Goal: Information Seeking & Learning: Learn about a topic

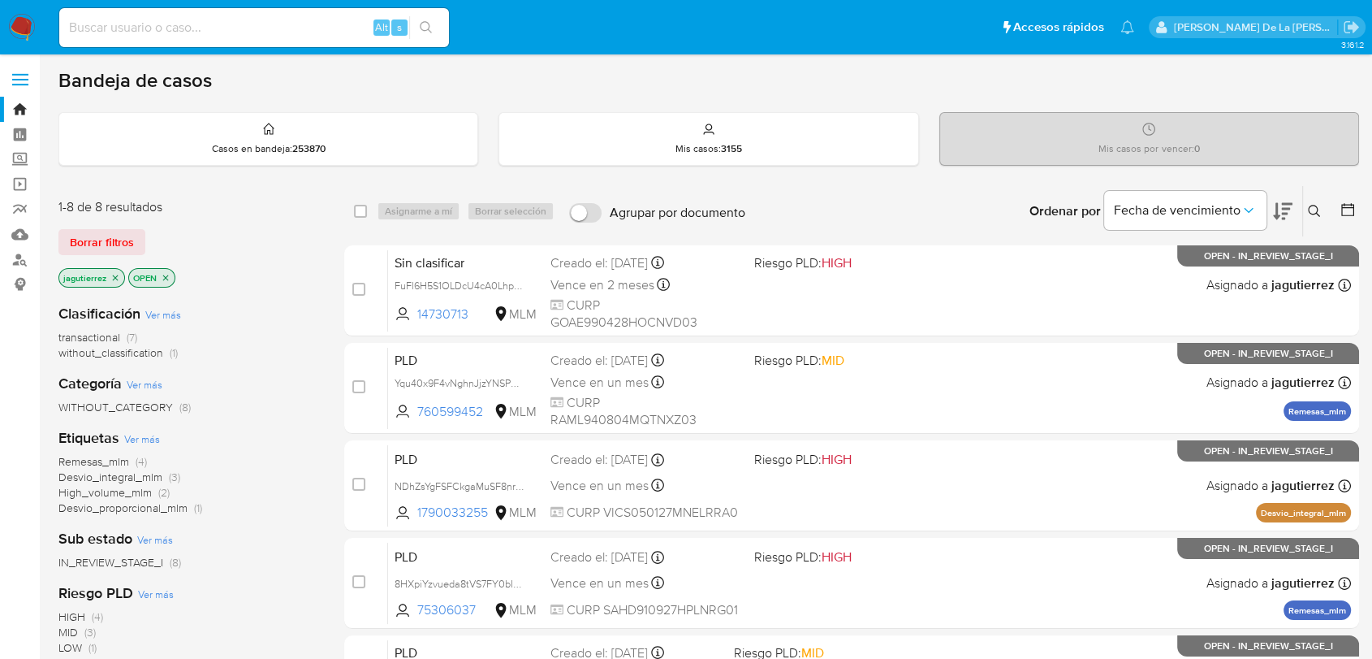
click at [102, 458] on span "Remesas_mlm" at bounding box center [93, 461] width 71 height 16
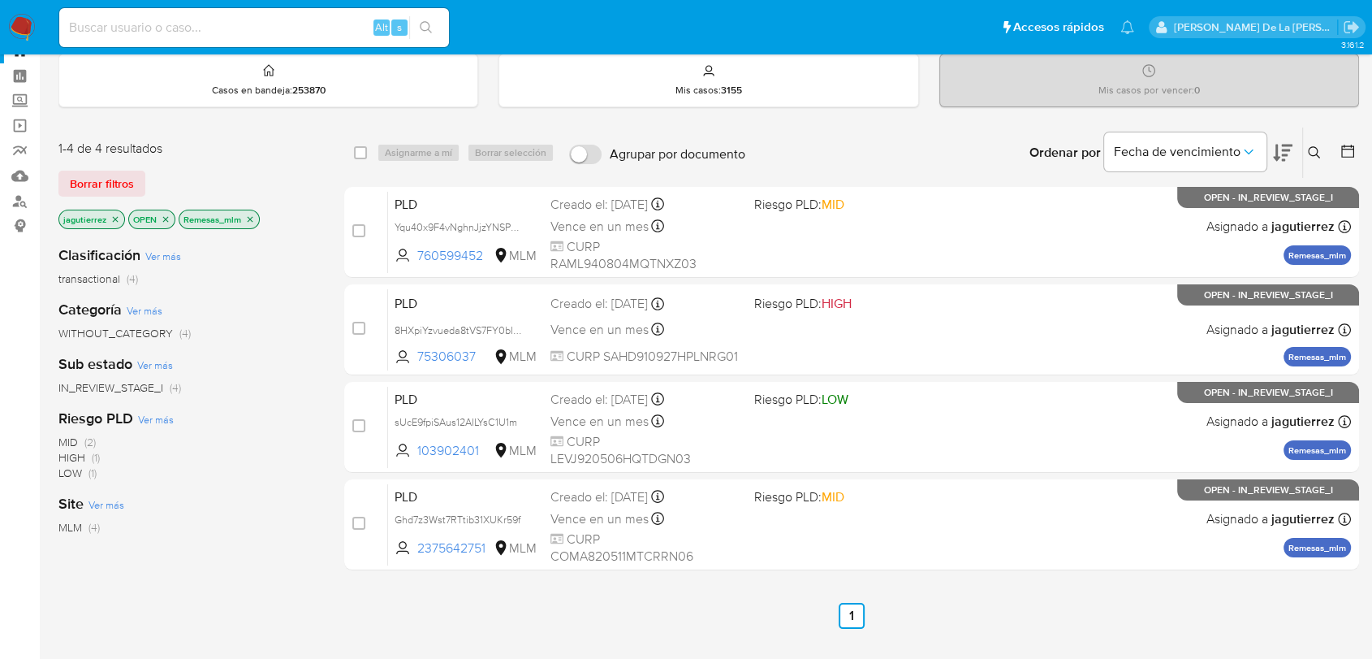
scroll to position [90, 0]
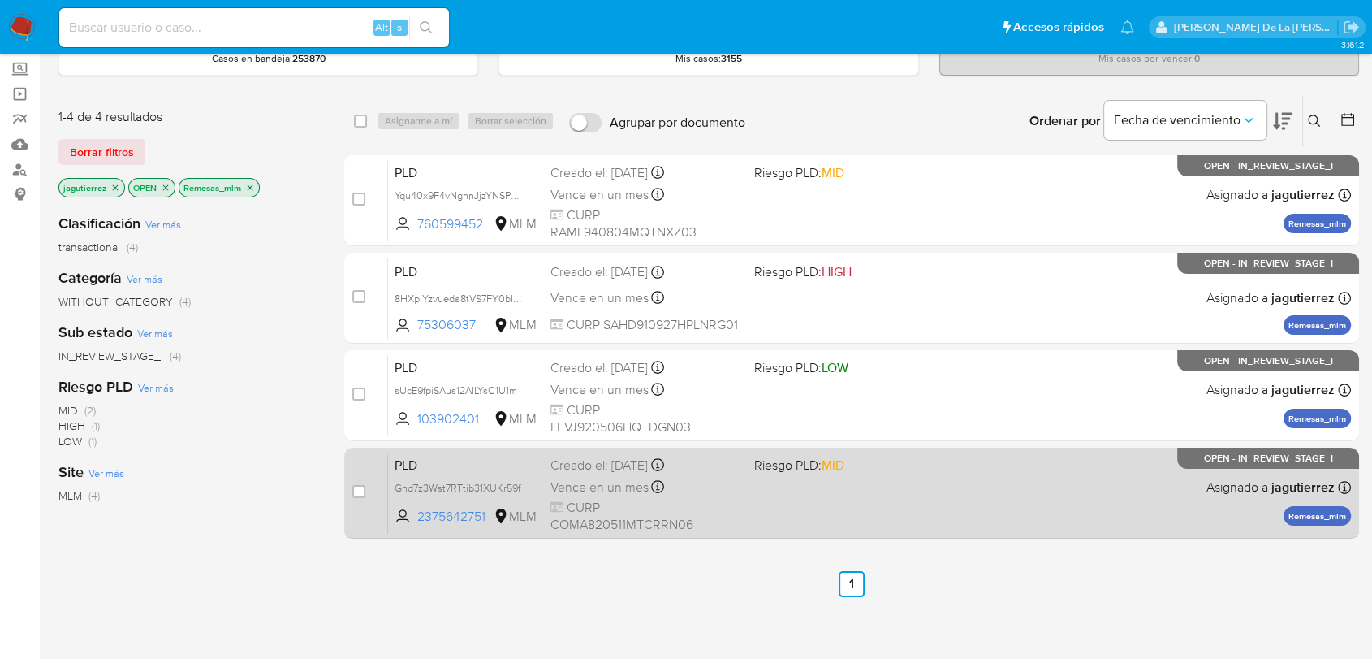
click at [813, 482] on div "PLD Ghd7z3Wst7RTtib31XUKr59f 2375642751 MLM Riesgo PLD: MID Creado el: 12/09/20…" at bounding box center [869, 492] width 963 height 82
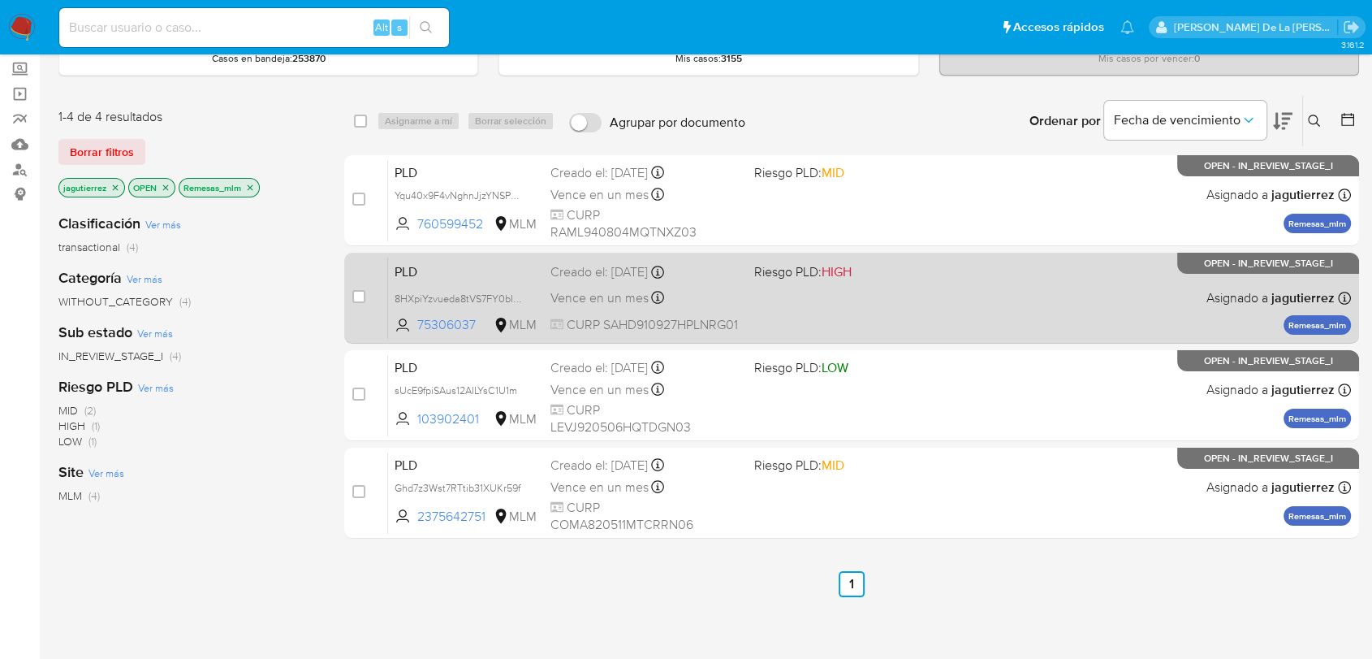
click at [810, 271] on span "Riesgo PLD: HIGH" at bounding box center [802, 271] width 97 height 18
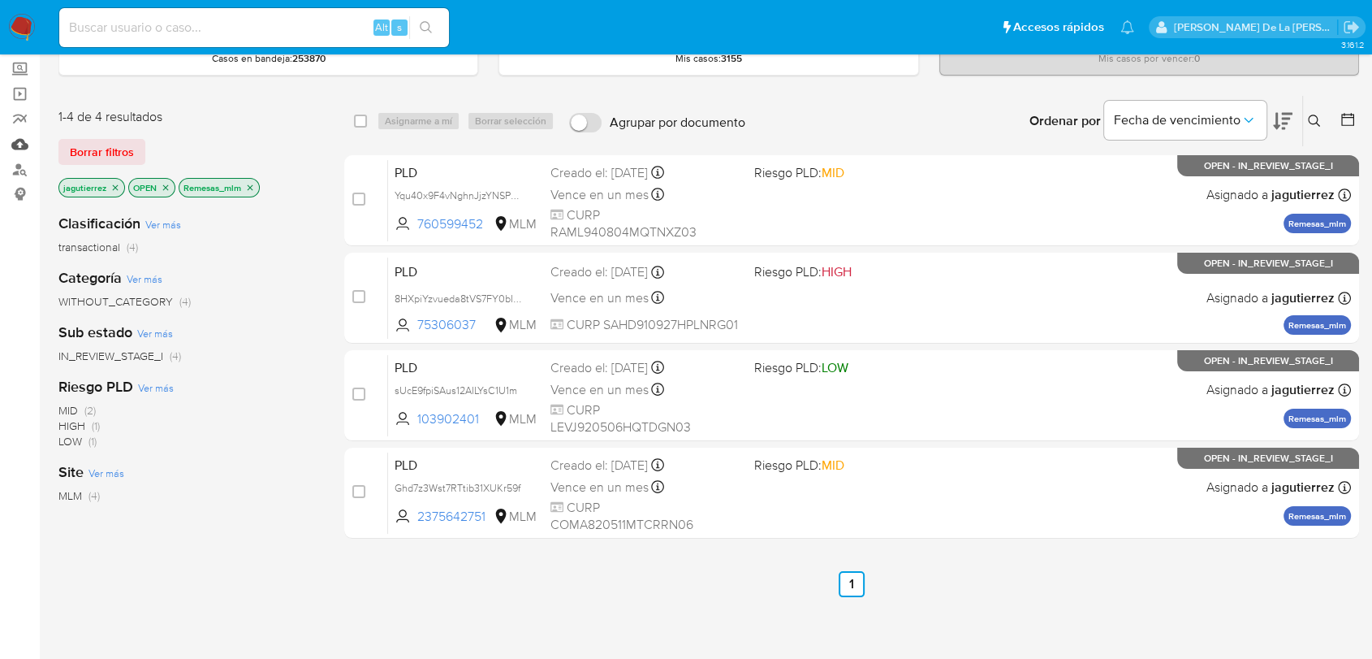
click at [21, 142] on link "Mulan" at bounding box center [96, 144] width 193 height 25
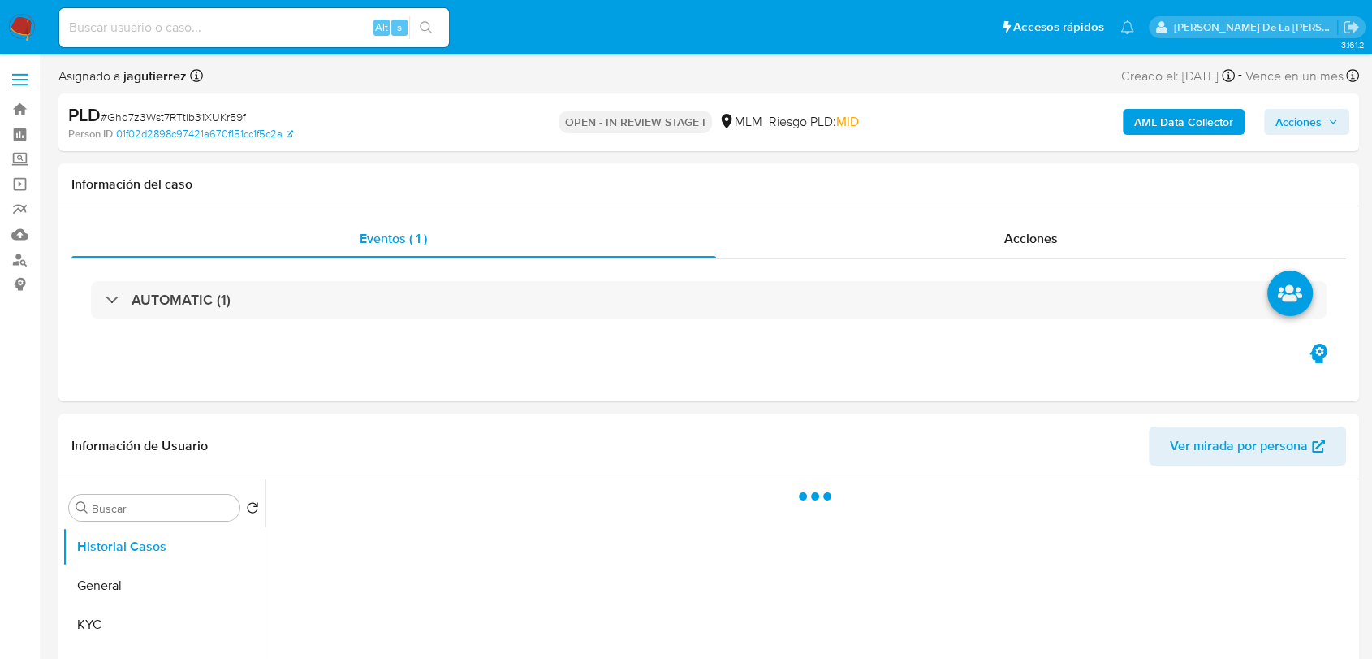
select select "10"
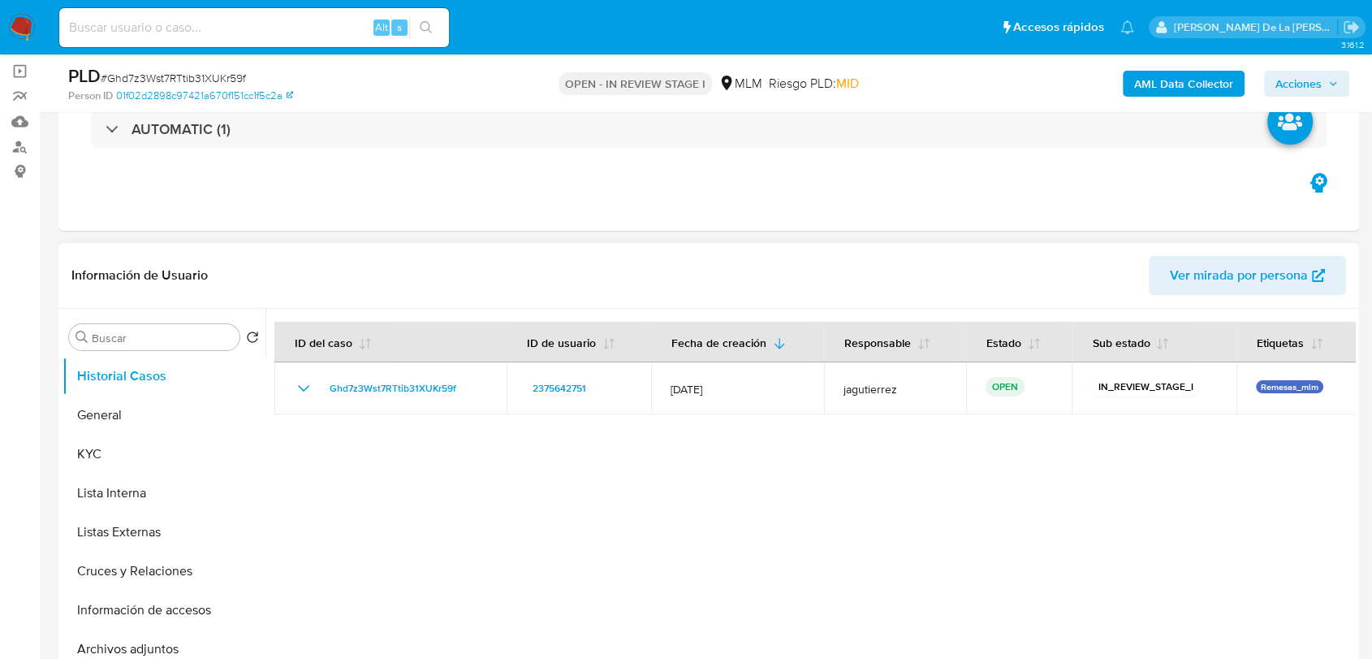
scroll to position [270, 0]
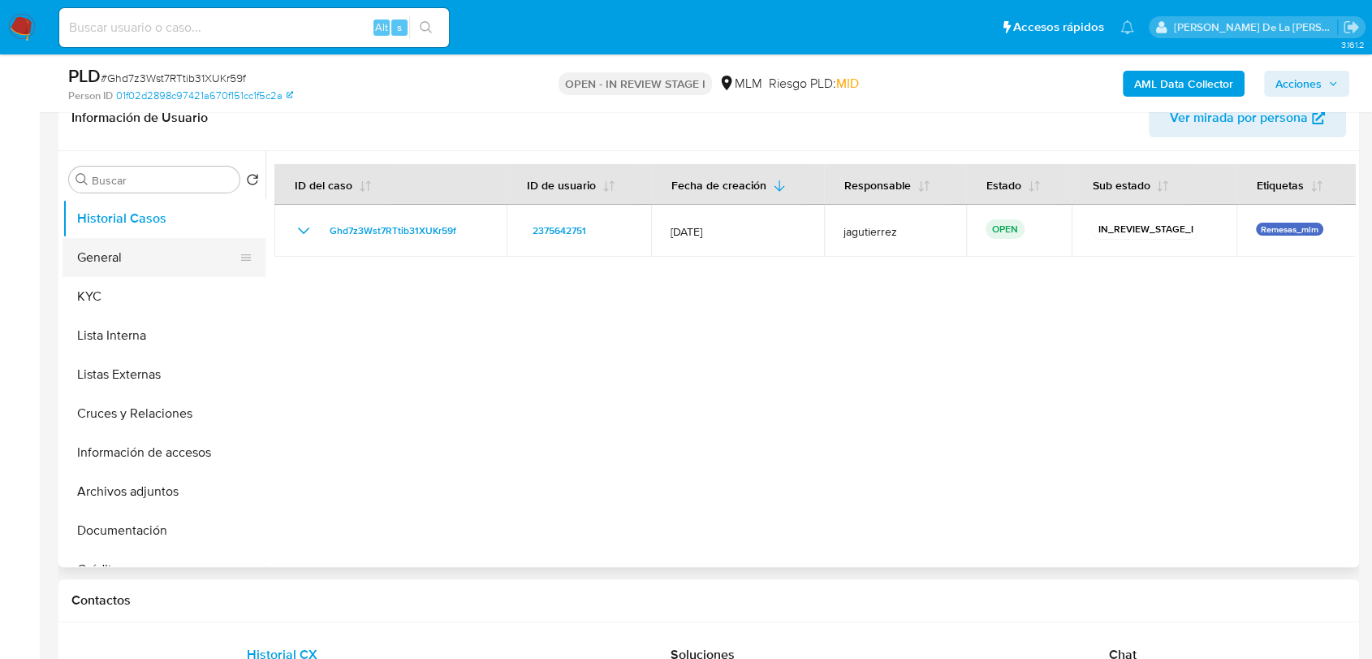
click at [156, 248] on button "General" at bounding box center [158, 257] width 190 height 39
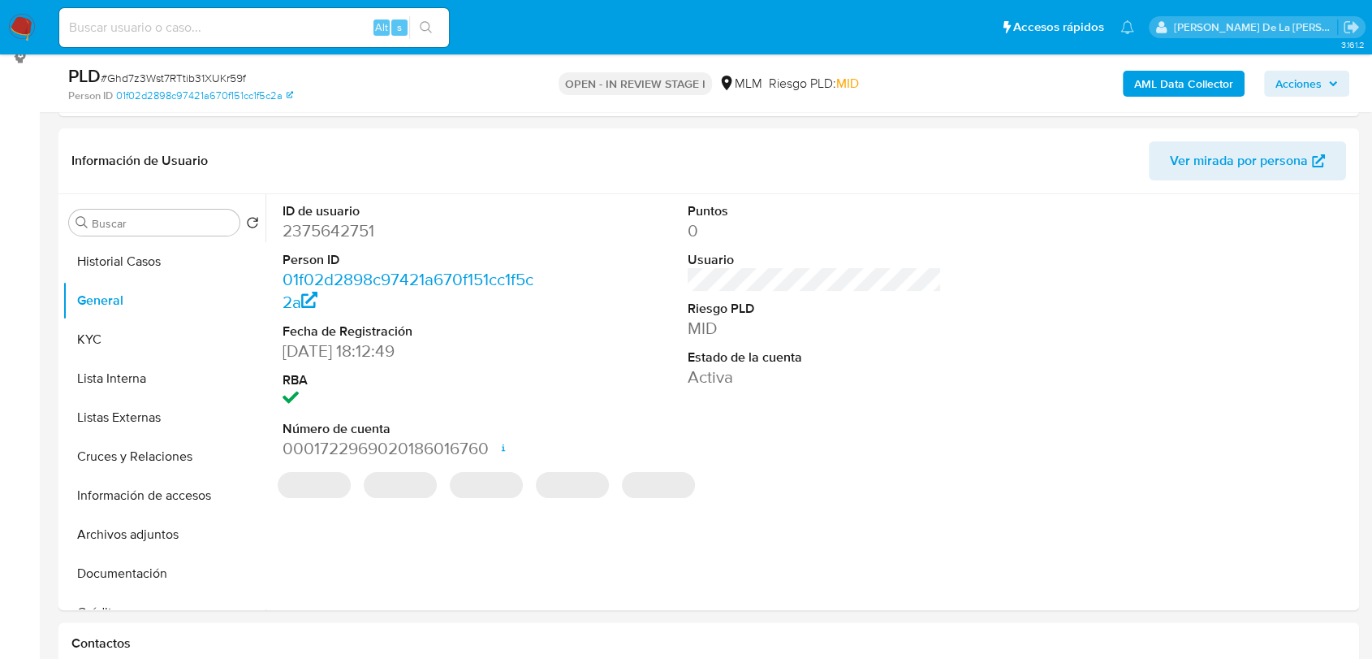
scroll to position [244, 0]
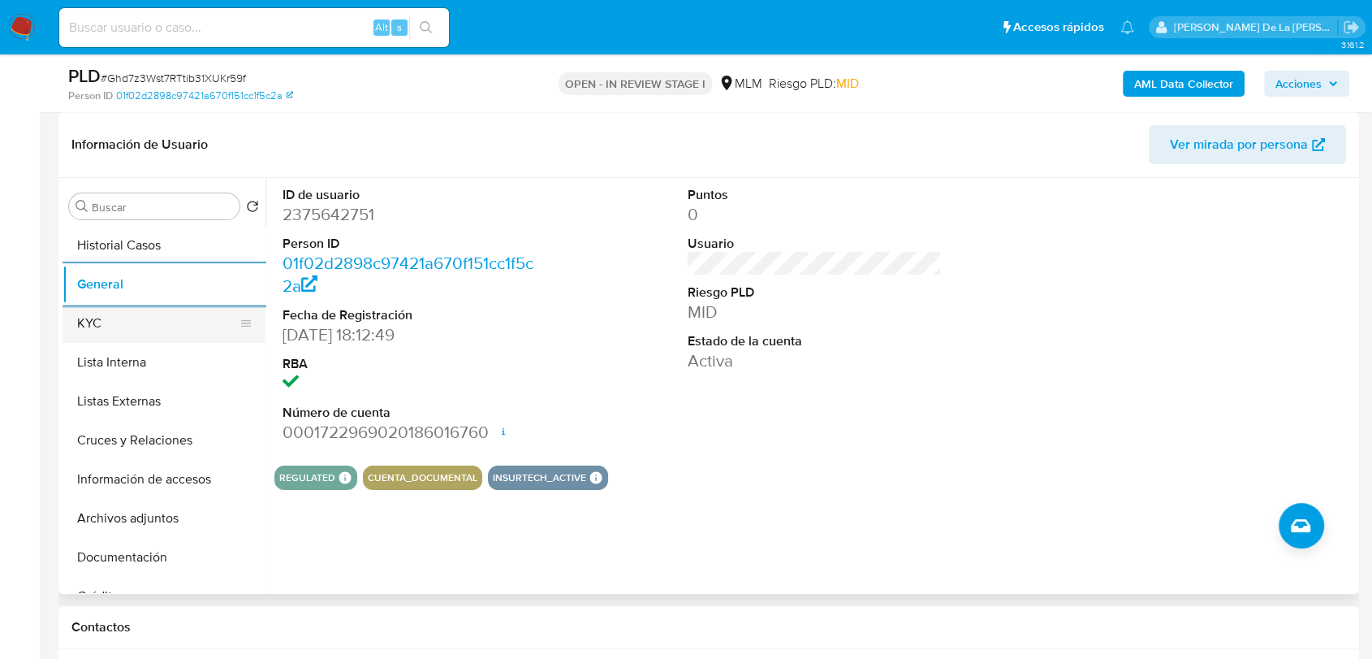
click at [162, 317] on button "KYC" at bounding box center [158, 323] width 190 height 39
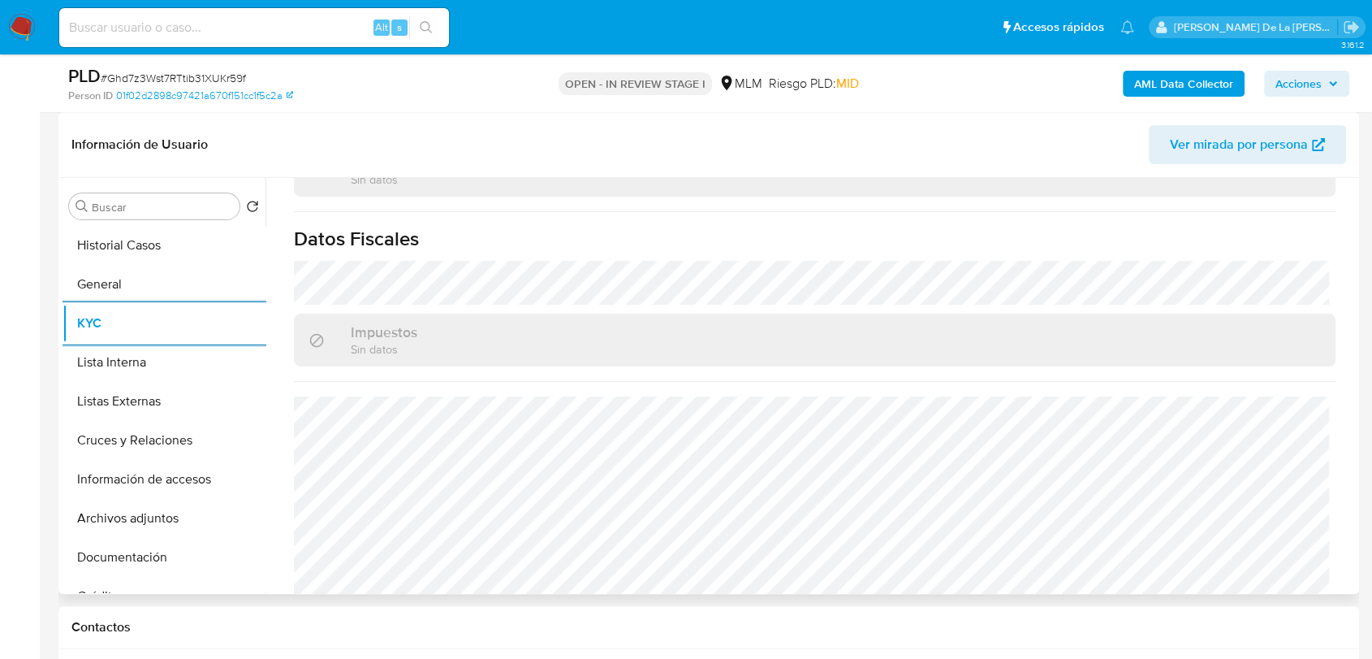
scroll to position [1004, 0]
click at [131, 361] on button "Lista Interna" at bounding box center [158, 362] width 190 height 39
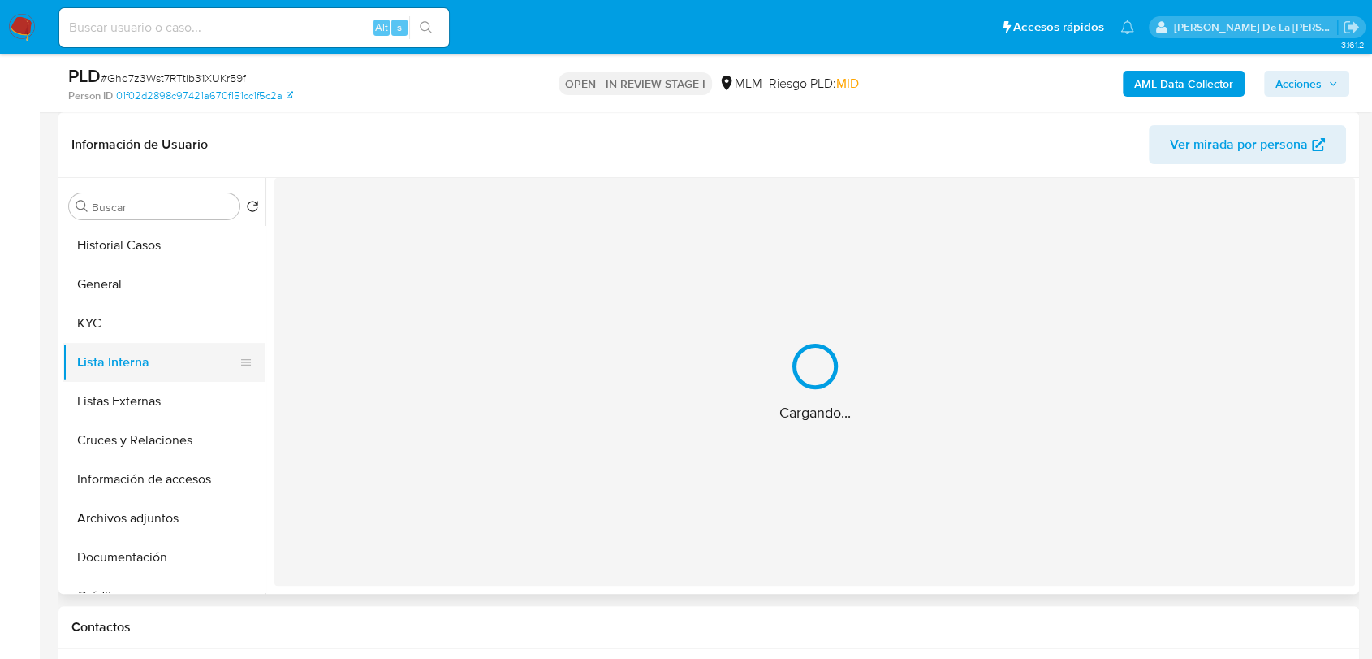
scroll to position [0, 0]
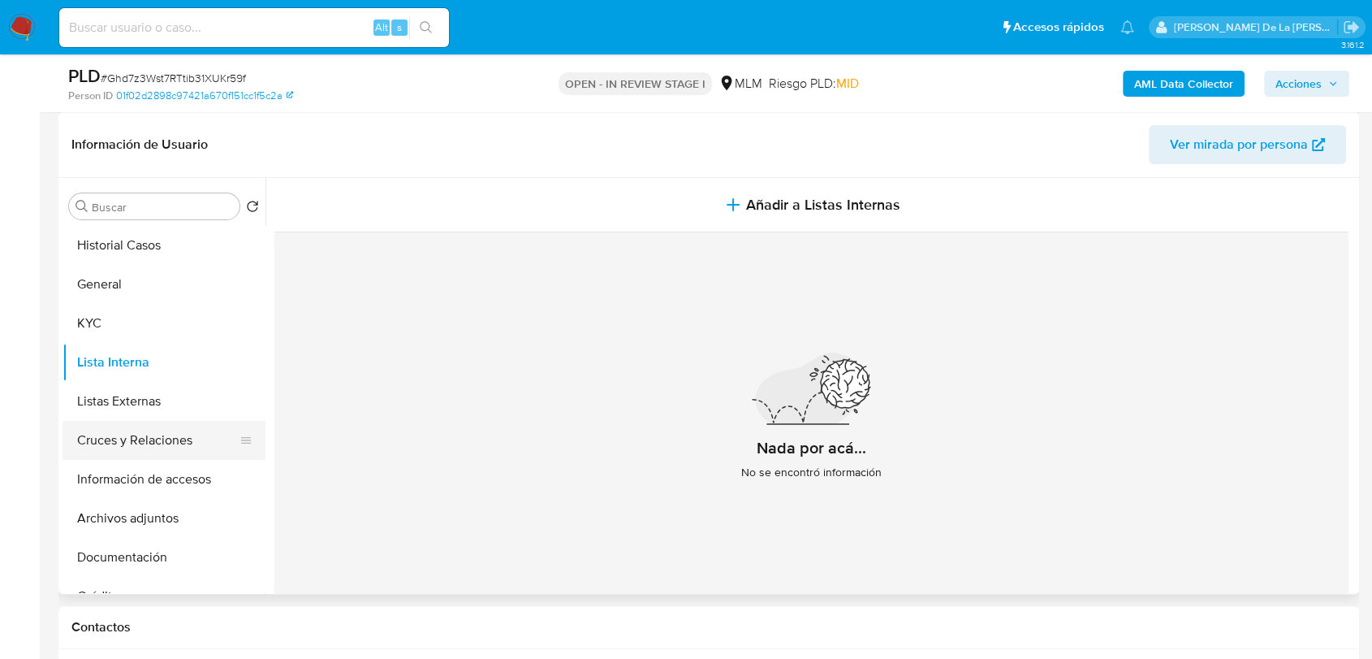
click at [181, 434] on button "Cruces y Relaciones" at bounding box center [158, 440] width 190 height 39
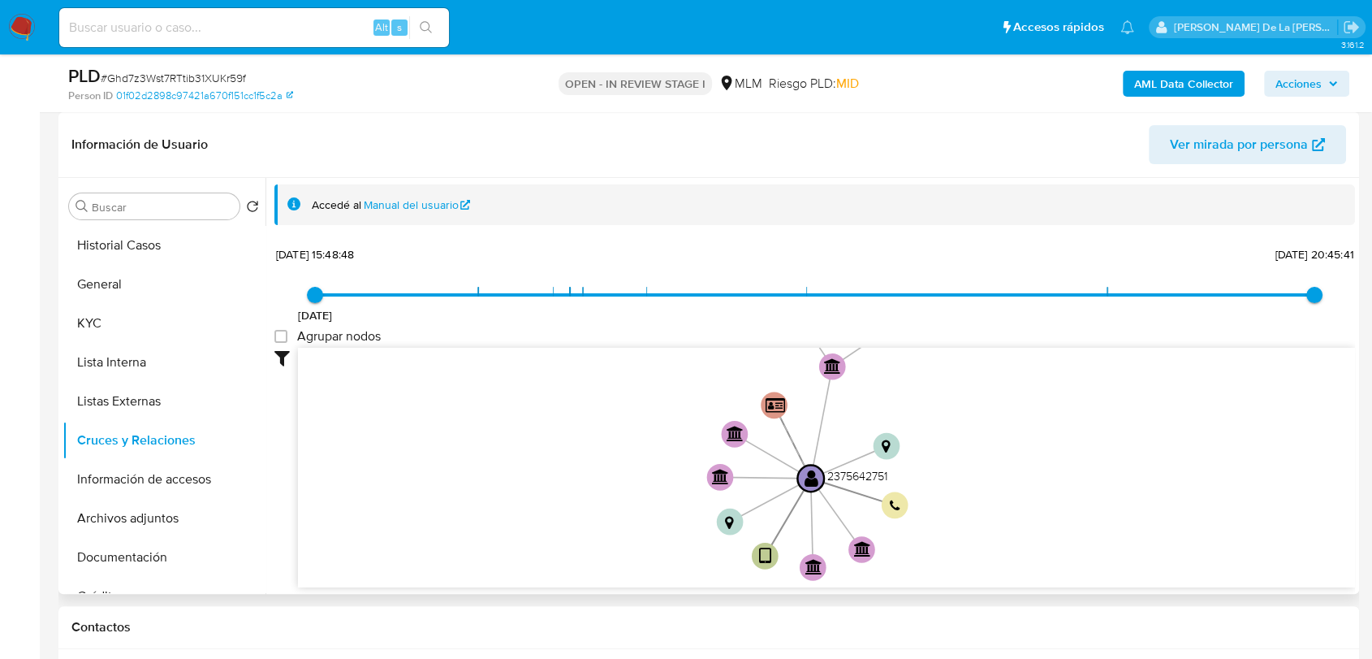
drag, startPoint x: 726, startPoint y: 451, endPoint x: 694, endPoint y: 510, distance: 67.2
click at [694, 510] on icon "user-2375642751  2375642751 device-67f44de1b9ba51e57f353e13  person-01f02d289…" at bounding box center [826, 465] width 1057 height 235
click at [123, 469] on button "Información de accesos" at bounding box center [158, 479] width 190 height 39
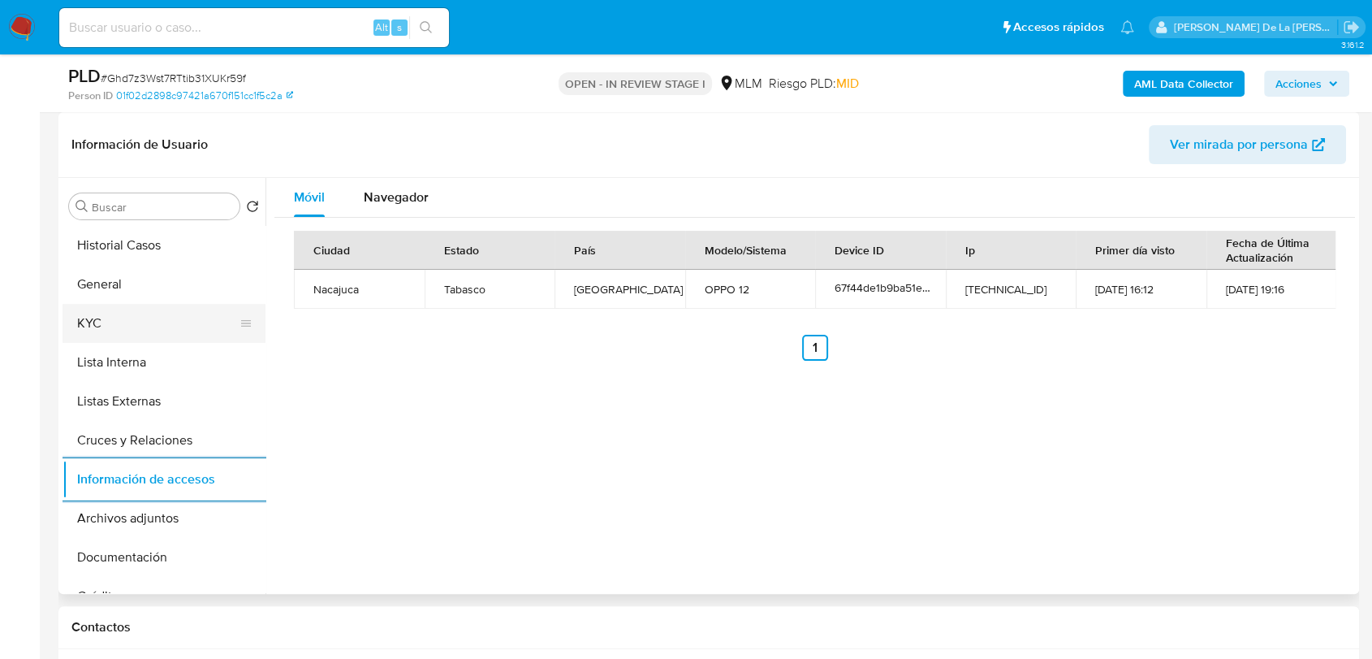
click at [157, 322] on button "KYC" at bounding box center [158, 323] width 190 height 39
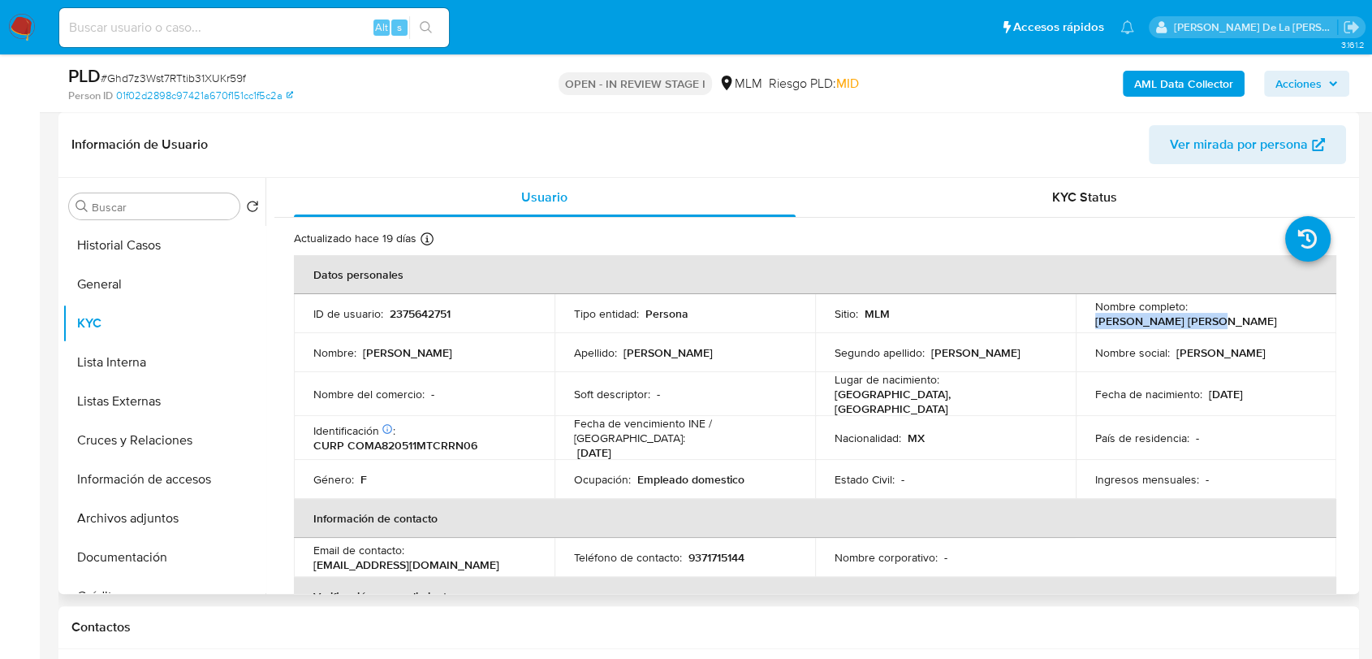
drag, startPoint x: 1189, startPoint y: 313, endPoint x: 1315, endPoint y: 327, distance: 126.7
click at [1315, 327] on td "Nombre completo : Andrea Cordova Marin" at bounding box center [1206, 313] width 261 height 39
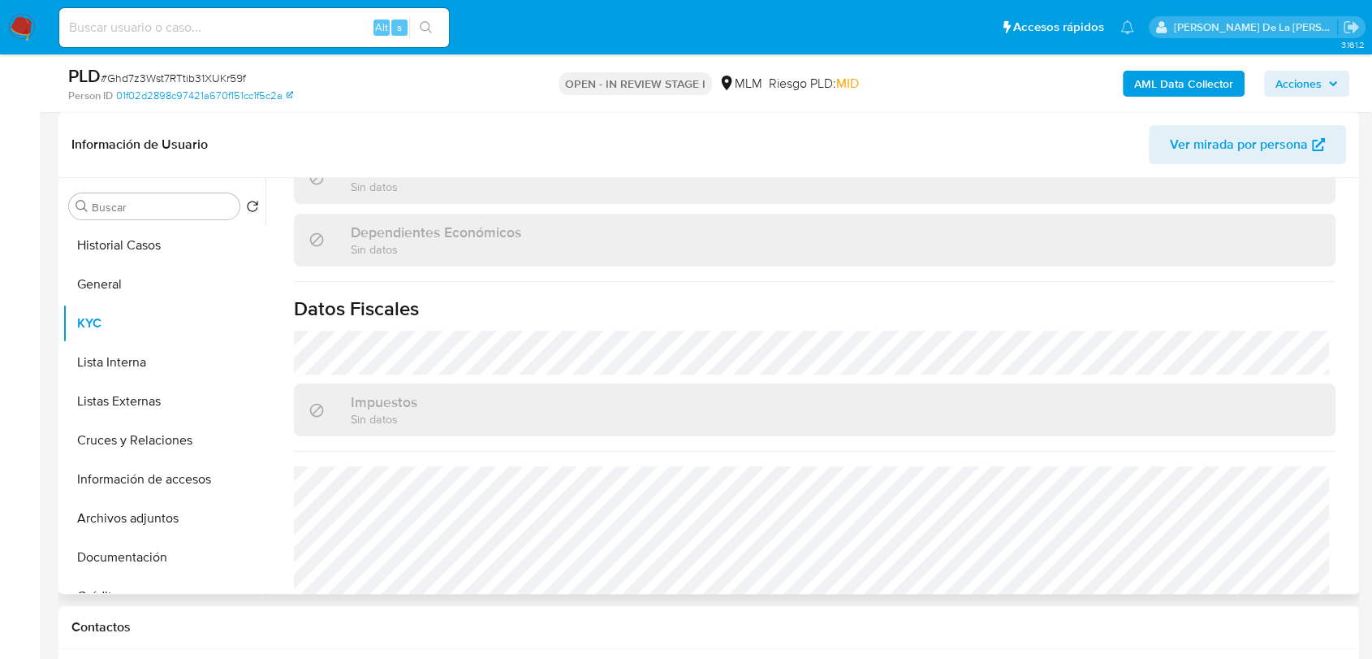
scroll to position [1004, 0]
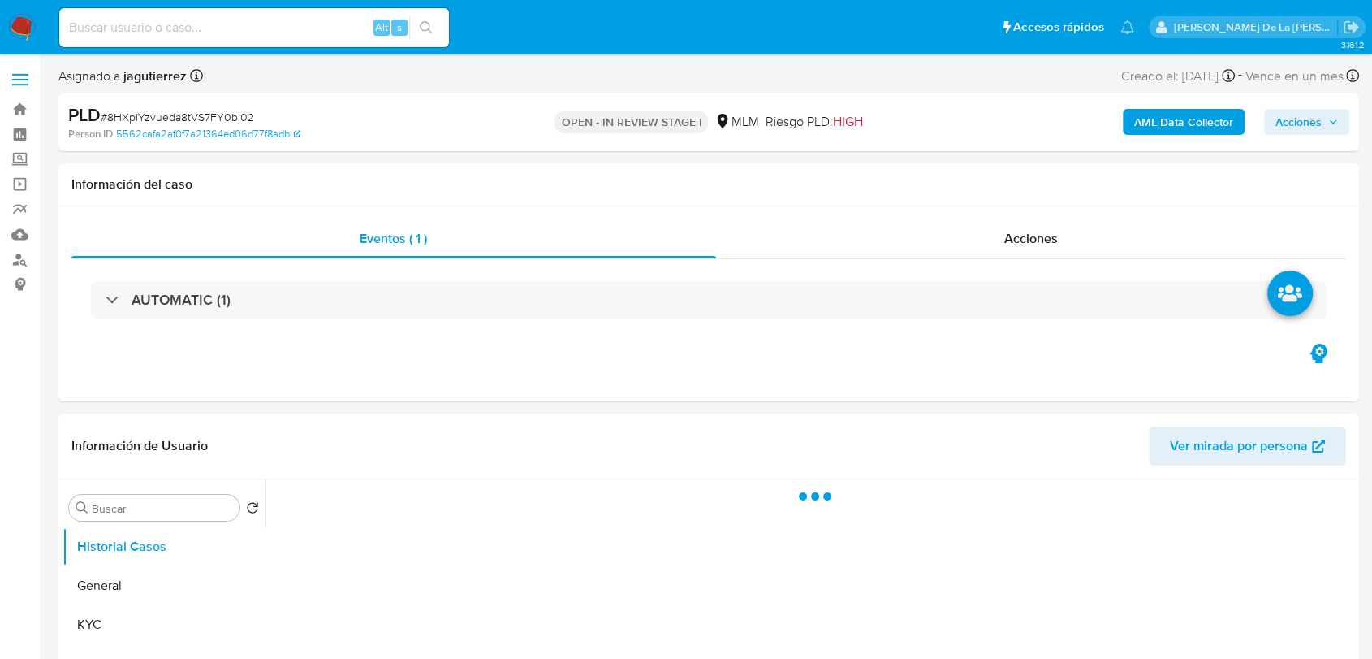
select select "10"
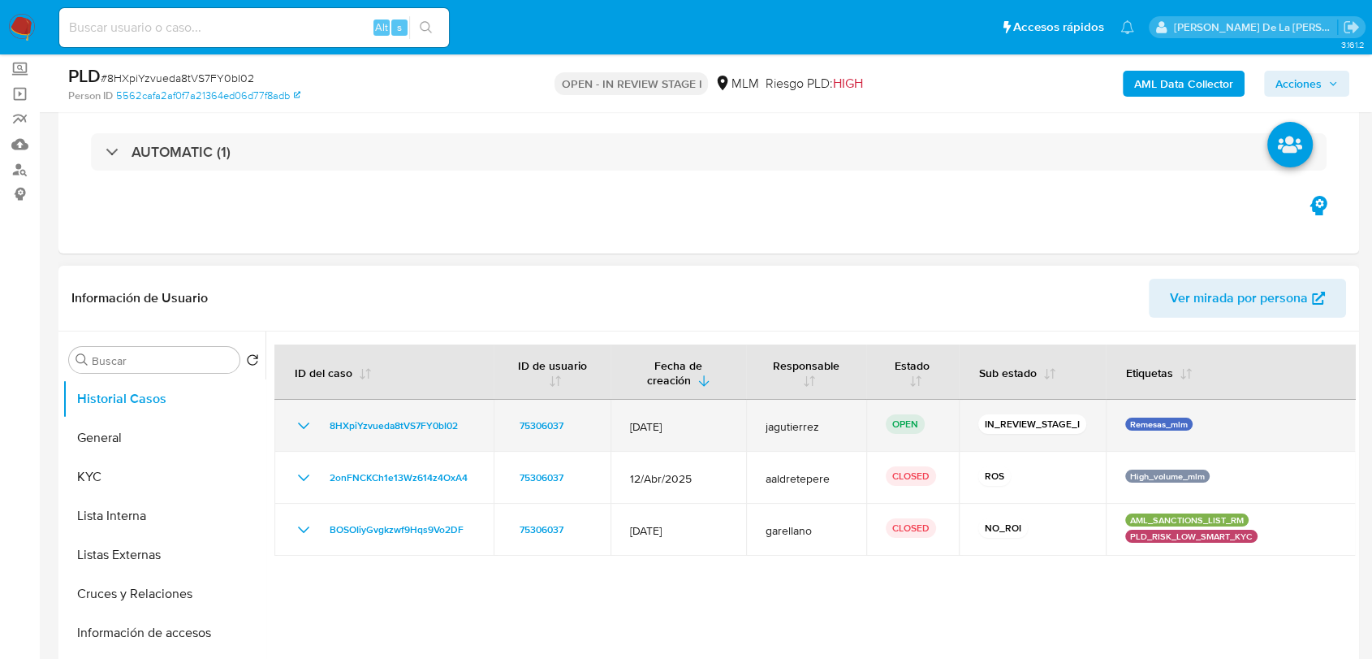
scroll to position [180, 0]
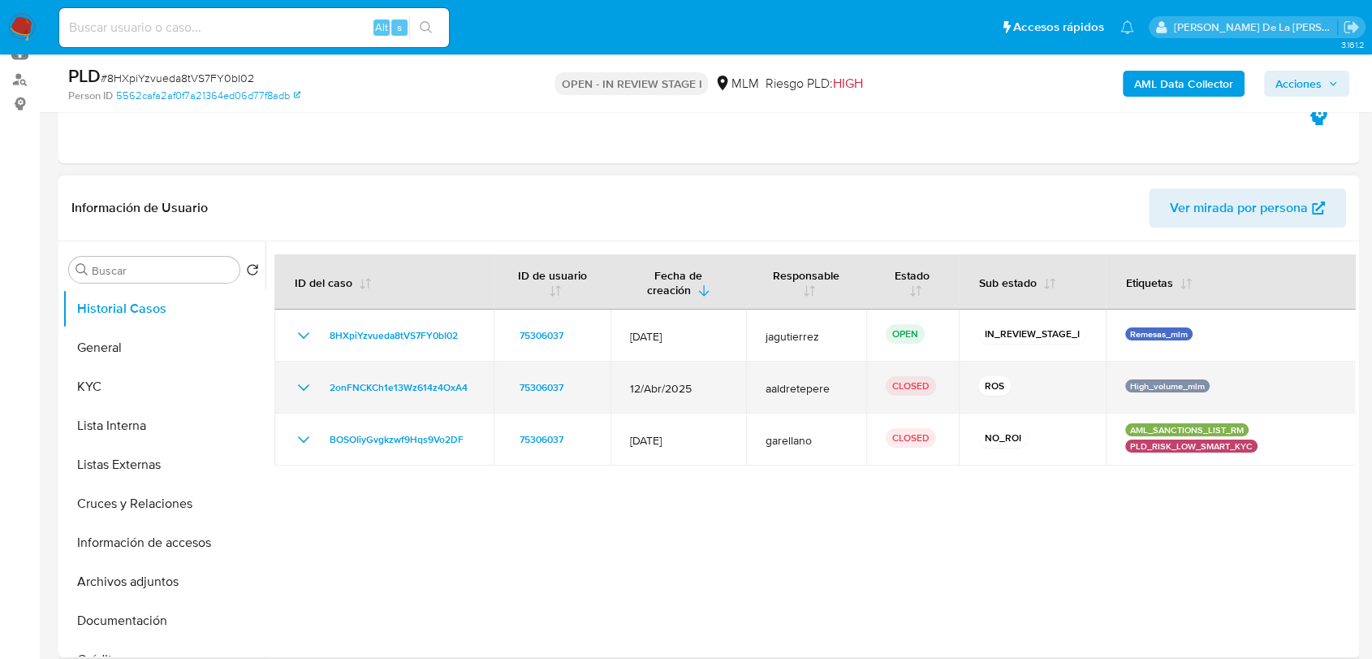
drag, startPoint x: 299, startPoint y: 387, endPoint x: 319, endPoint y: 391, distance: 20.7
click at [300, 387] on icon "Mostrar/Ocultar" at bounding box center [303, 387] width 19 height 19
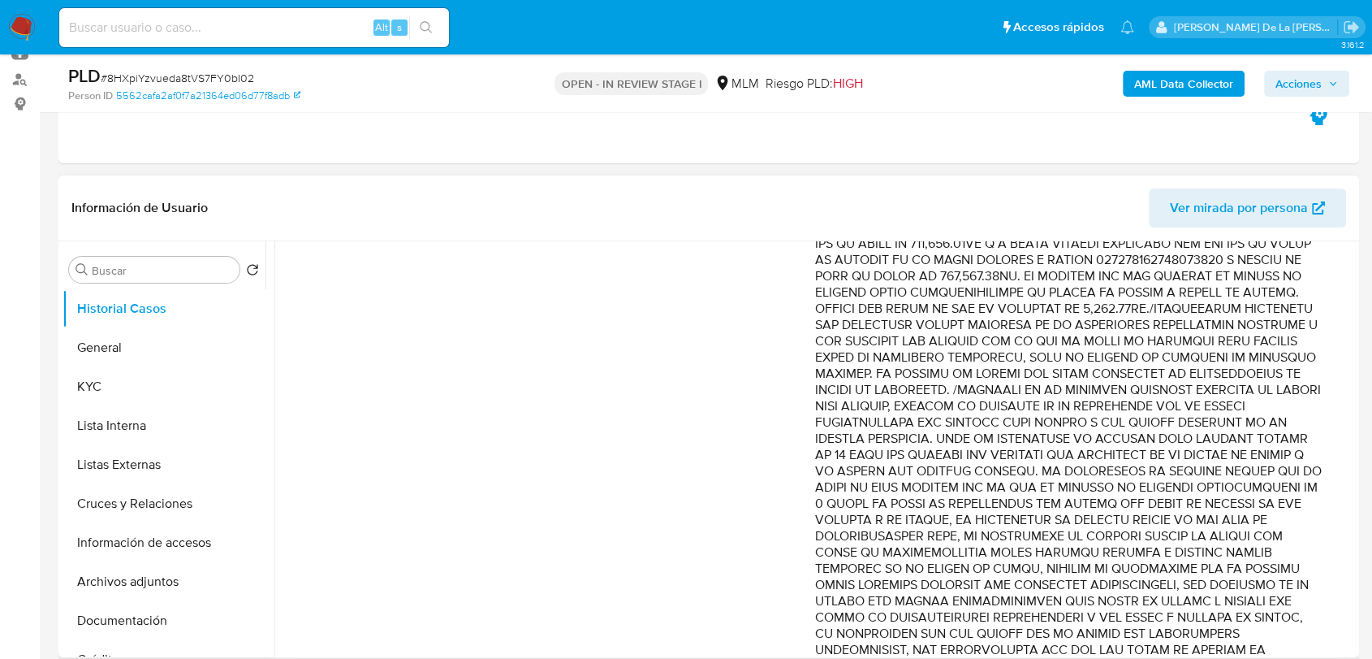
scroll to position [631, 0]
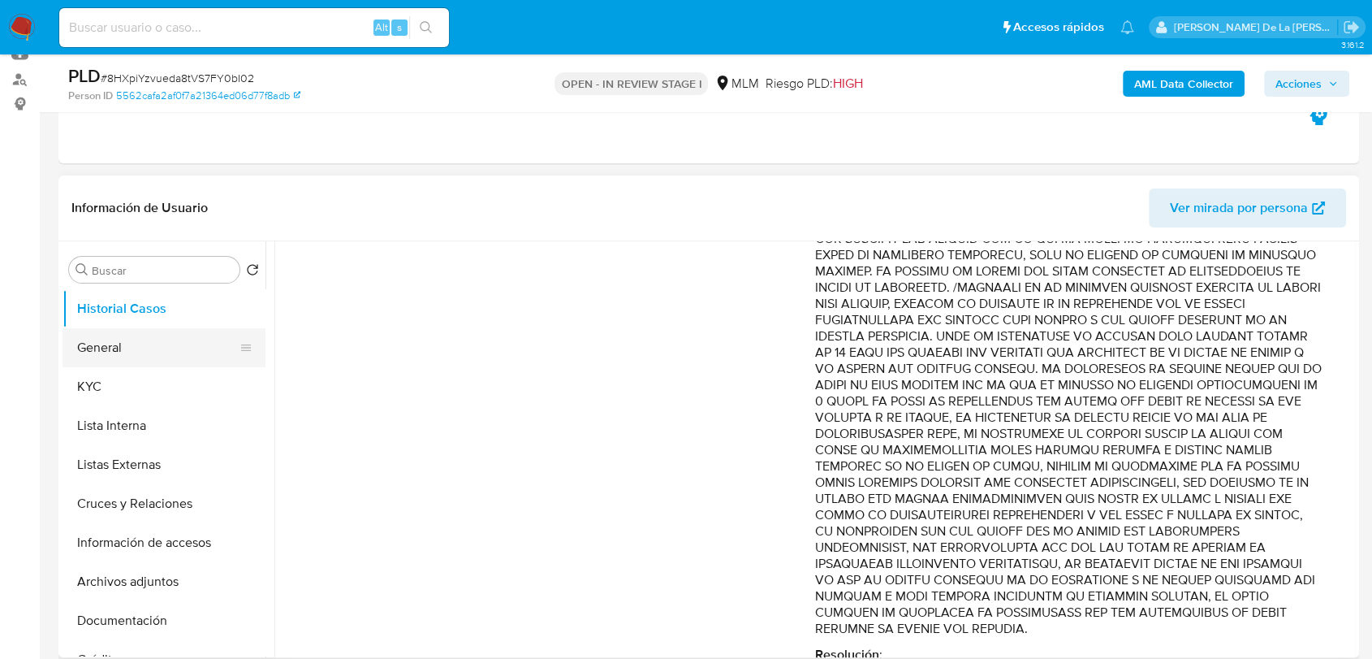
click at [102, 348] on button "General" at bounding box center [158, 347] width 190 height 39
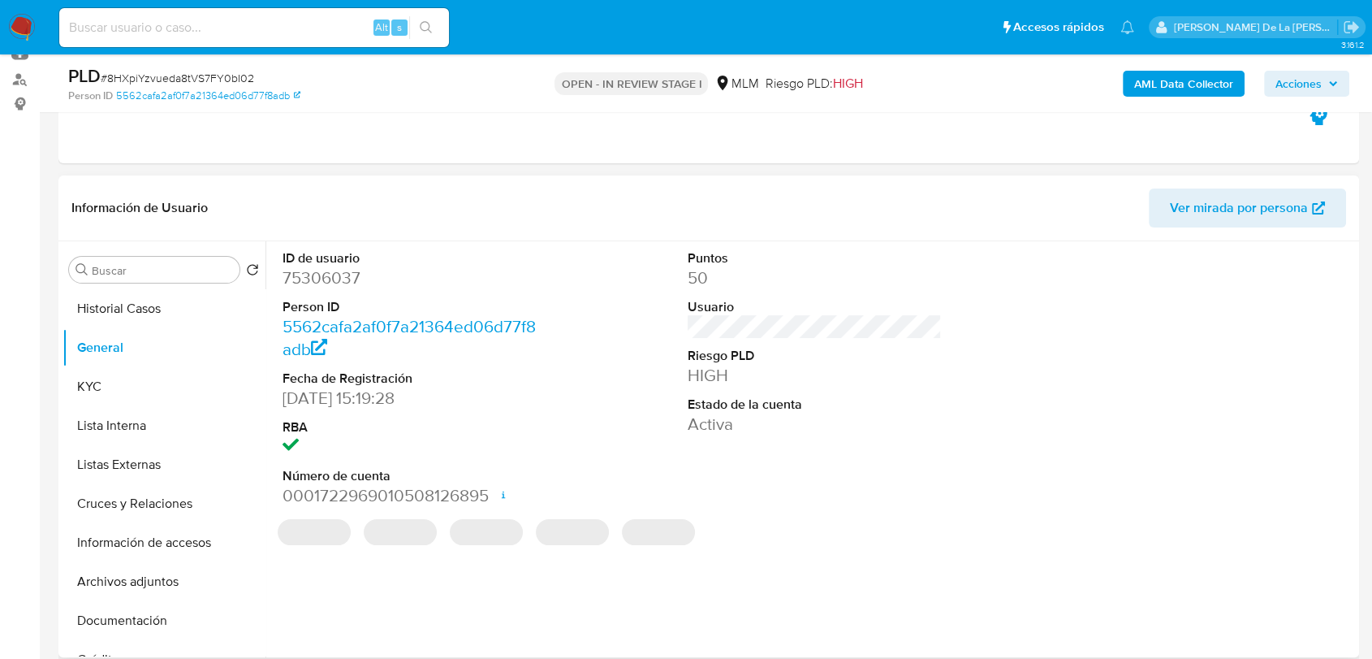
click at [324, 274] on dd "75306037" at bounding box center [410, 277] width 254 height 23
copy dd "75306037"
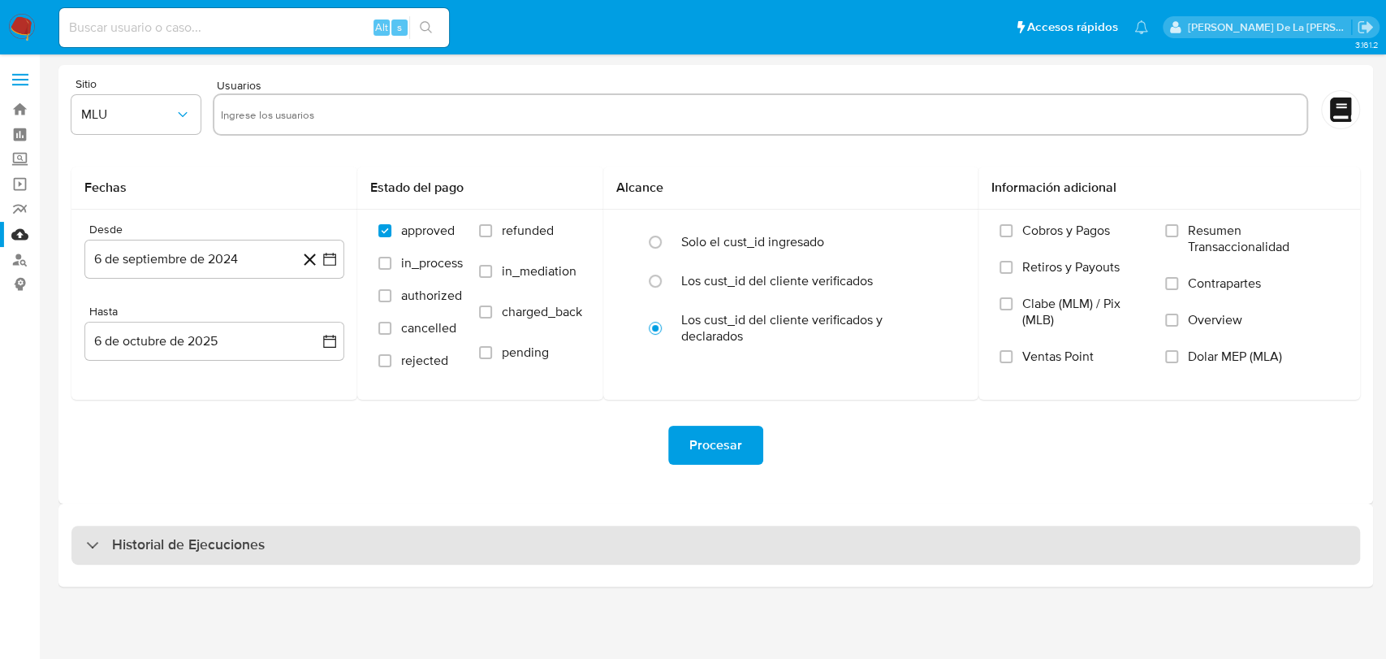
click at [227, 542] on h3 "Historial de Ejecuciones" at bounding box center [188, 544] width 153 height 19
select select "10"
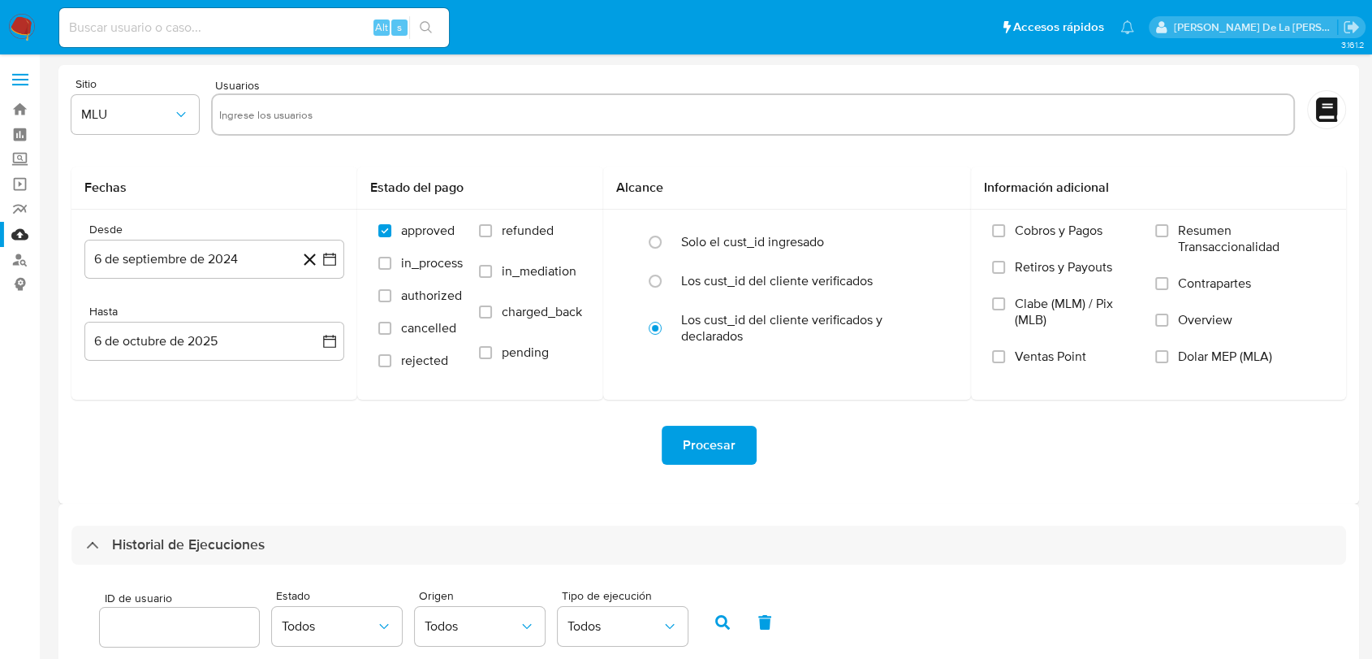
scroll to position [270, 0]
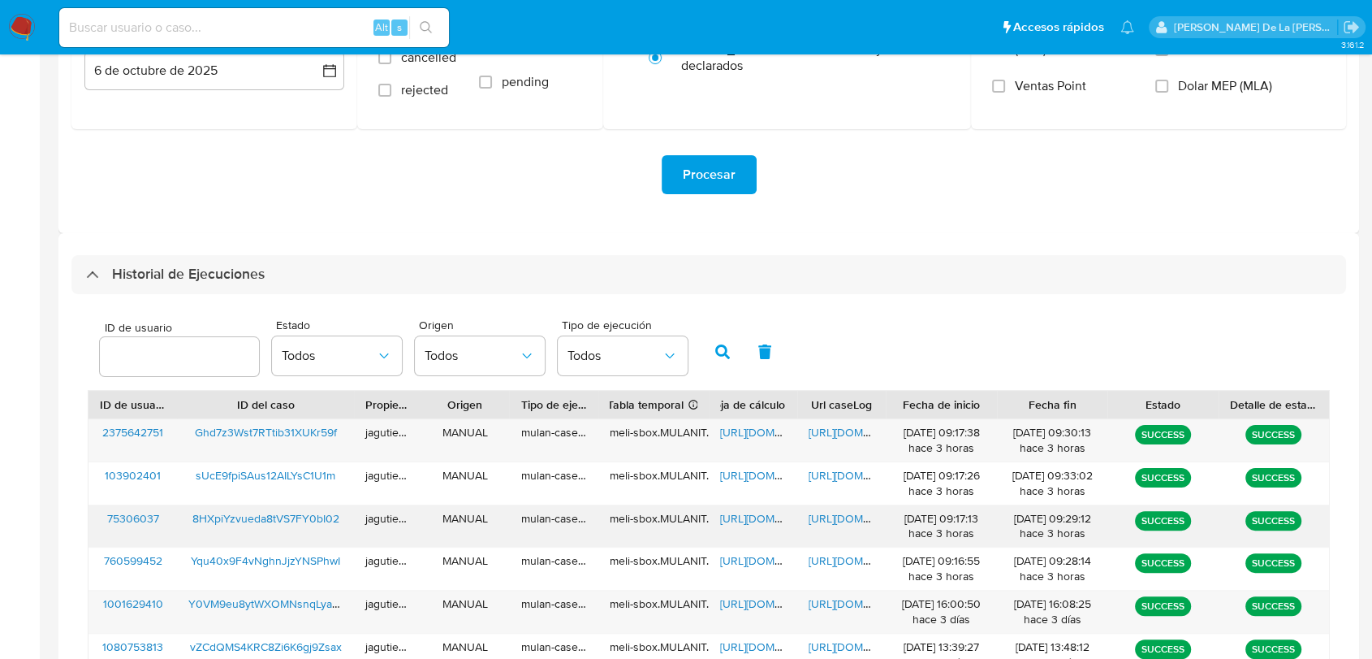
click at [263, 513] on span "8HXpiYzvueda8tVS7FY0bI02" at bounding box center [265, 518] width 147 height 16
click at [728, 516] on span "https://docs.google.com/spreadsheets/d/1fJZxx3vxVgaJHgFooi5i1UMg74oPB-4CBpVpO2x…" at bounding box center [776, 518] width 112 height 16
click at [844, 513] on span "https://docs.google.com/document/d/1qUebZP1PIpG8RnK_2i3O4zAtfmFlA4v1UWZ4aqXt7BI…" at bounding box center [865, 518] width 112 height 16
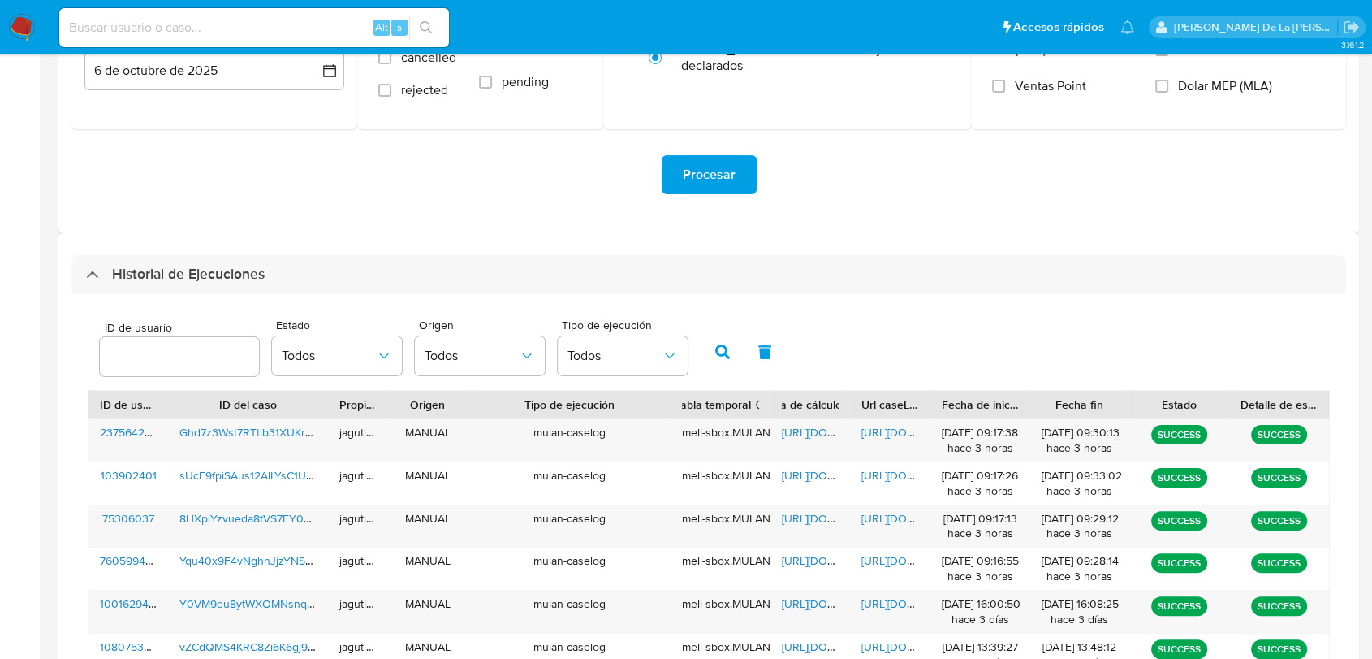
drag, startPoint x: 593, startPoint y: 408, endPoint x: 679, endPoint y: 415, distance: 86.4
click at [681, 415] on div "ID de usuario ID del caso Propietario Origen Tipo de ejecución Tabla temporal D…" at bounding box center [709, 405] width 1241 height 28
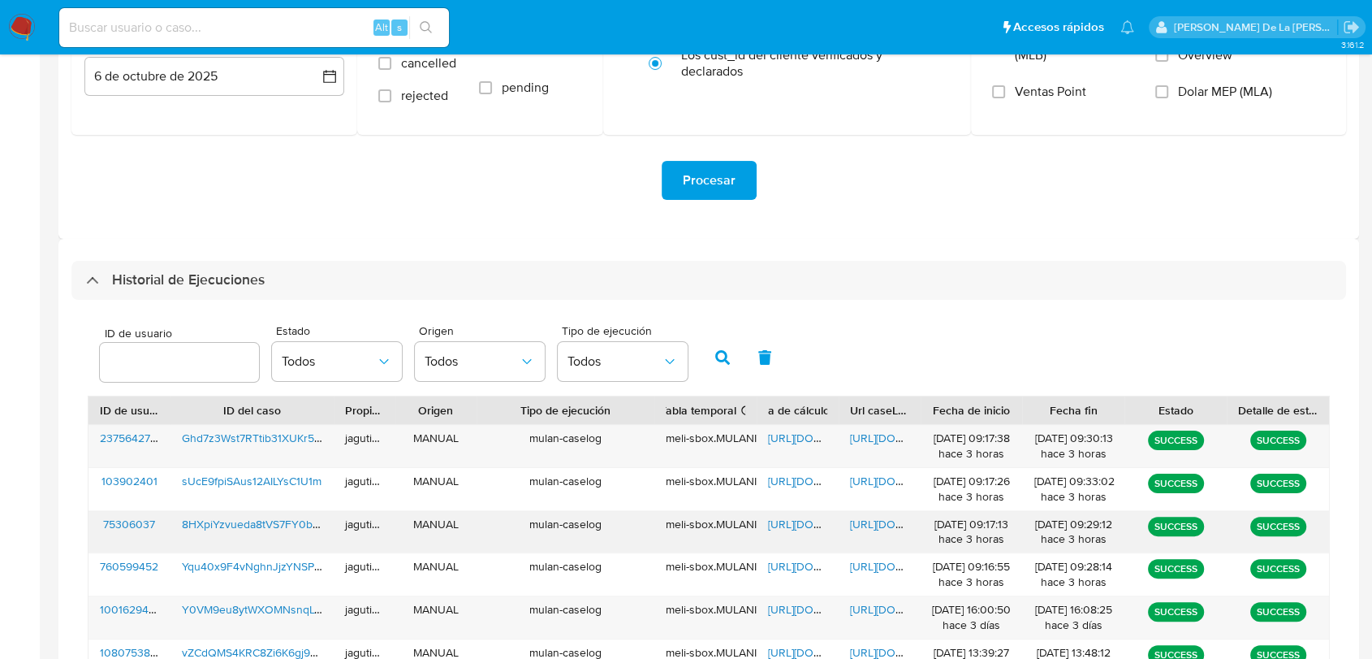
scroll to position [248, 0]
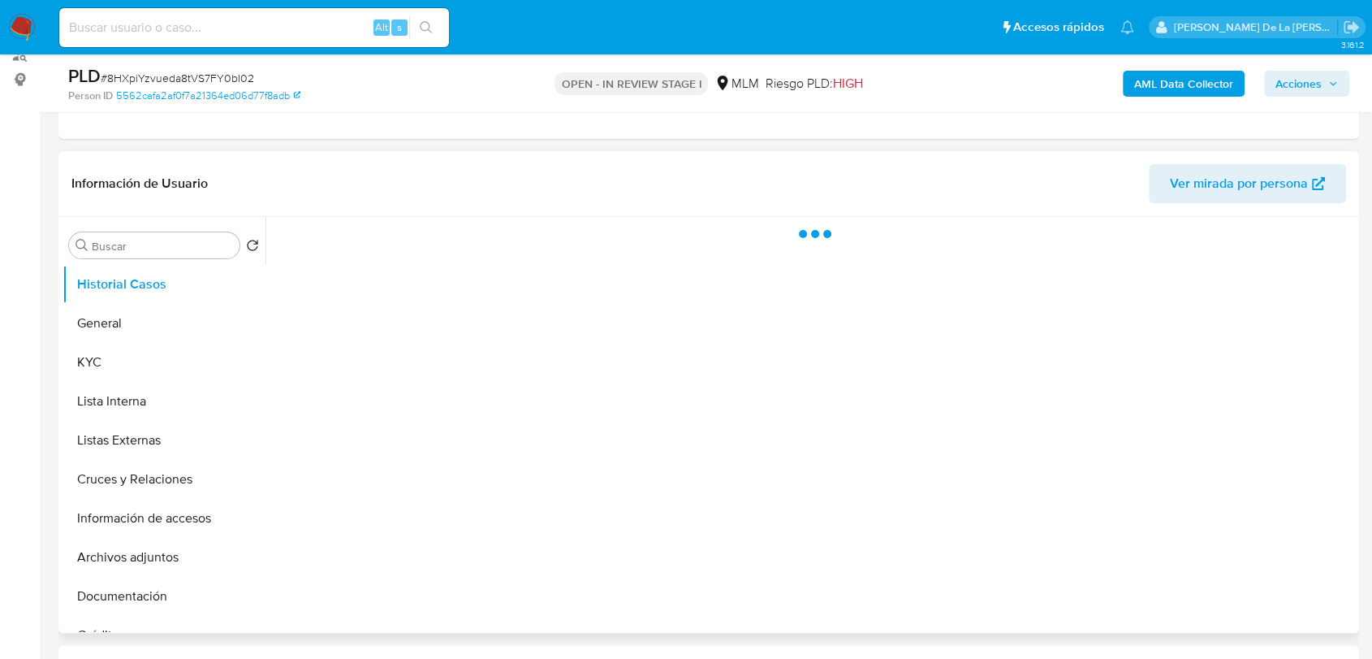
scroll to position [270, 0]
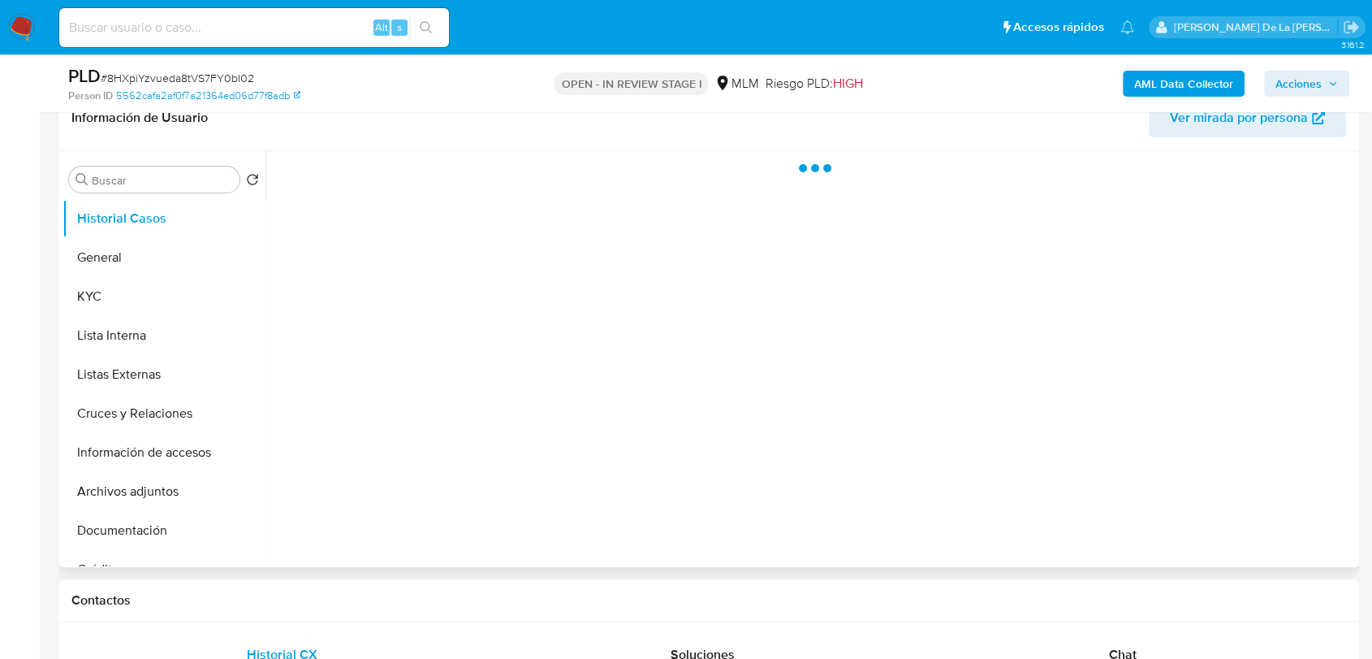
select select "10"
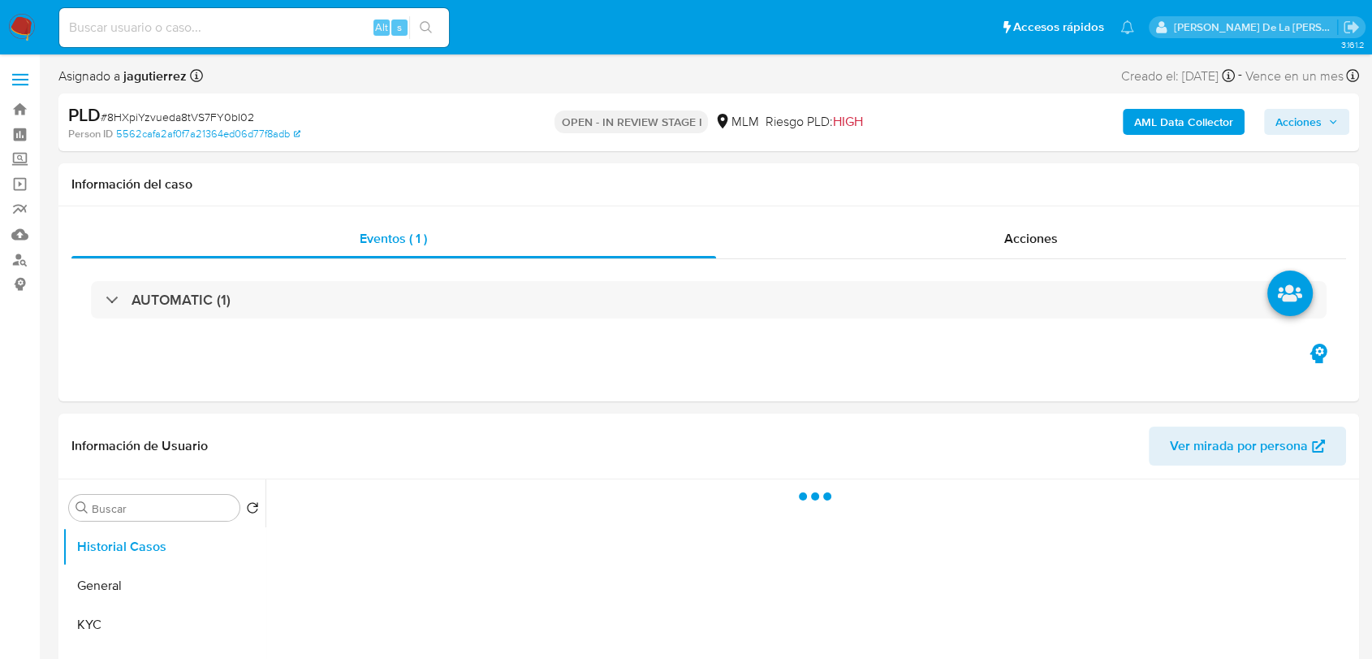
select select "10"
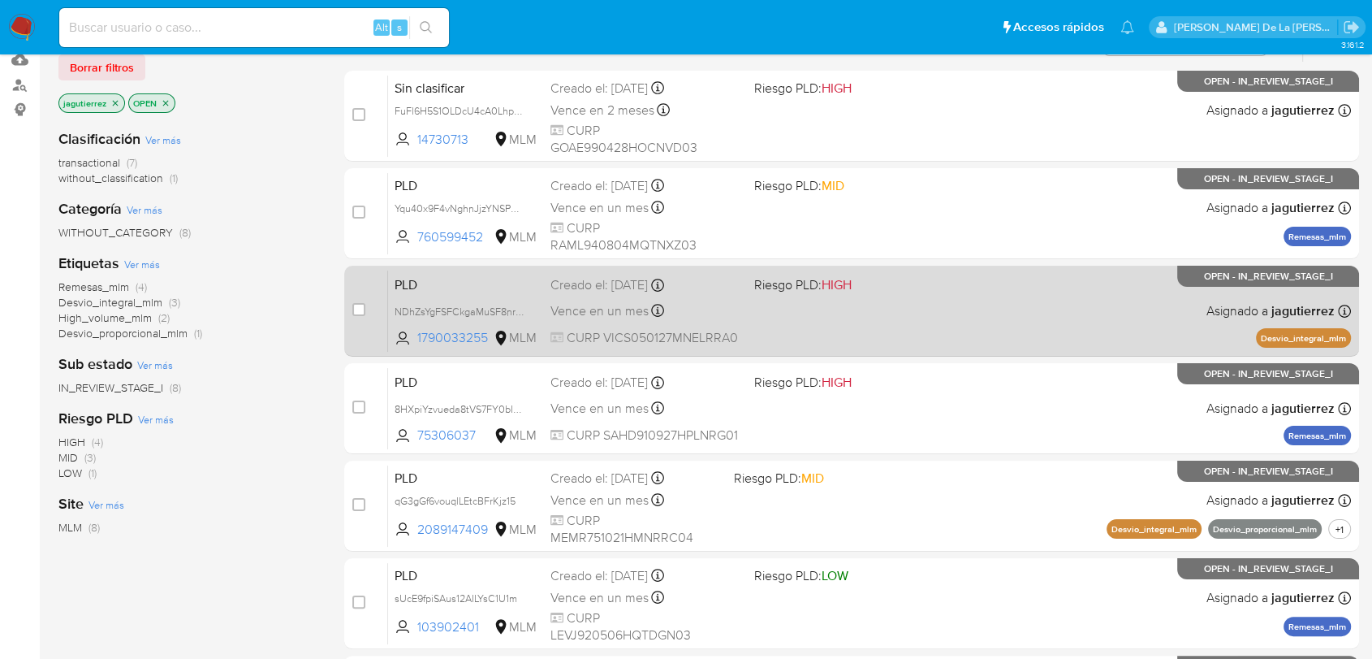
scroll to position [180, 0]
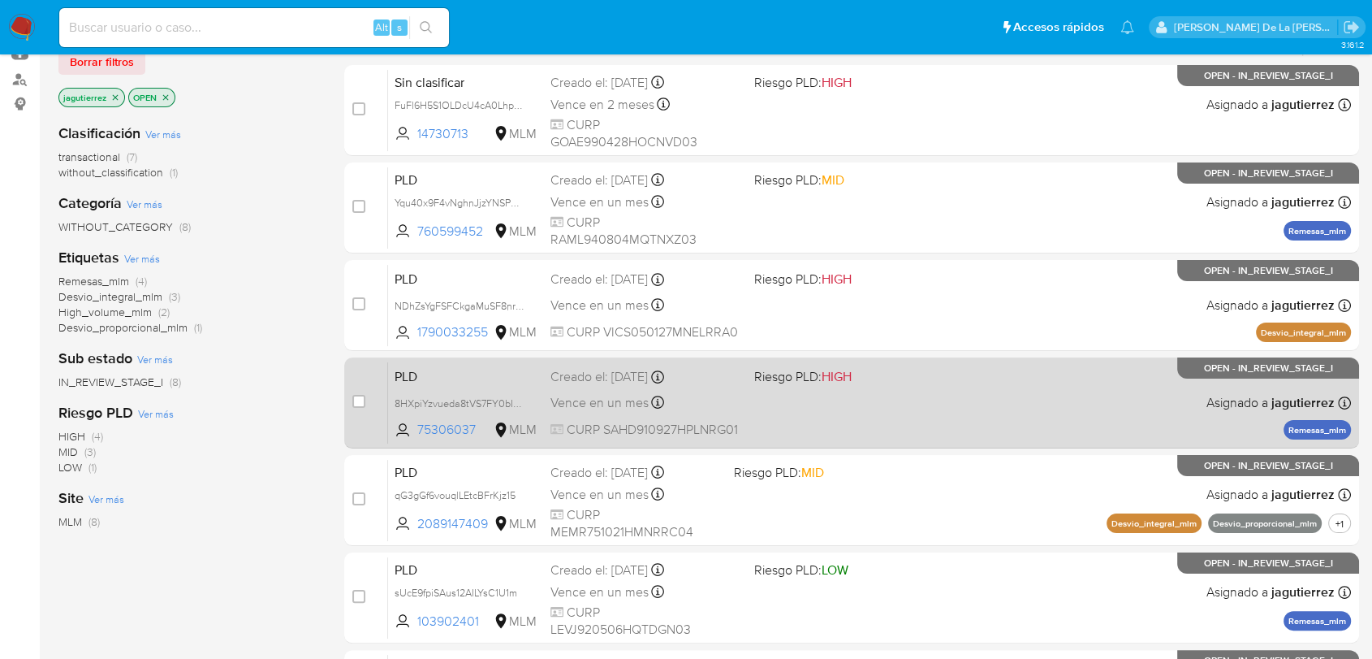
click at [922, 393] on div "PLD 8HXpiYzvueda8tVS7FY0bI02 75306037 MLM Riesgo PLD: HIGH Creado el: [DATE] Cr…" at bounding box center [869, 402] width 963 height 82
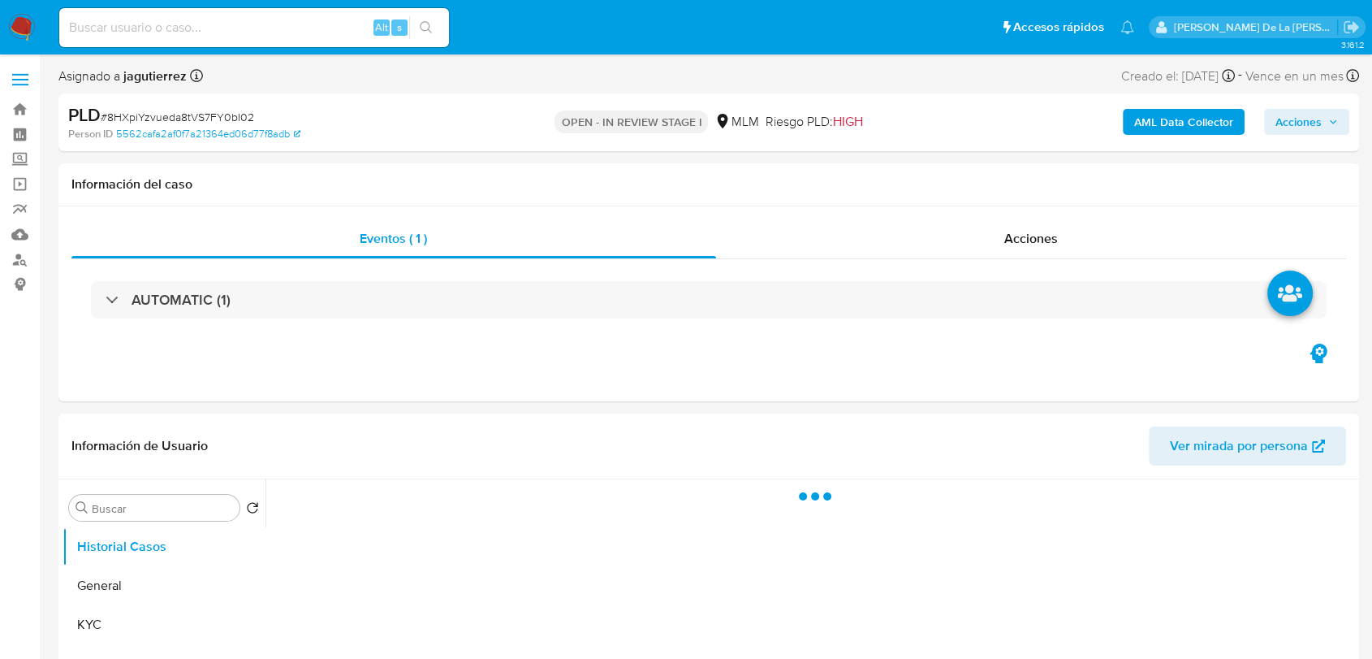
select select "10"
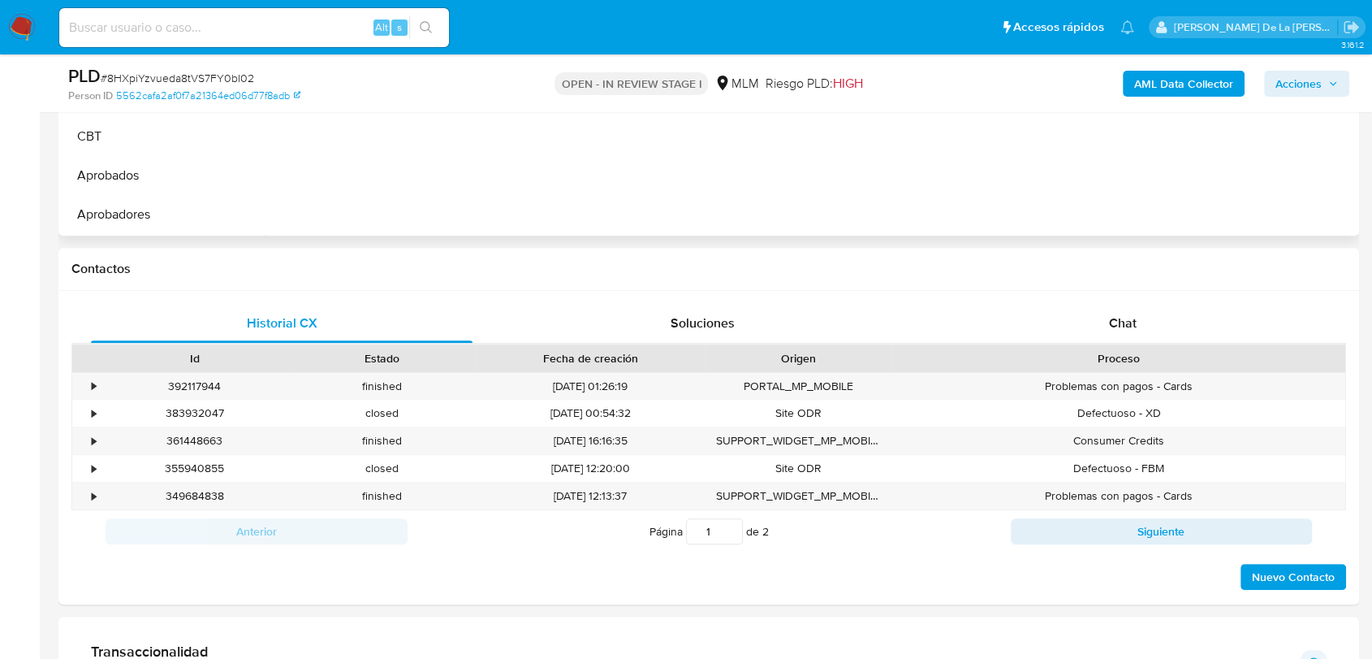
scroll to position [270, 0]
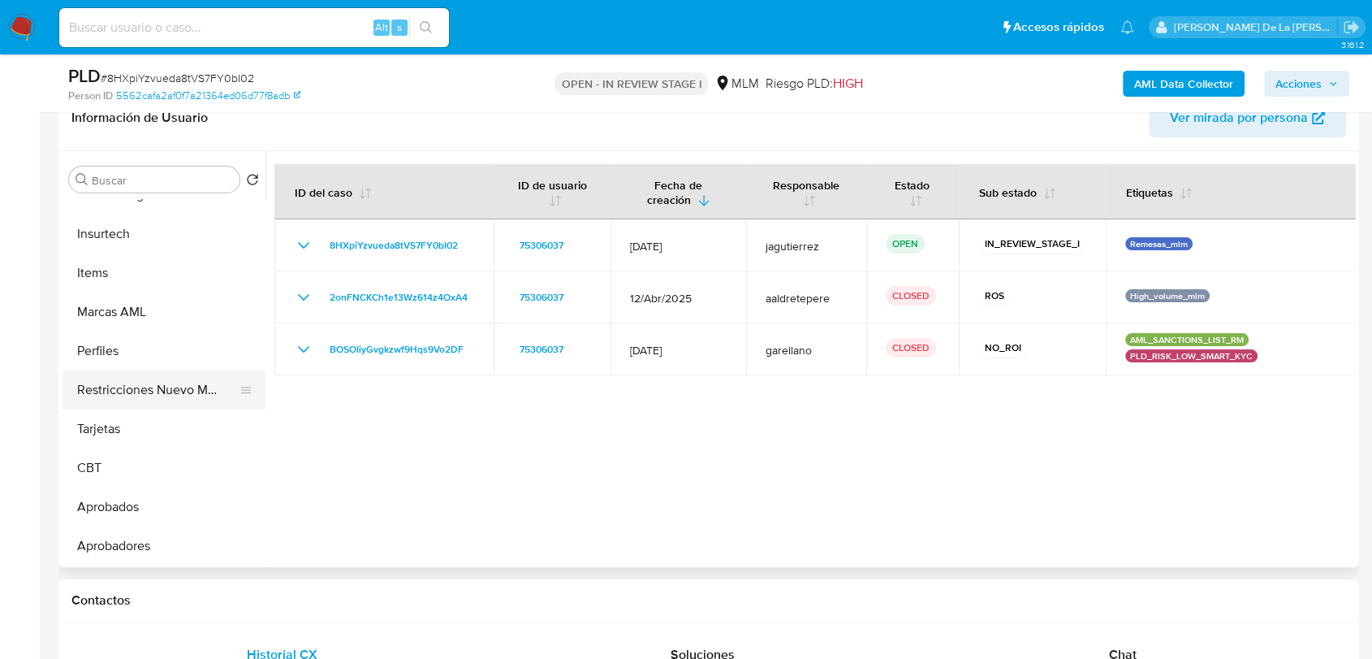
click at [156, 377] on button "Restricciones Nuevo Mundo" at bounding box center [158, 389] width 190 height 39
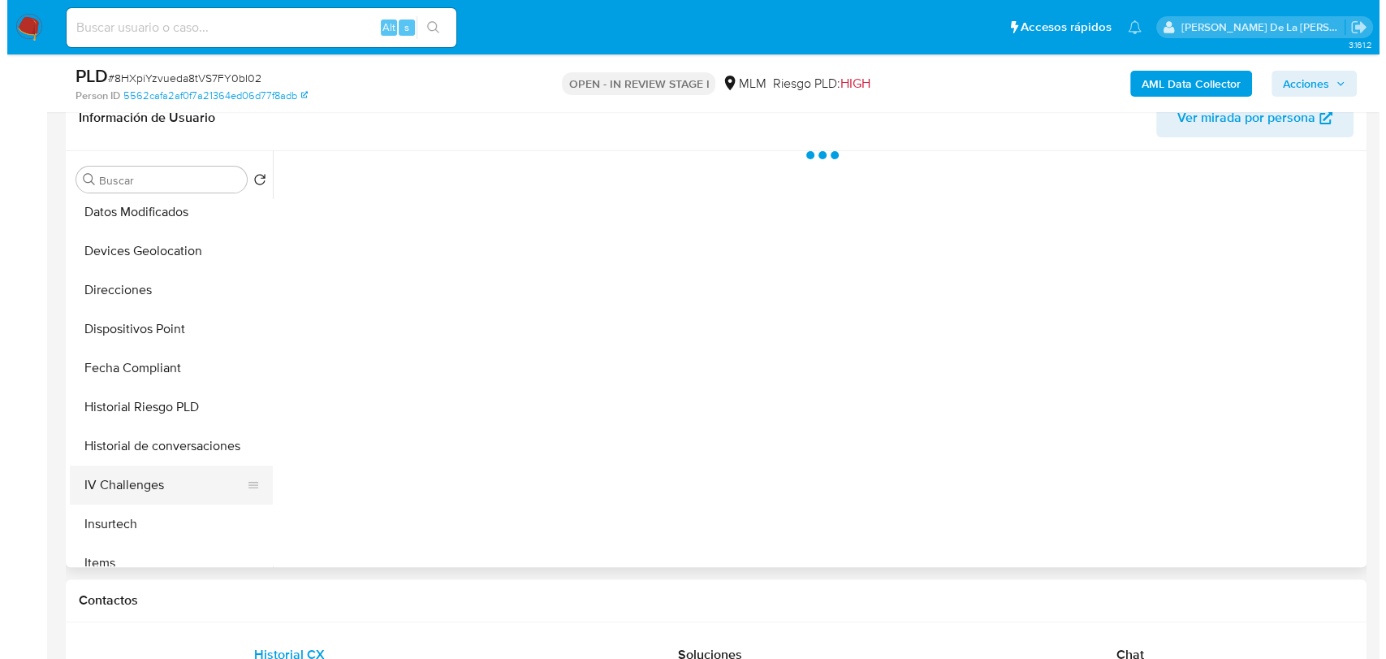
scroll to position [584, 0]
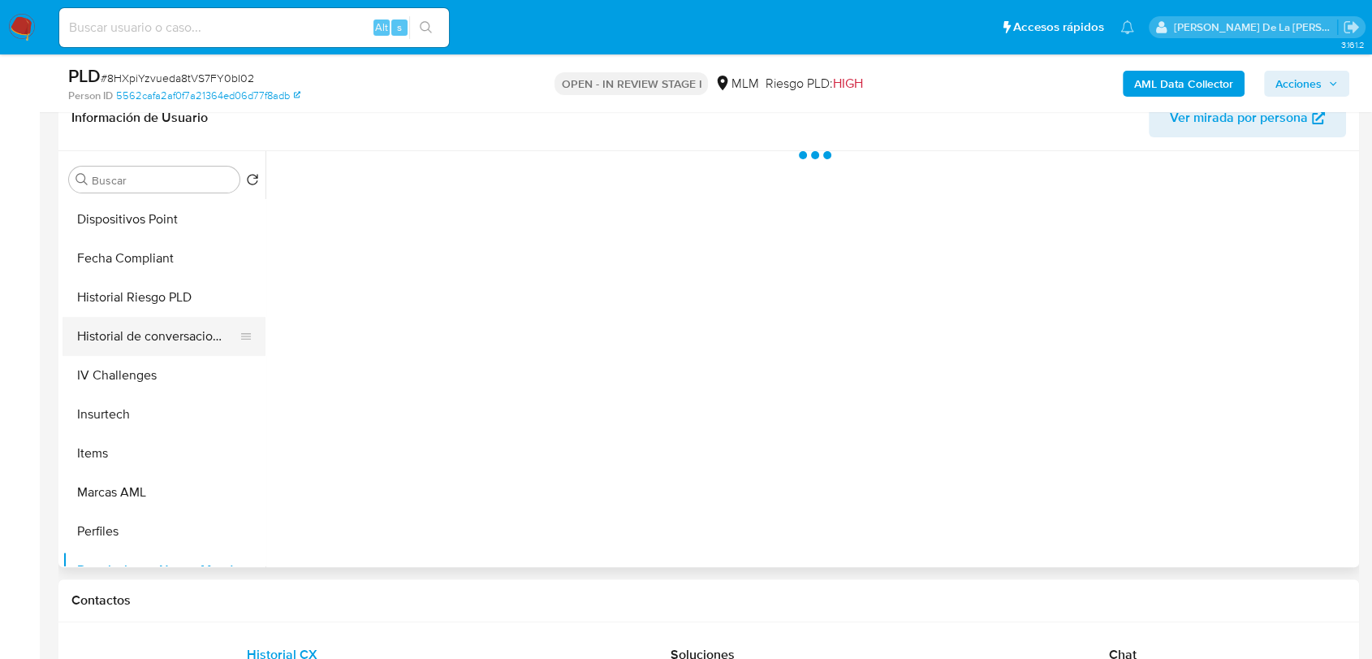
click at [188, 333] on button "Historial de conversaciones" at bounding box center [158, 336] width 190 height 39
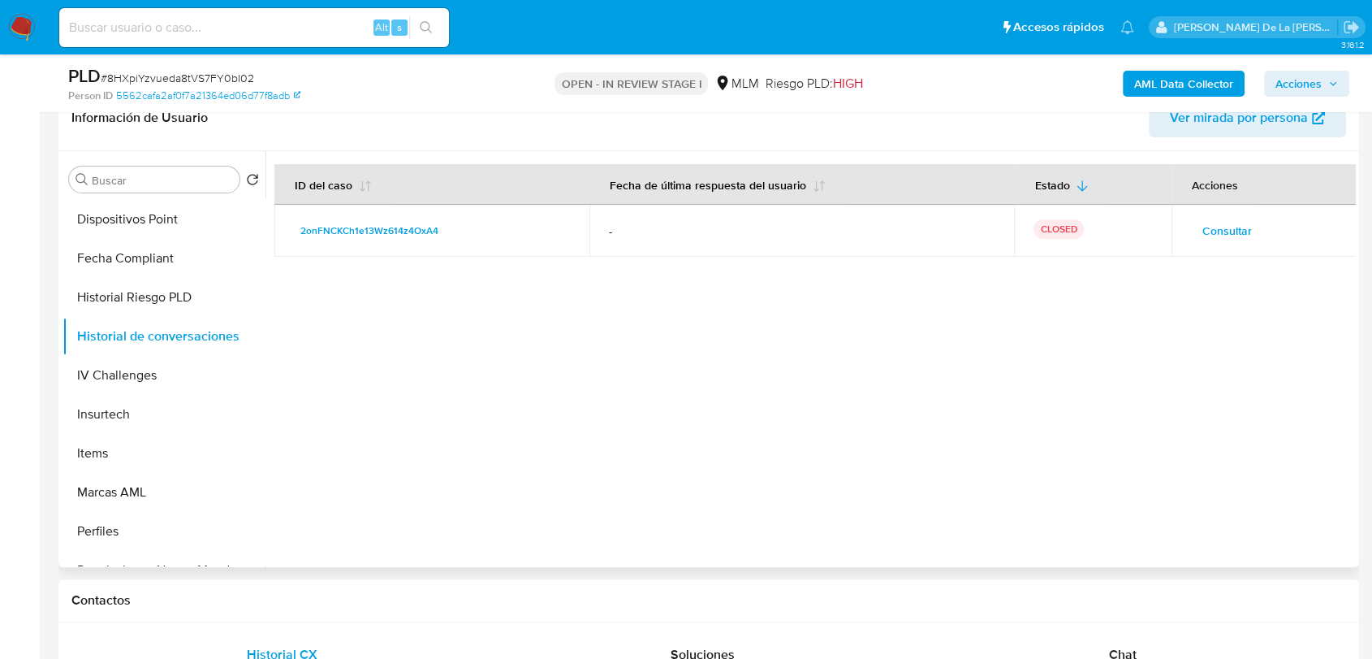
click at [1214, 228] on span "Consultar" at bounding box center [1228, 230] width 50 height 23
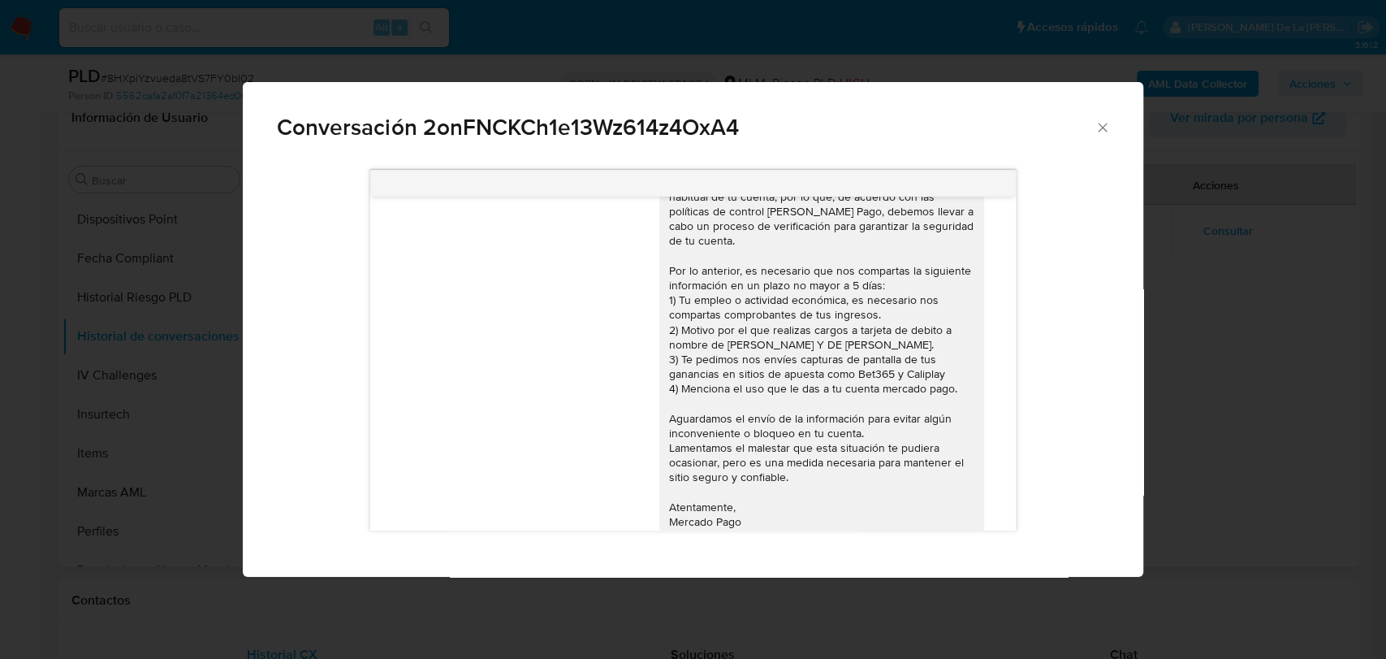
scroll to position [129, 0]
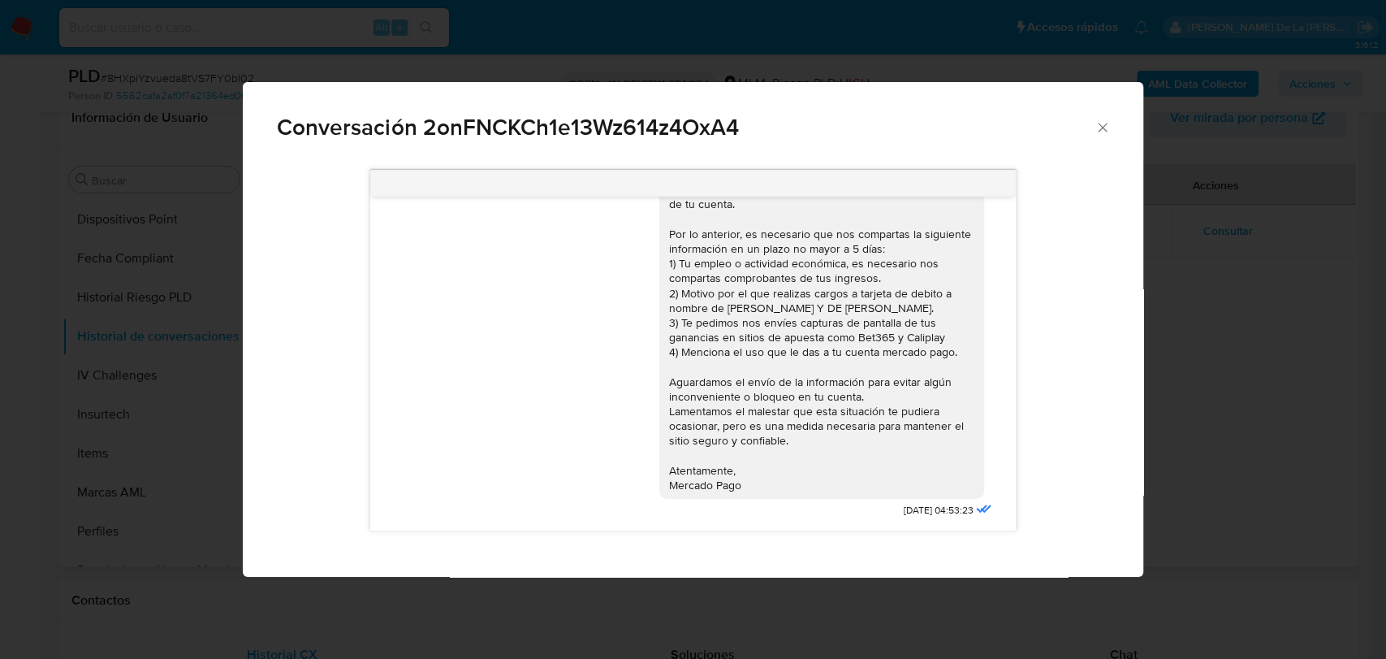
click at [1169, 358] on div "Conversación 2onFNCKCh1e13Wz614z4OxA4 01/05/2025 04:53:23" at bounding box center [693, 329] width 1386 height 659
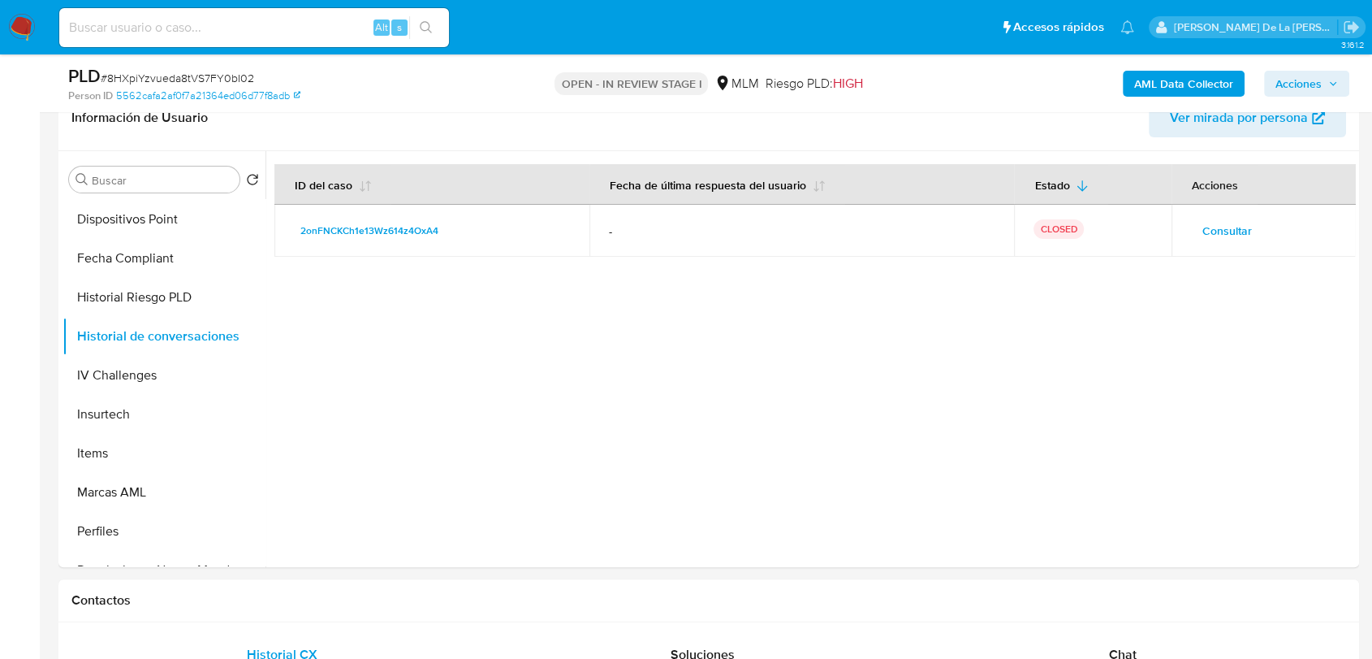
click at [1181, 77] on b "AML Data Collector" at bounding box center [1183, 84] width 99 height 26
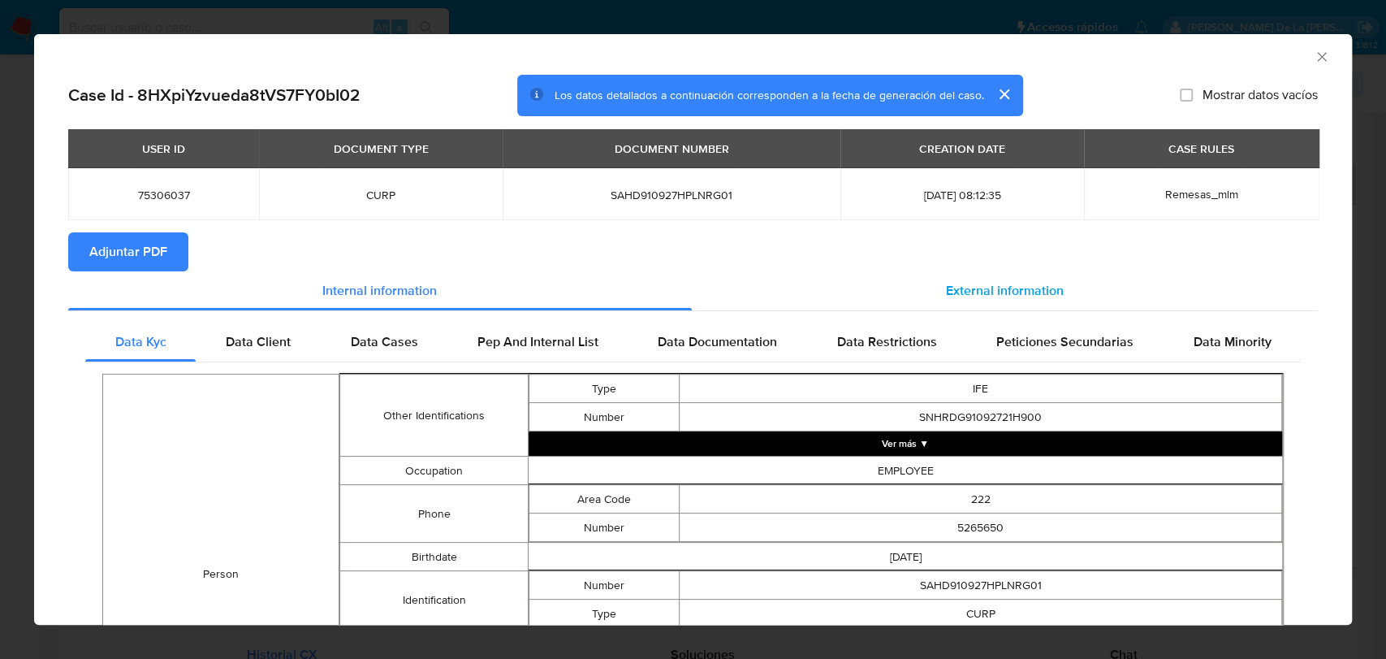
click at [968, 287] on span "External information" at bounding box center [1005, 290] width 118 height 19
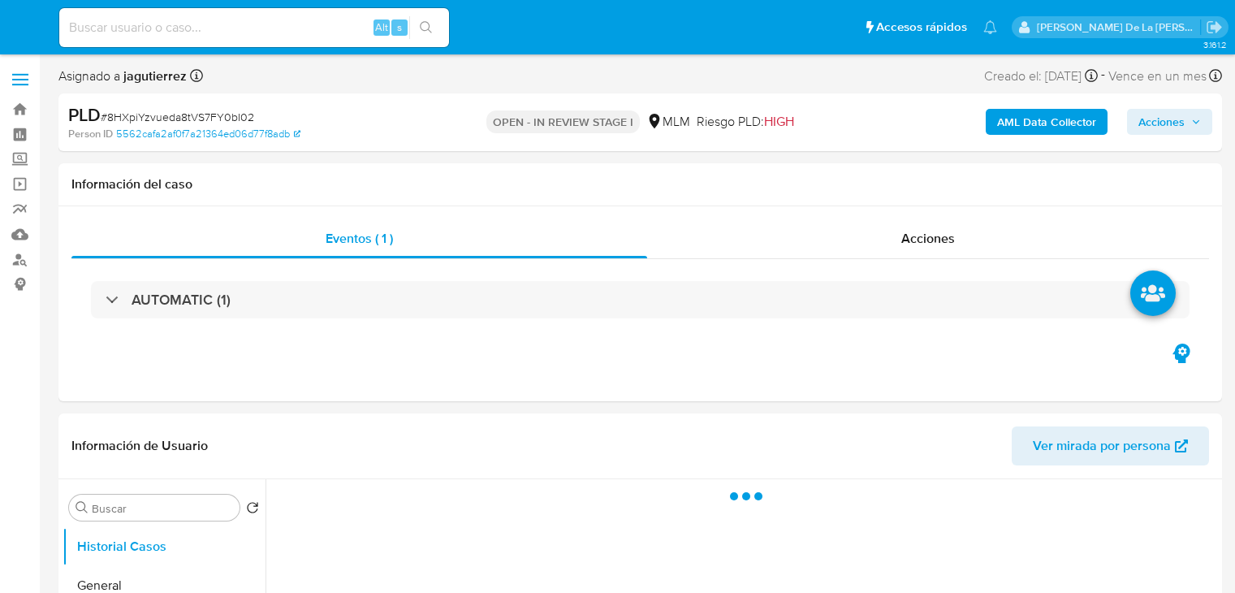
select select "10"
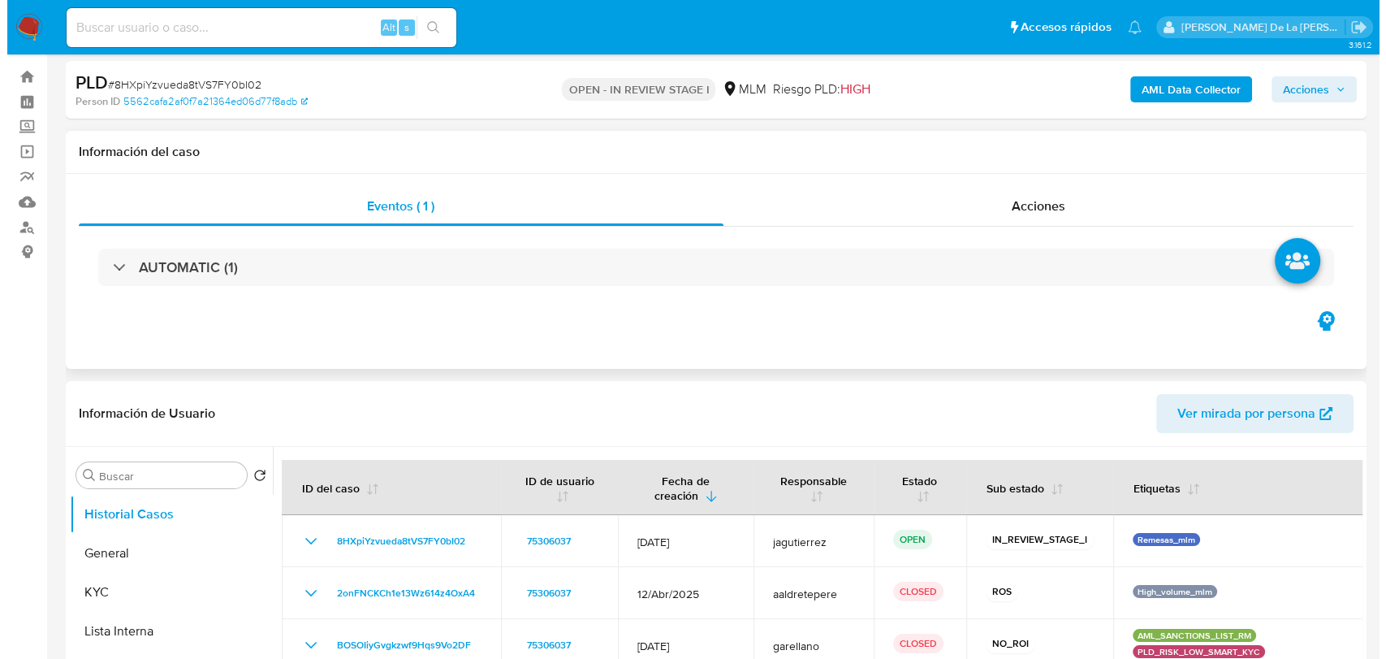
scroll to position [90, 0]
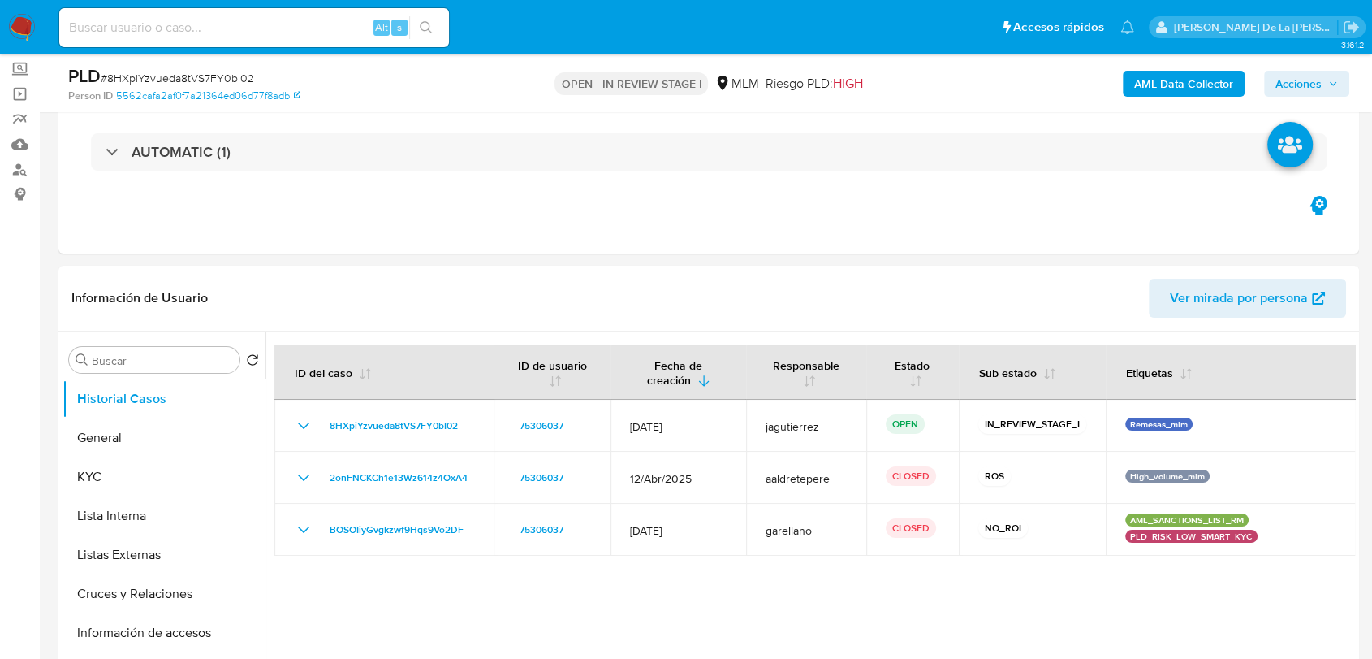
click at [1166, 80] on b "AML Data Collector" at bounding box center [1183, 84] width 99 height 26
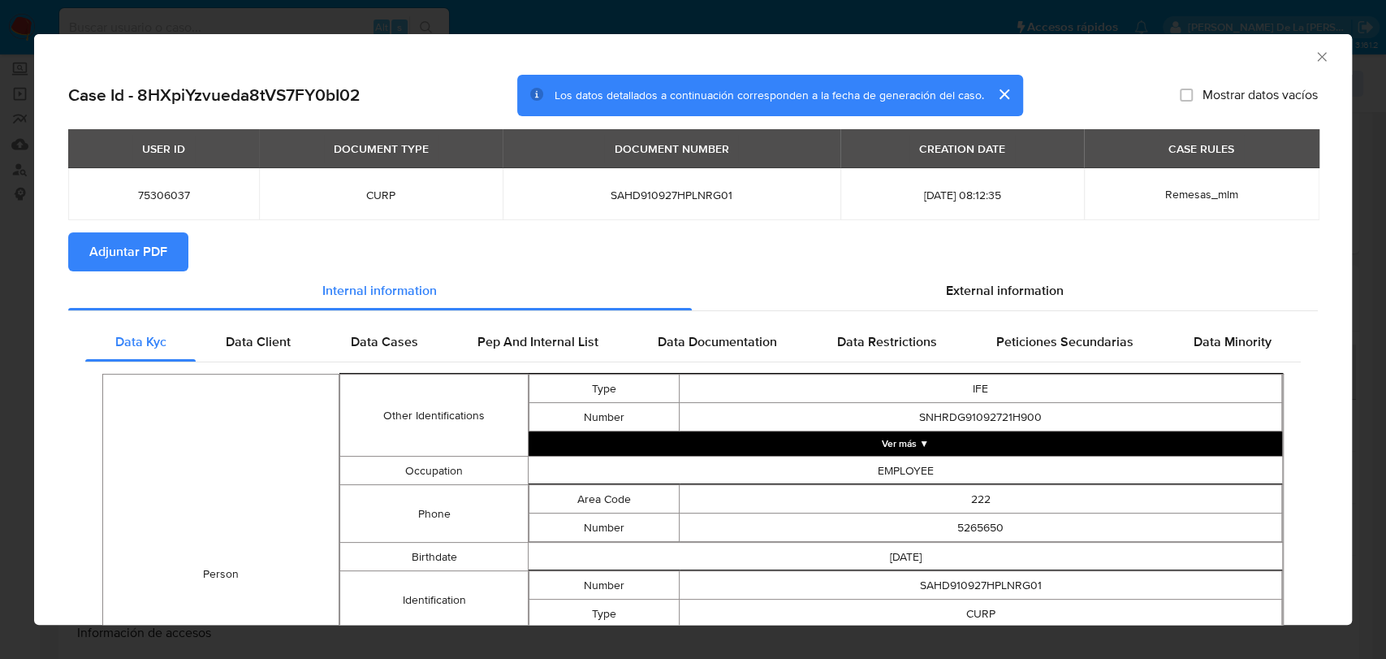
click at [921, 441] on button "Ver más ▼" at bounding box center [906, 443] width 754 height 24
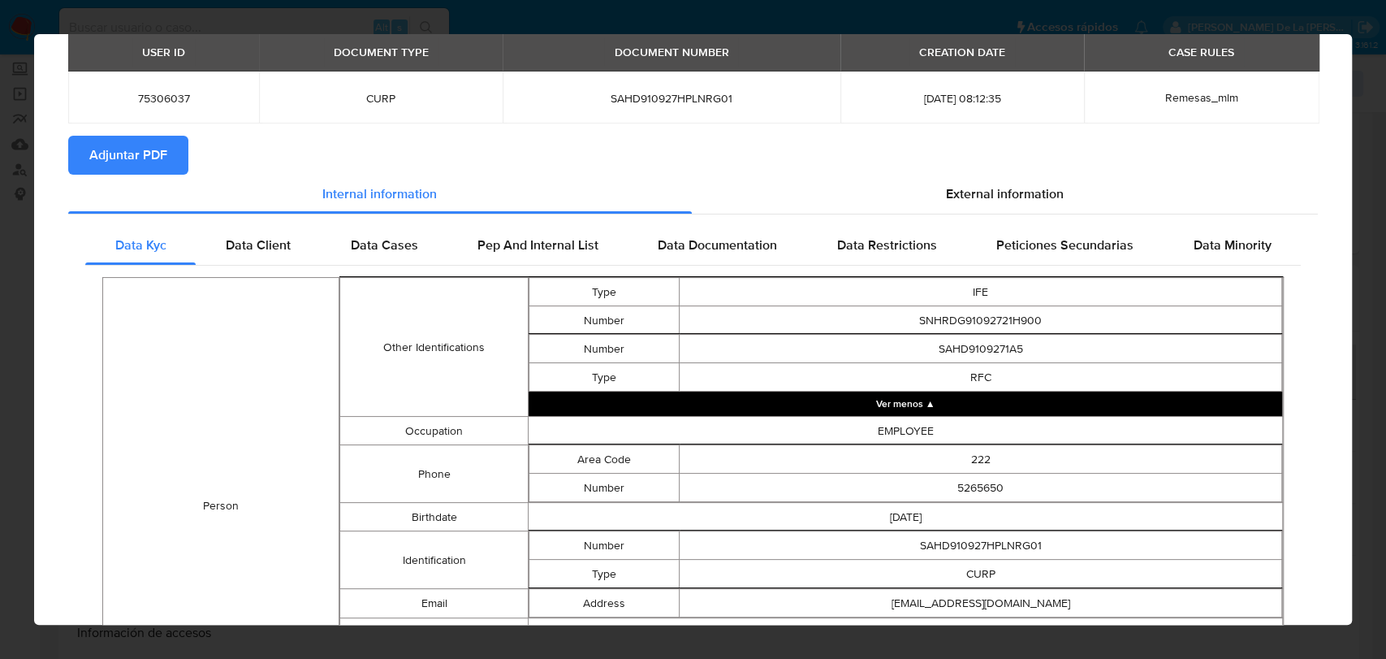
scroll to position [0, 0]
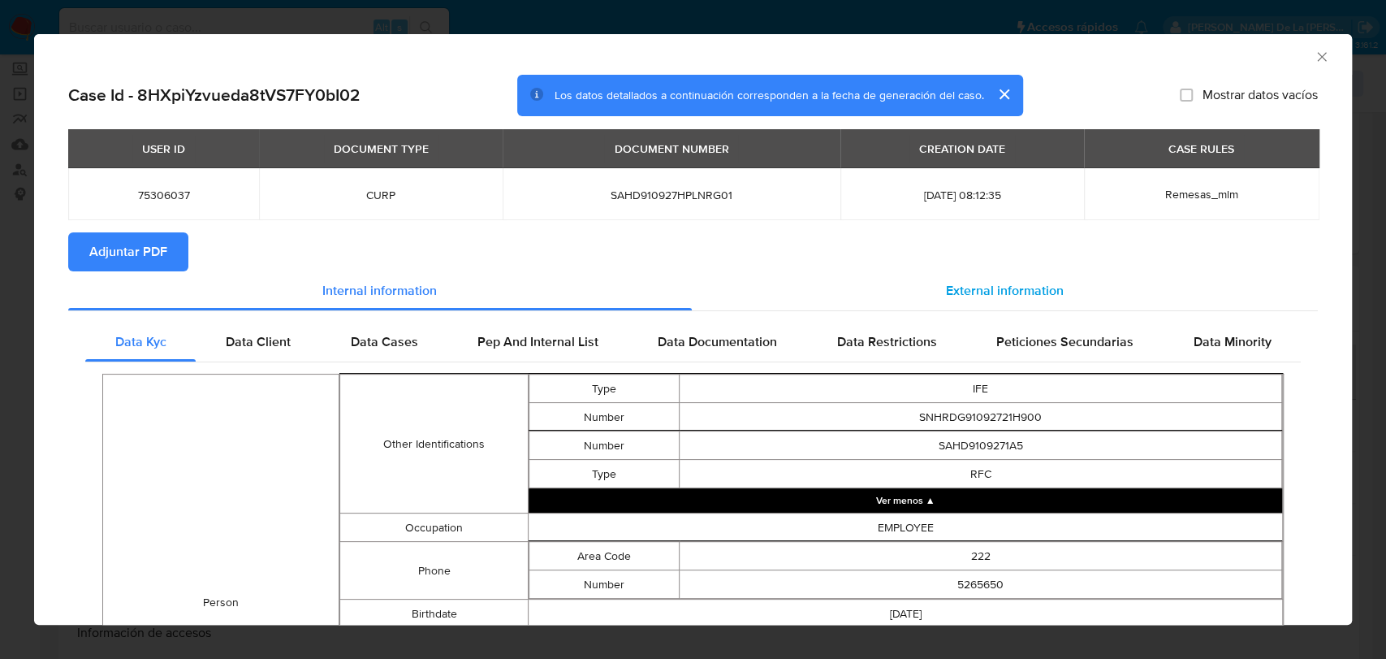
click at [1038, 288] on span "External information" at bounding box center [1005, 290] width 118 height 19
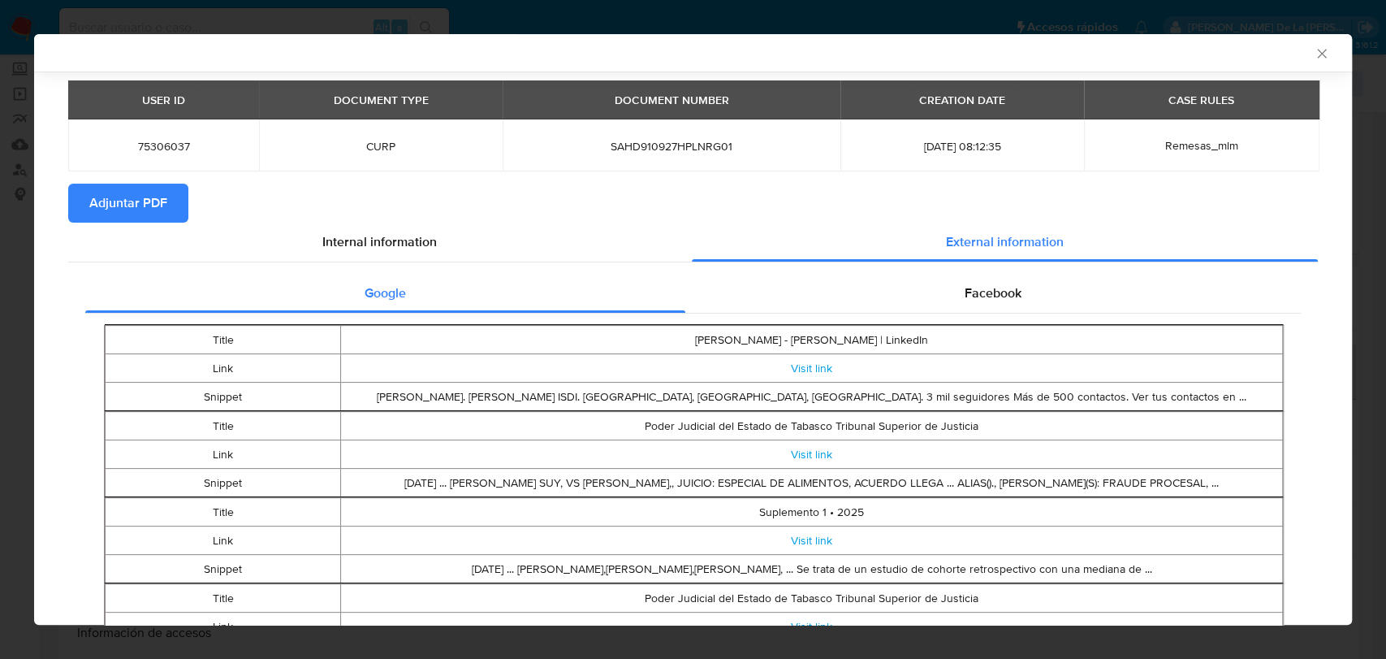
scroll to position [86, 0]
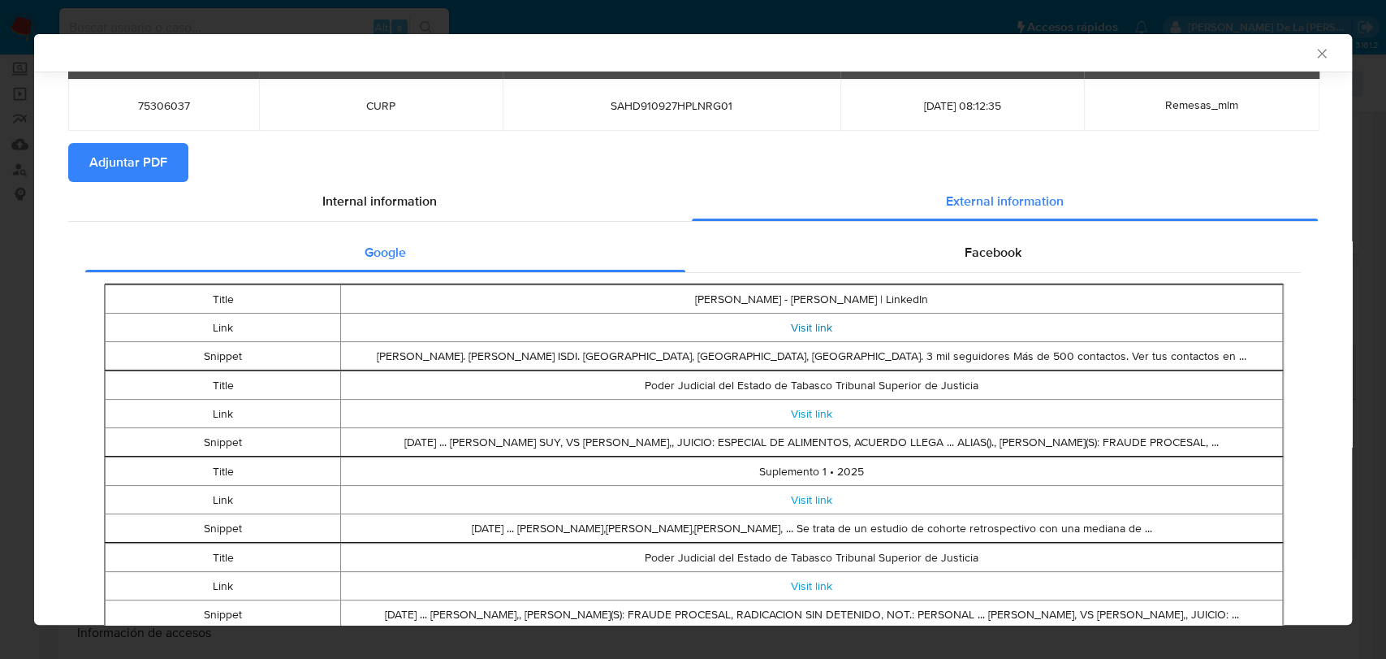
click at [813, 328] on link "Visit link" at bounding box center [811, 327] width 41 height 16
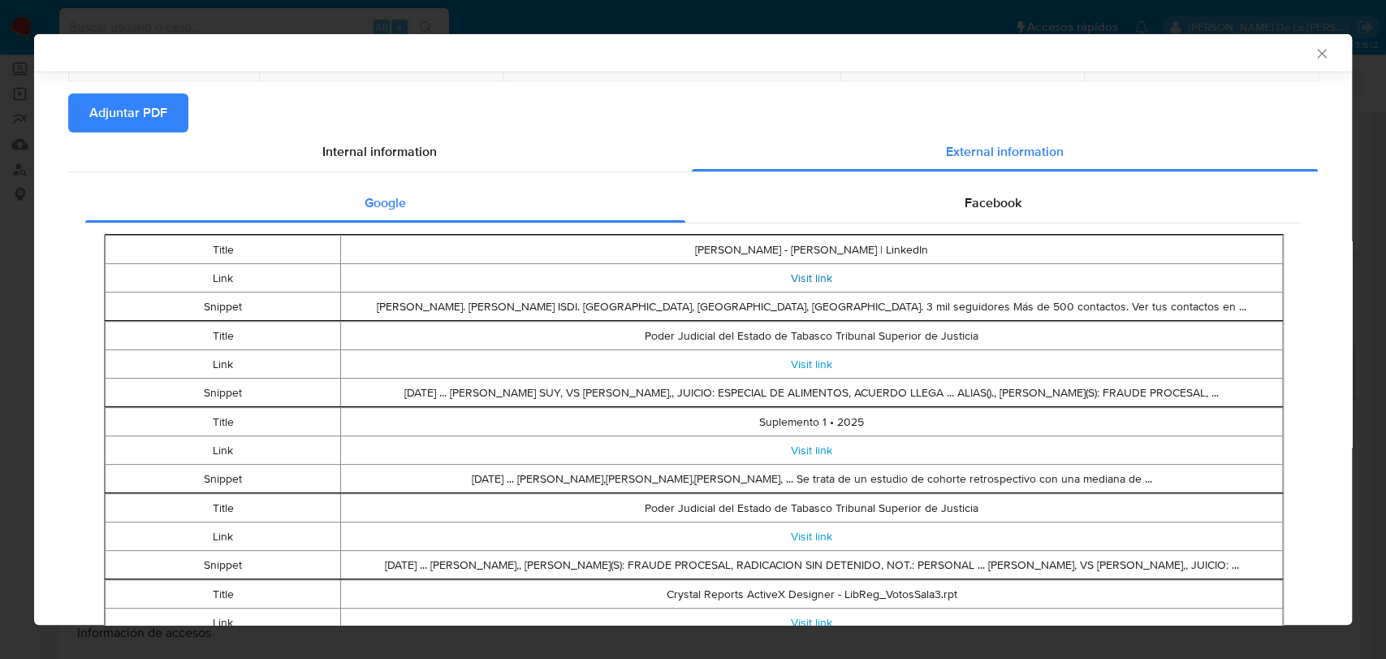
scroll to position [176, 0]
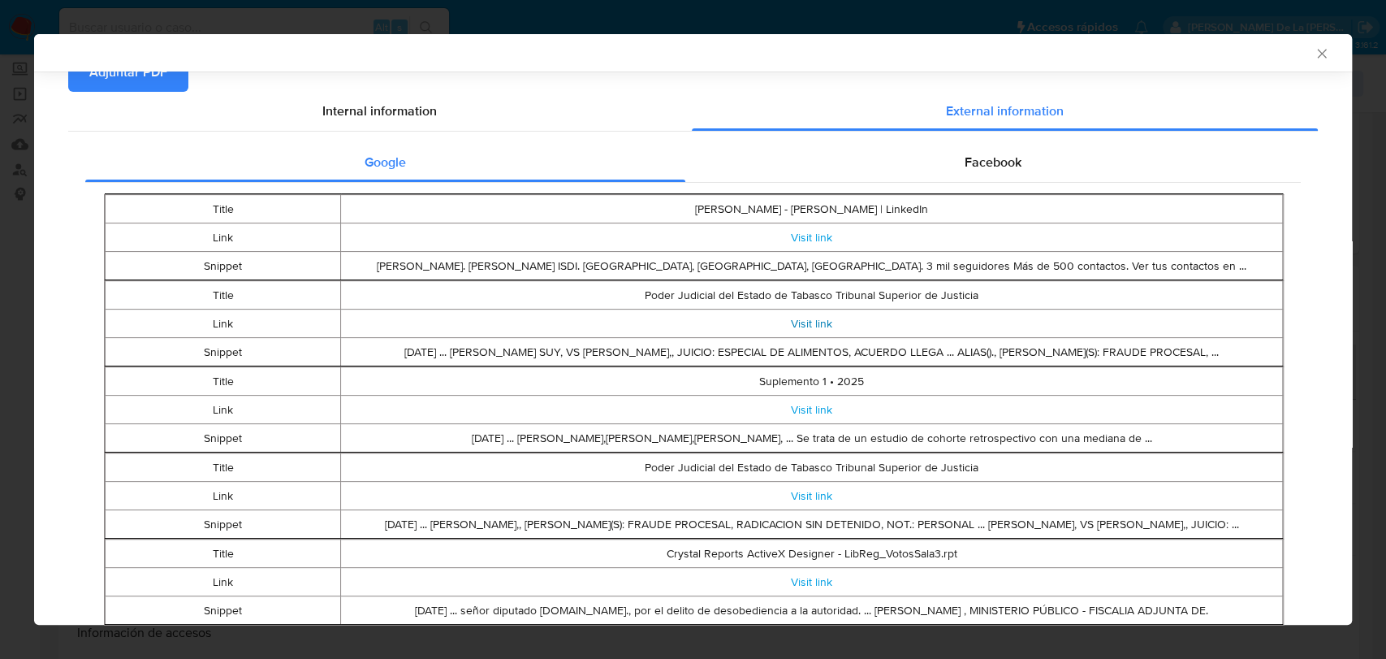
click at [805, 323] on link "Visit link" at bounding box center [811, 323] width 41 height 16
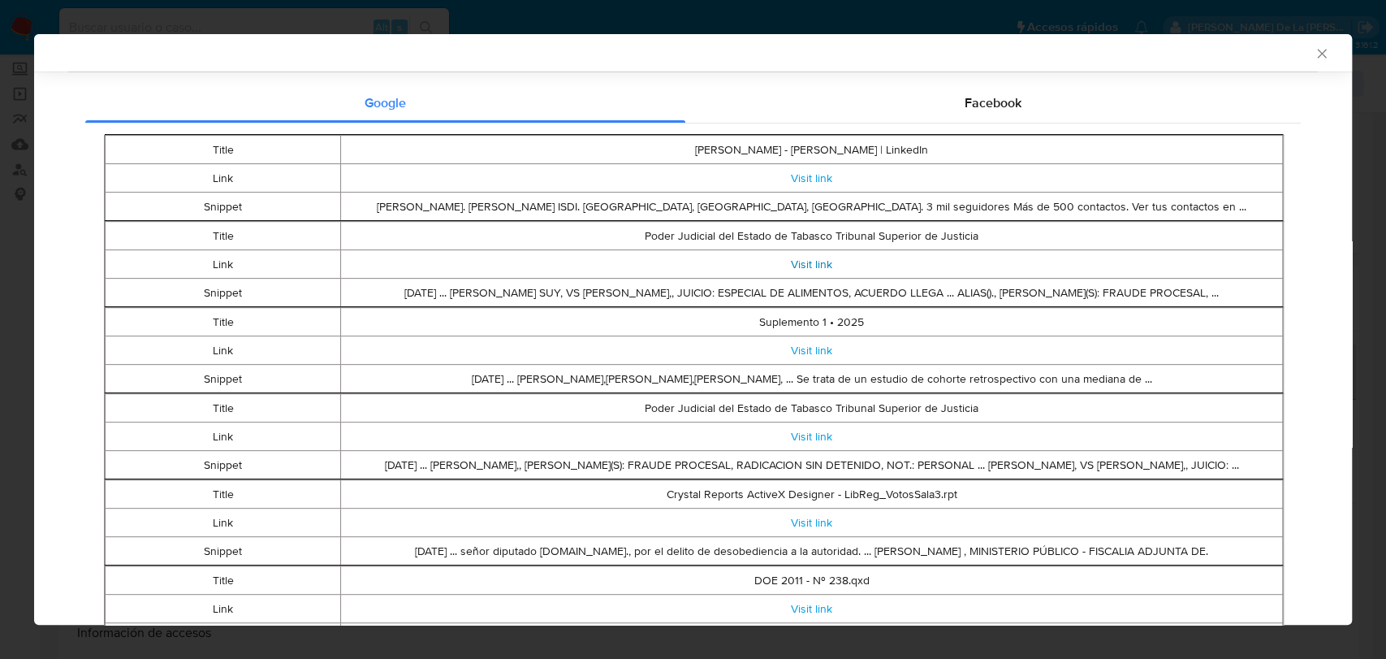
scroll to position [266, 0]
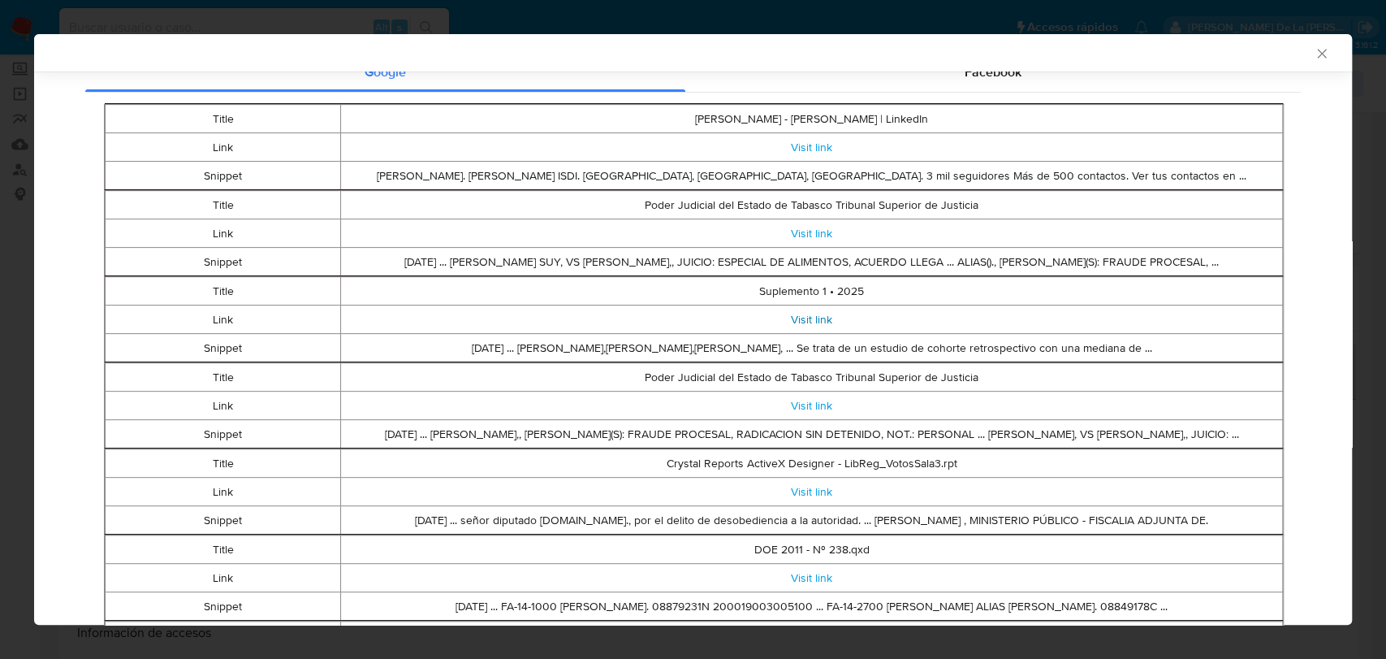
click at [810, 317] on link "Visit link" at bounding box center [811, 319] width 41 height 16
click at [801, 403] on link "Visit link" at bounding box center [811, 405] width 41 height 16
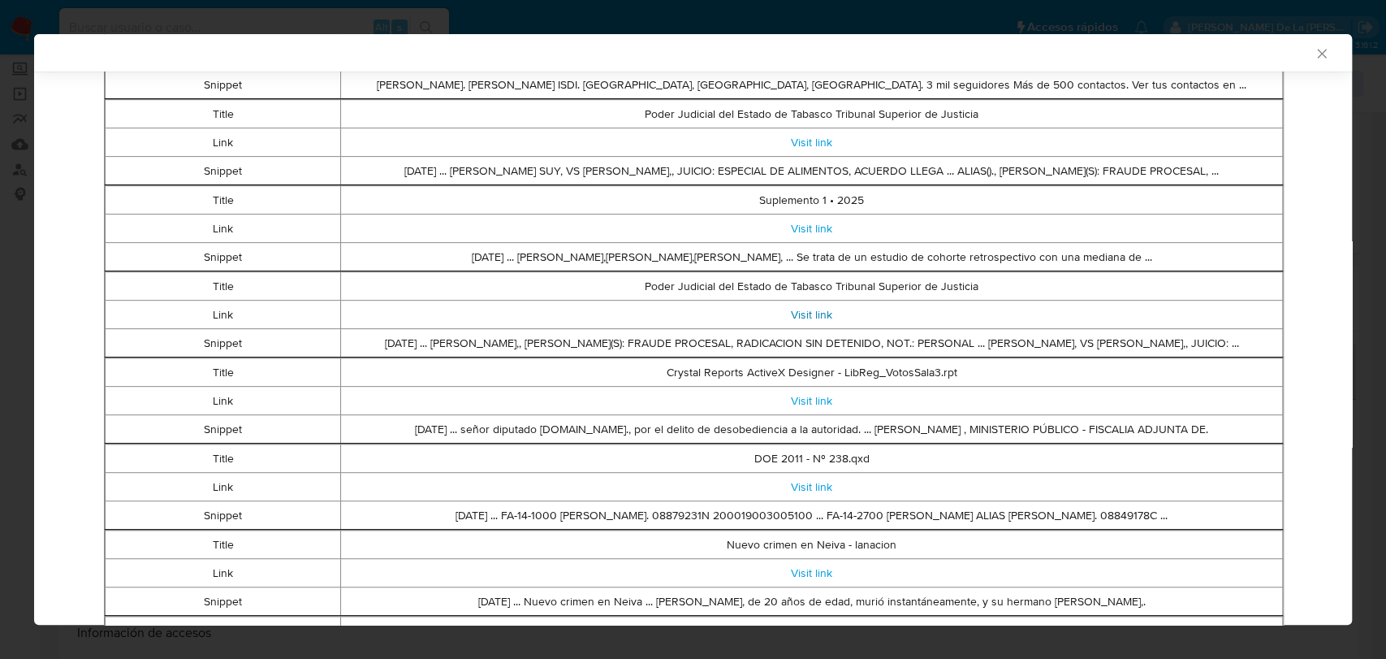
scroll to position [447, 0]
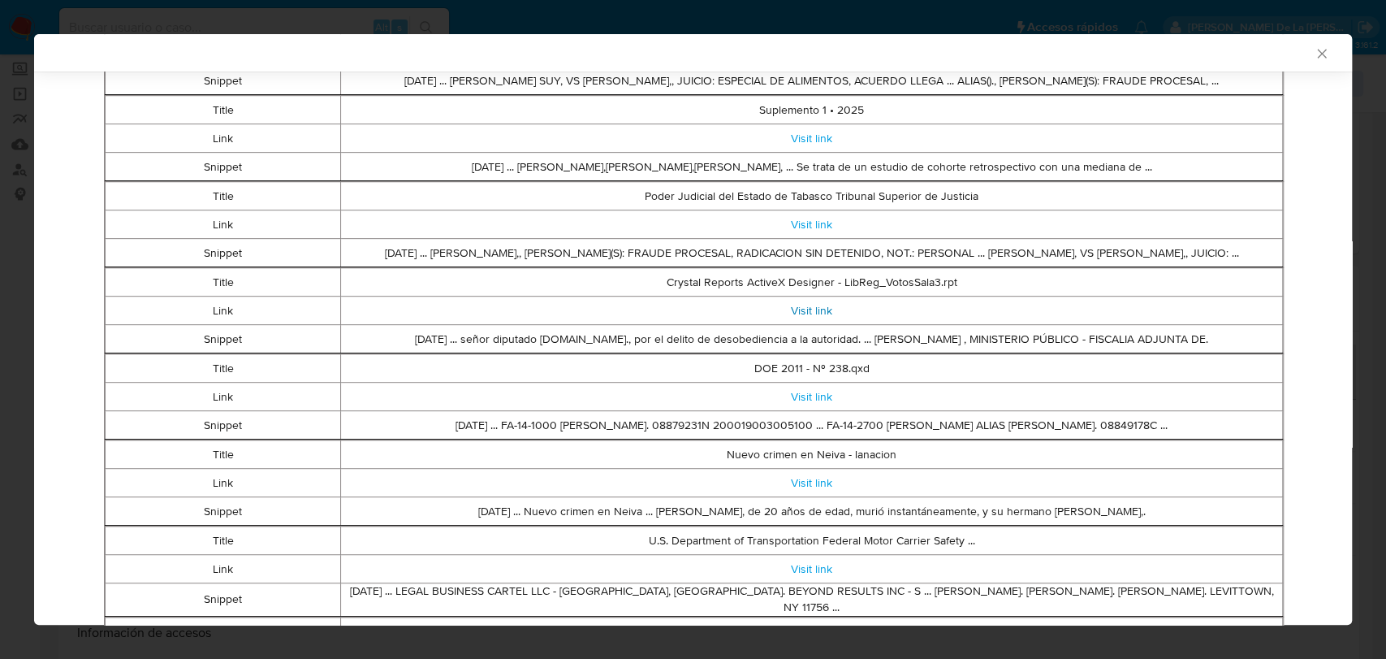
click at [813, 302] on link "Visit link" at bounding box center [811, 310] width 41 height 16
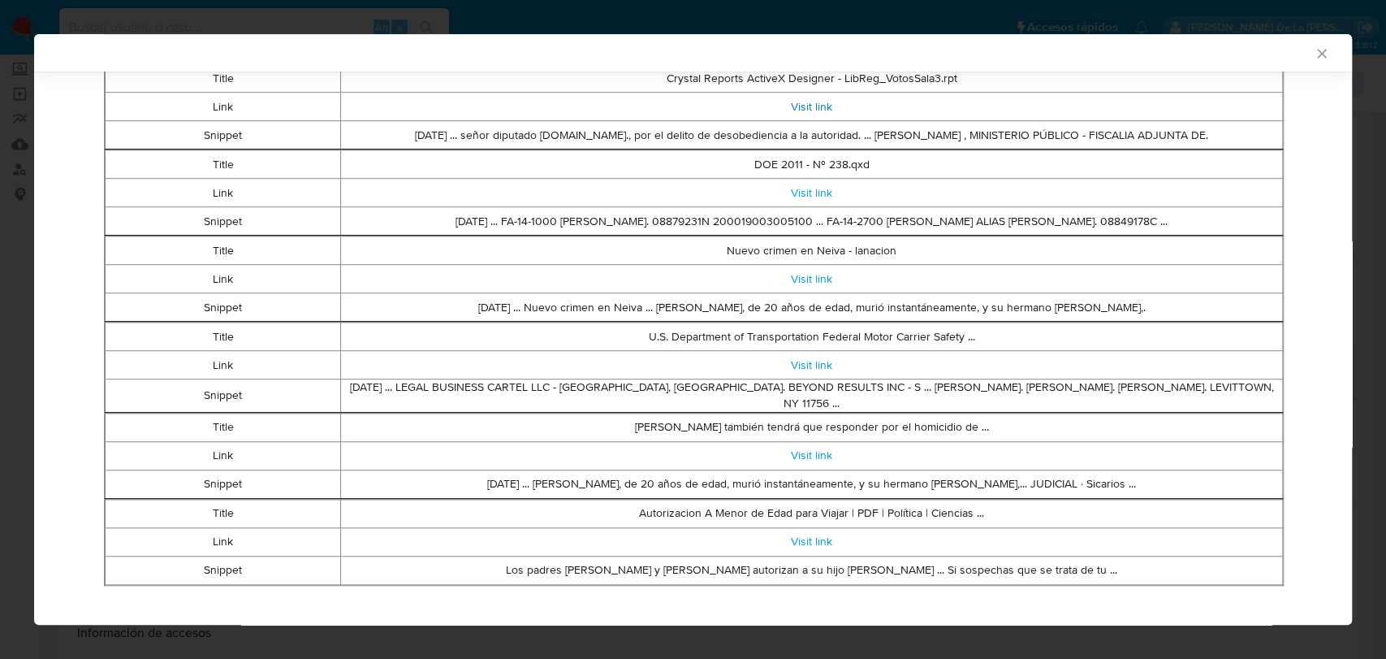
scroll to position [662, 0]
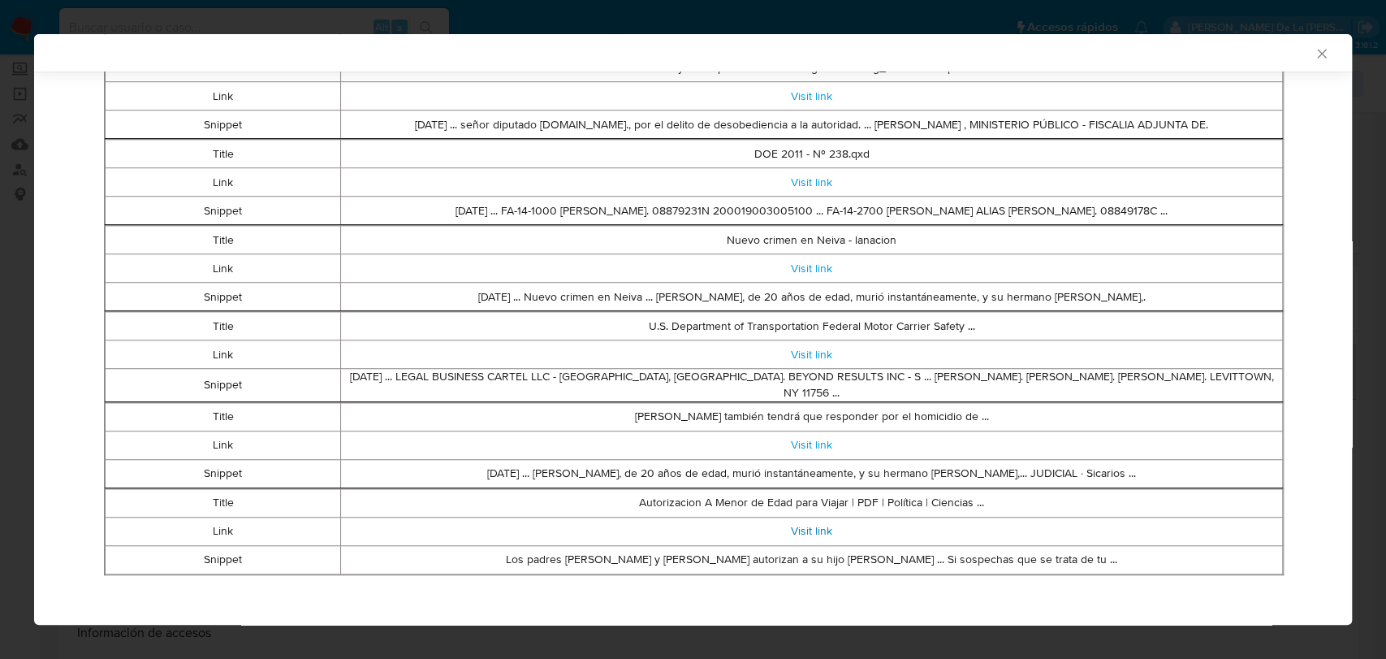
click at [797, 525] on link "Visit link" at bounding box center [811, 530] width 41 height 16
click at [800, 436] on link "Visit link" at bounding box center [811, 444] width 41 height 16
drag, startPoint x: 617, startPoint y: 465, endPoint x: 801, endPoint y: 464, distance: 183.5
click at [801, 464] on td "[DATE] ... [PERSON_NAME], de 20 años de edad, murió instantáneamente, y su herm…" at bounding box center [812, 473] width 942 height 28
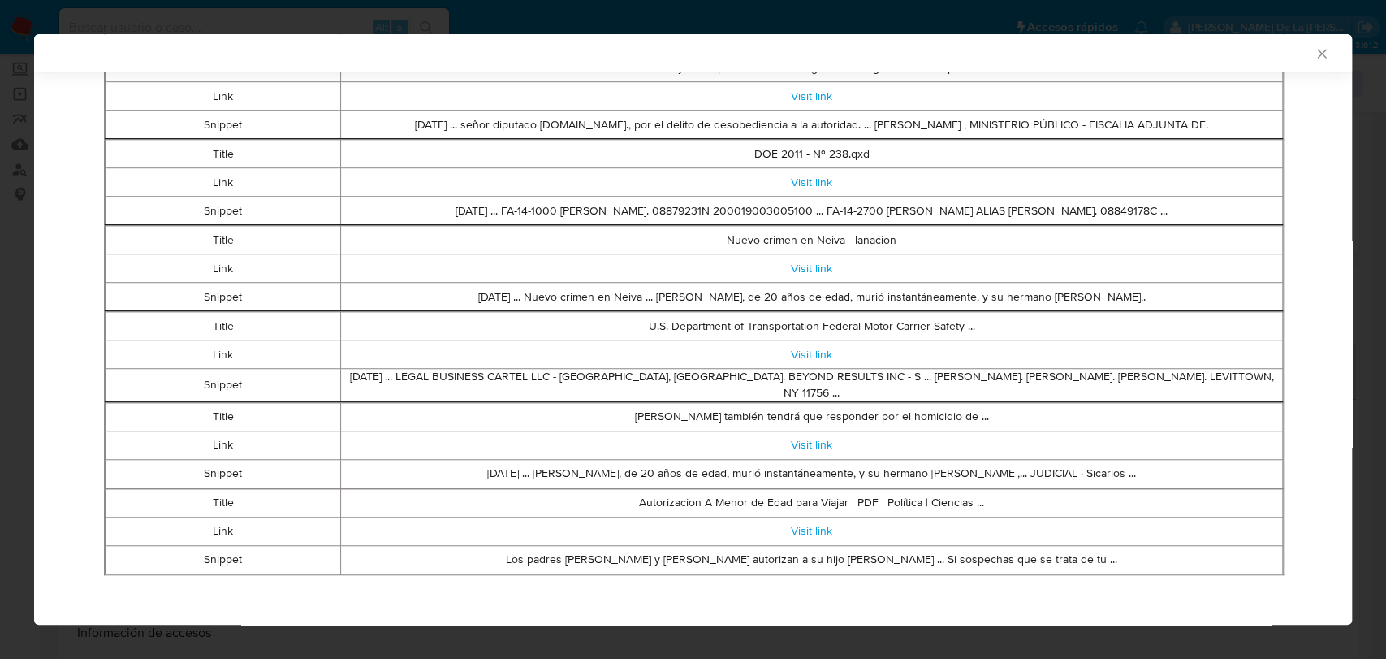
scroll to position [572, 0]
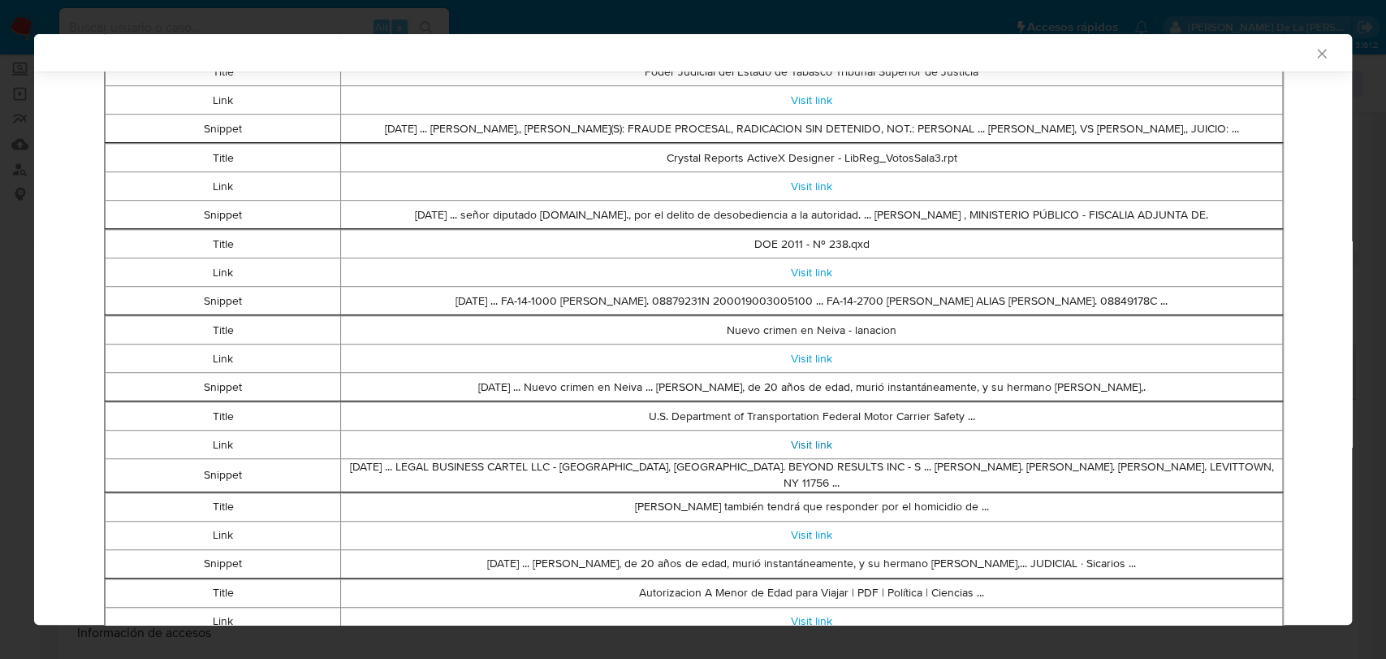
click at [798, 439] on link "Visit link" at bounding box center [811, 444] width 41 height 16
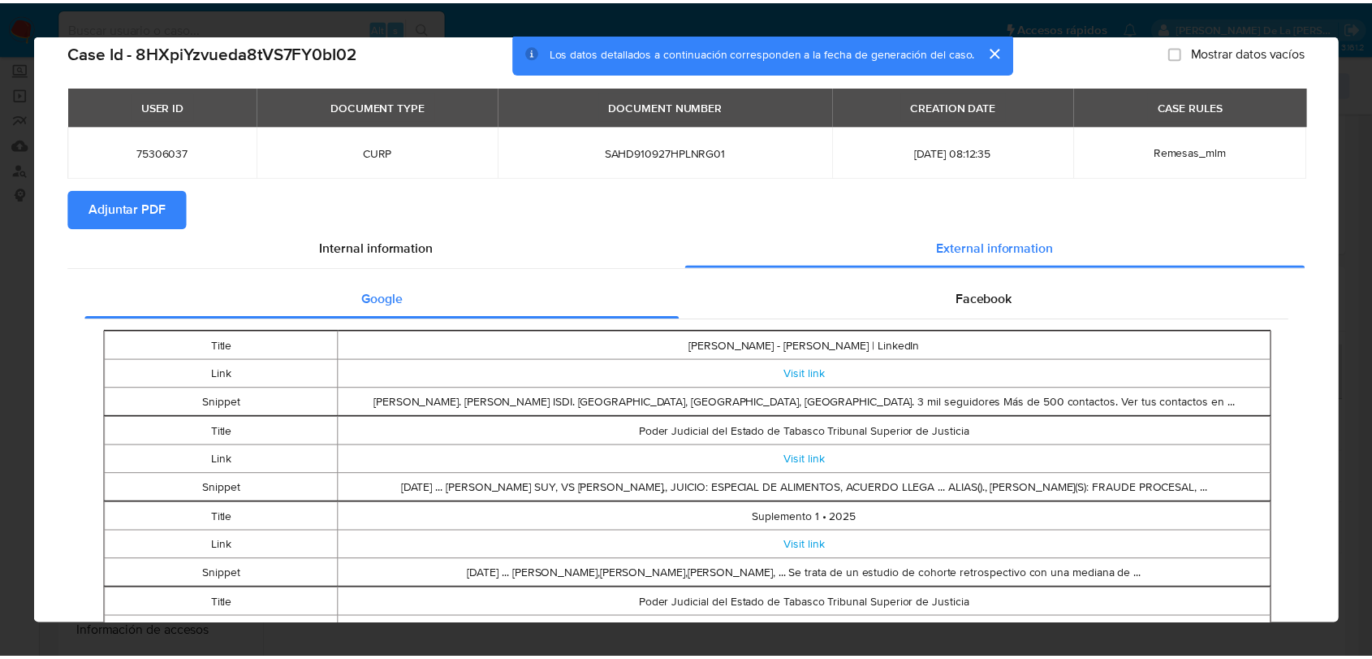
scroll to position [0, 0]
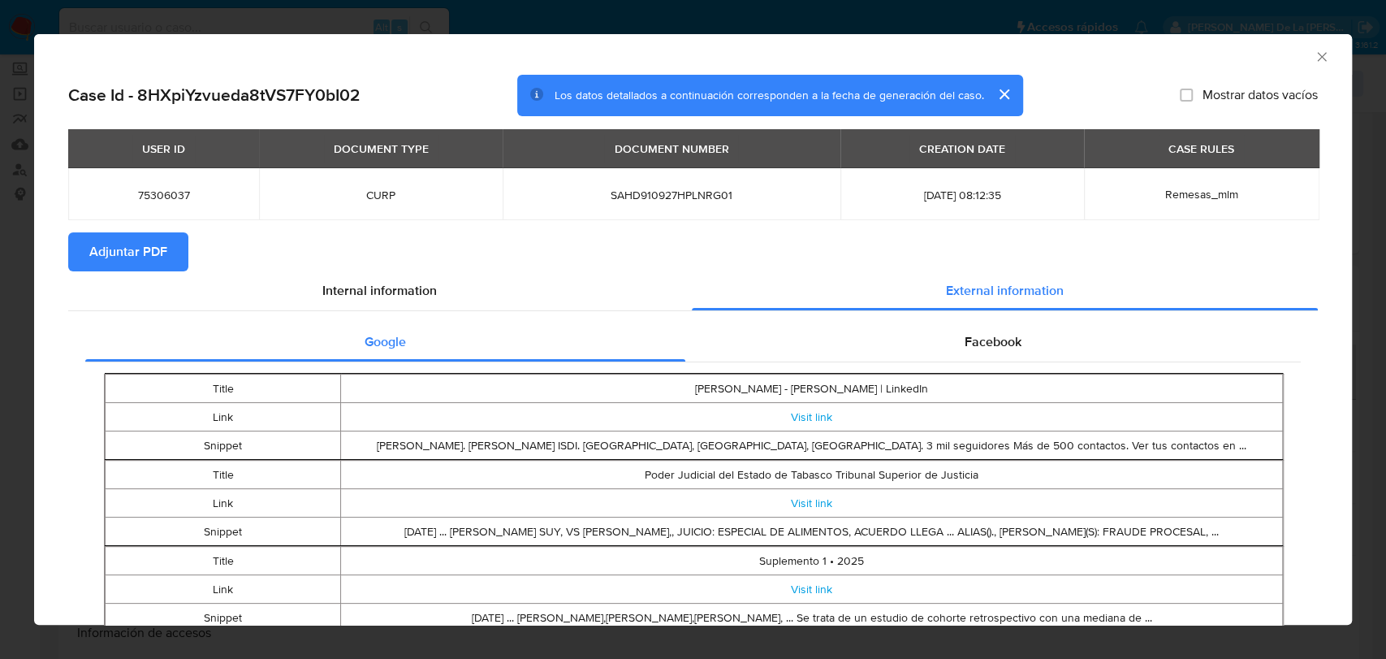
click at [1234, 45] on div "AML Data Collector" at bounding box center [693, 54] width 1318 height 41
click at [1234, 57] on div "AML Data Collector" at bounding box center [693, 54] width 1318 height 41
click at [1234, 59] on div "AML Data Collector" at bounding box center [693, 54] width 1318 height 41
drag, startPoint x: 1314, startPoint y: 59, endPoint x: 1293, endPoint y: 66, distance: 22.1
click at [1234, 58] on icon "Cerrar ventana" at bounding box center [1322, 57] width 16 height 16
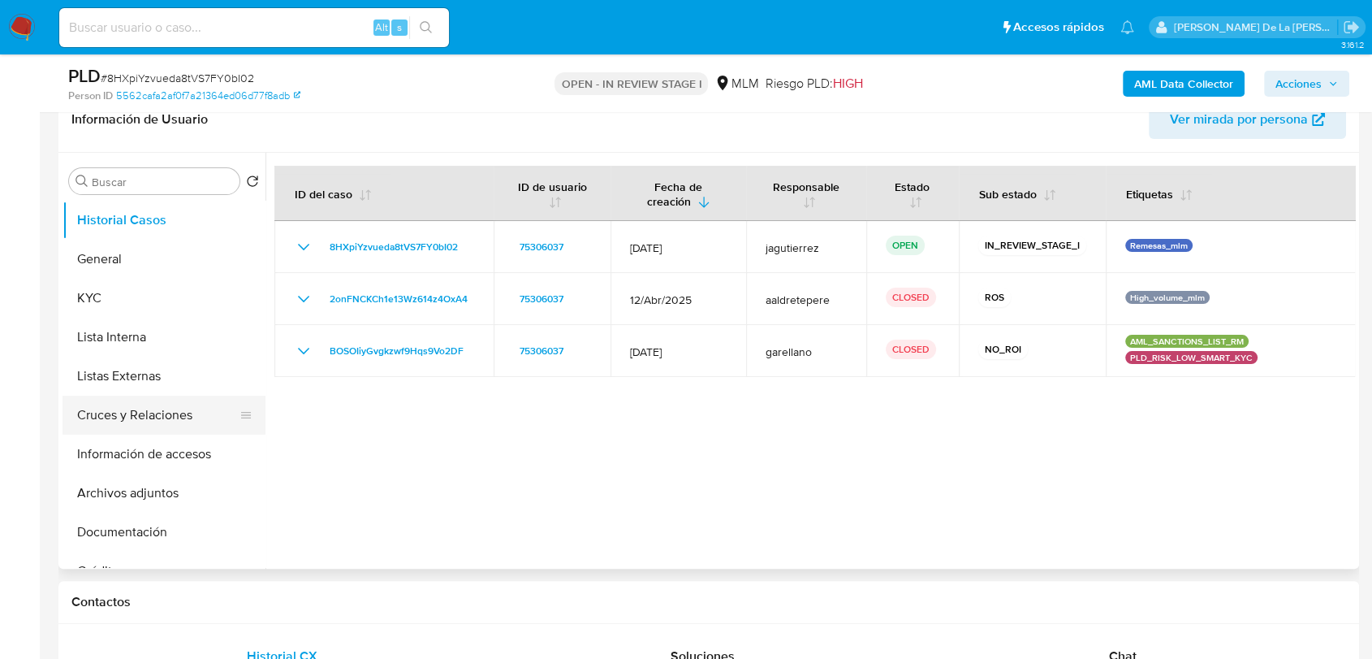
scroll to position [270, 0]
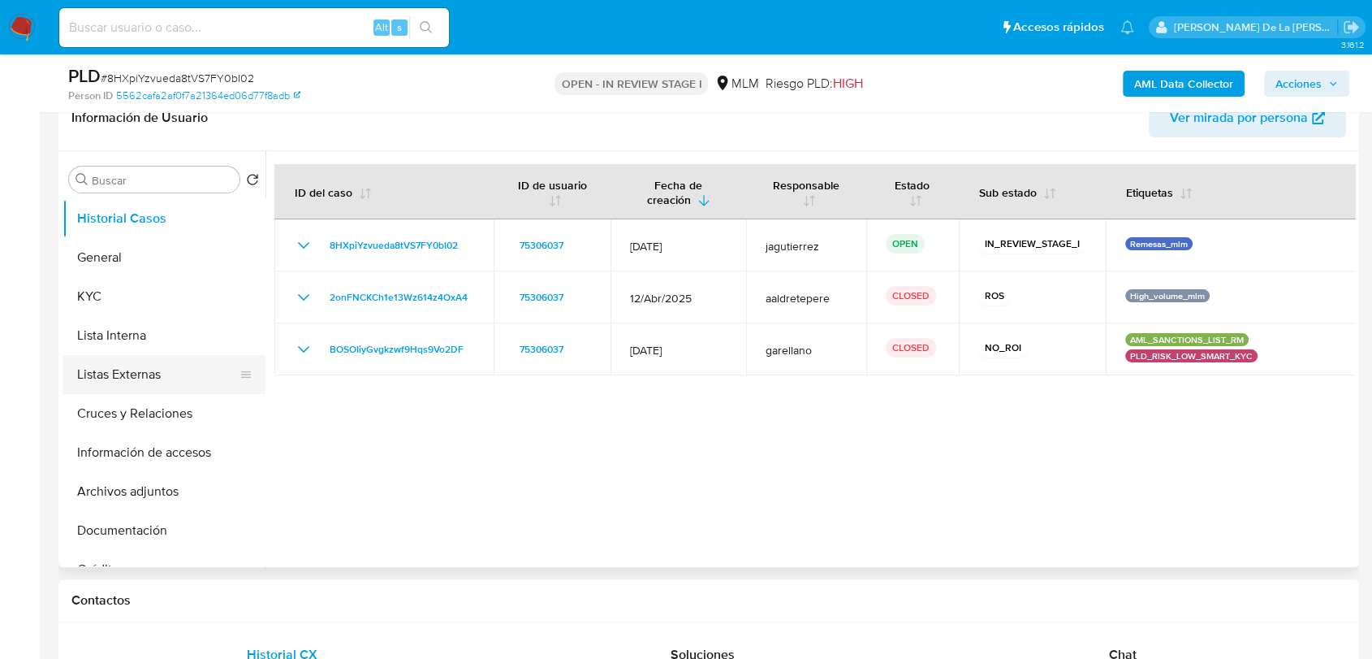
click at [156, 383] on button "Listas Externas" at bounding box center [158, 374] width 190 height 39
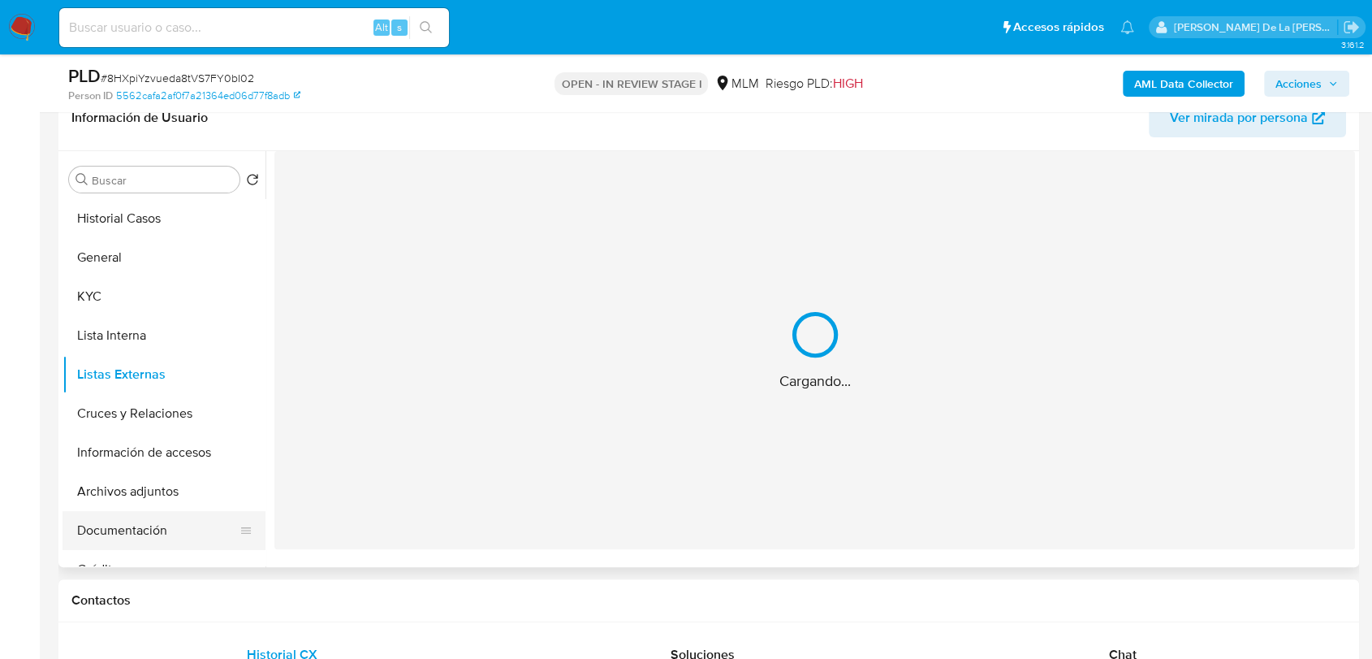
click at [145, 542] on button "Documentación" at bounding box center [158, 530] width 190 height 39
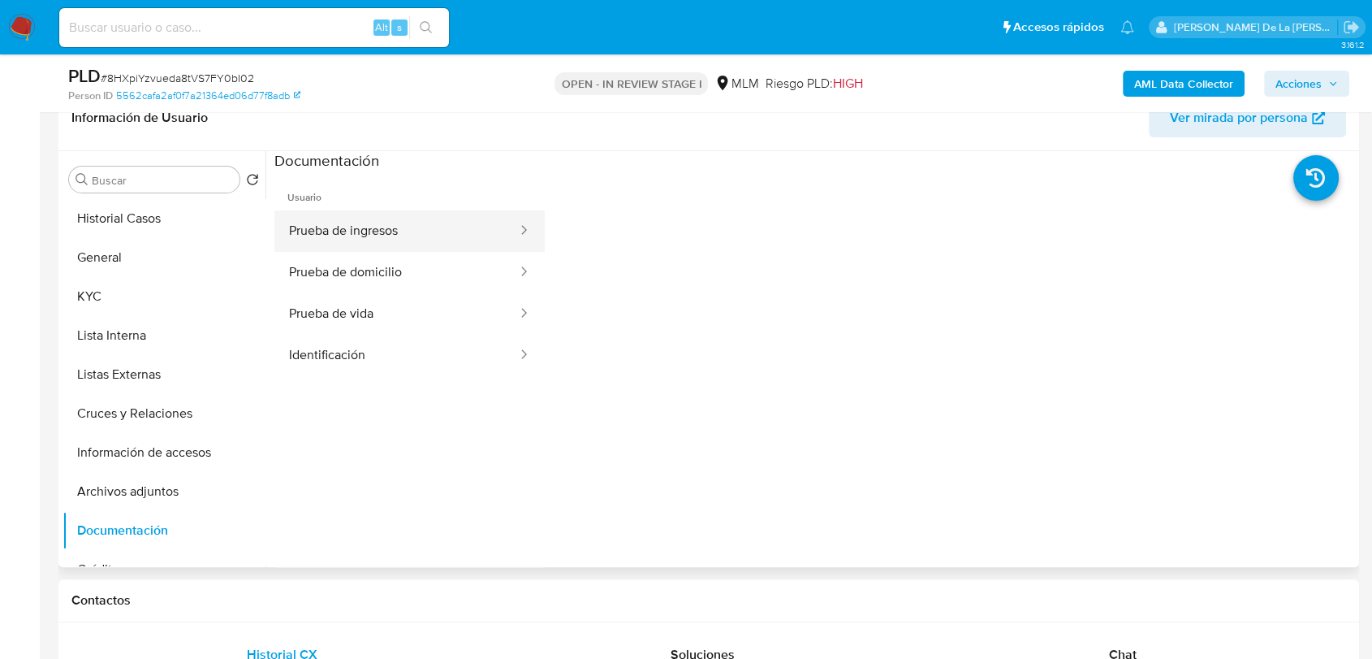
click at [347, 213] on button "Prueba de ingresos" at bounding box center [396, 230] width 244 height 41
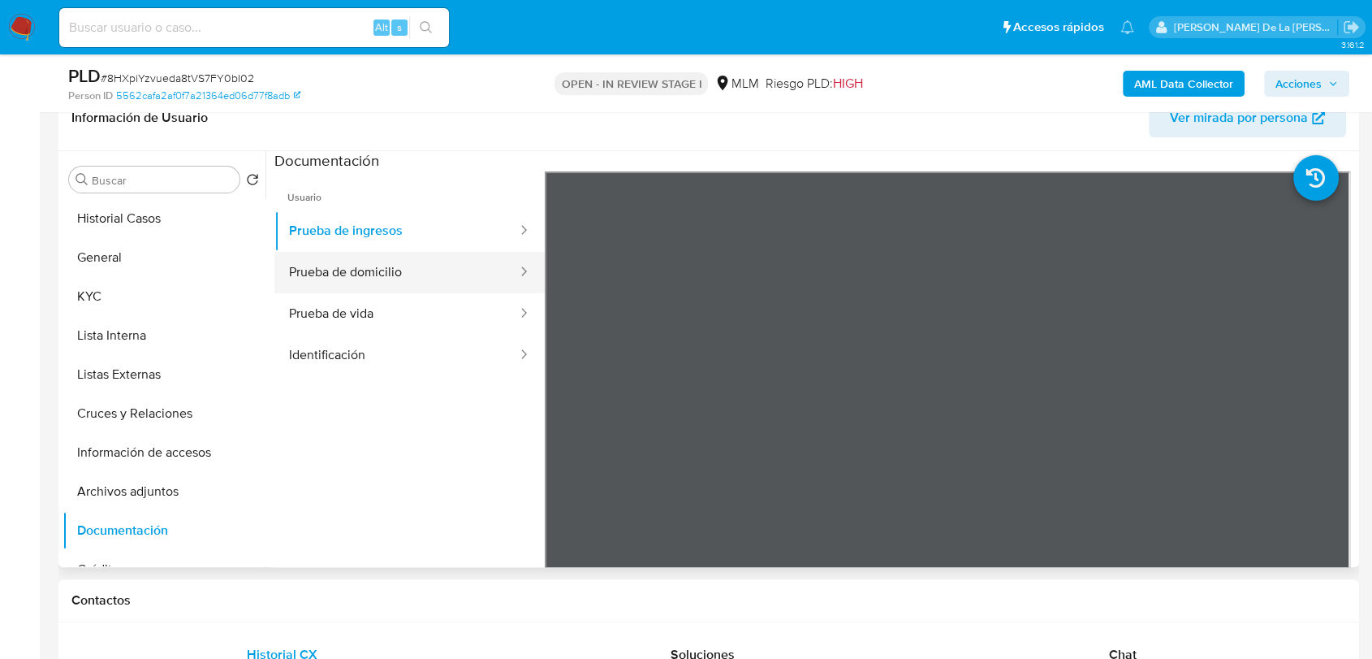
click at [407, 285] on button "Prueba de domicilio" at bounding box center [396, 272] width 244 height 41
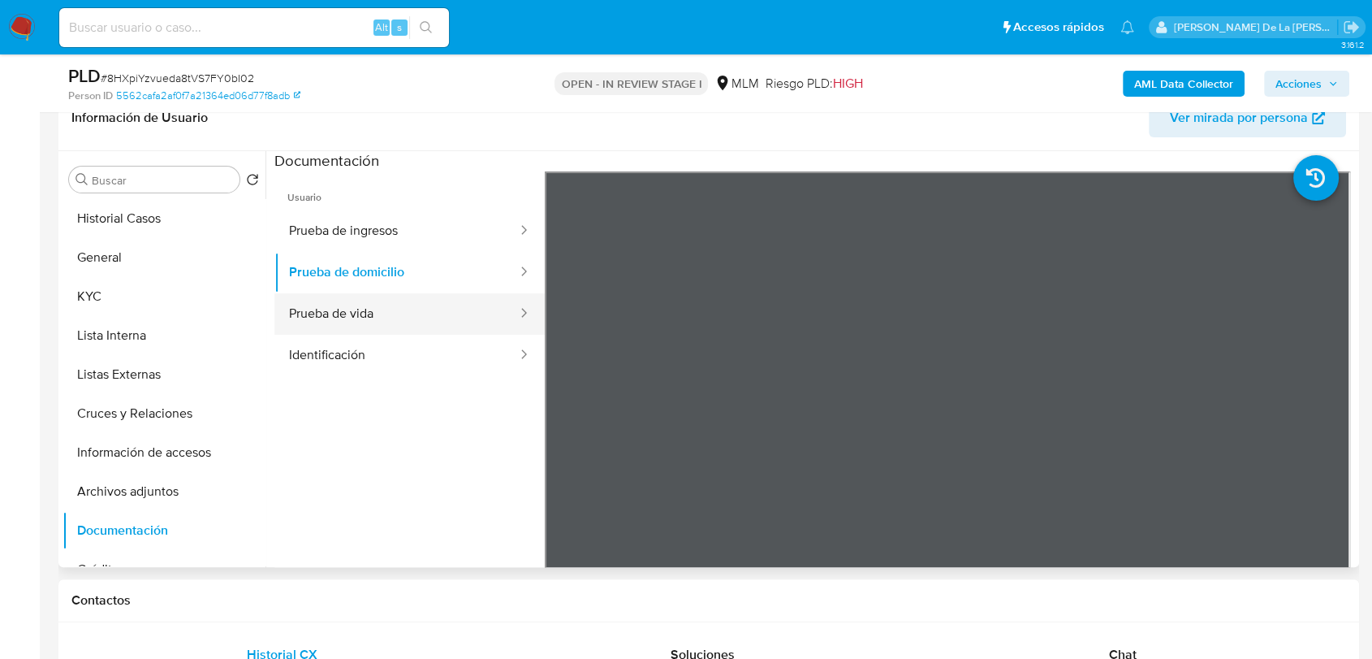
click at [344, 320] on button "Prueba de vida" at bounding box center [396, 313] width 244 height 41
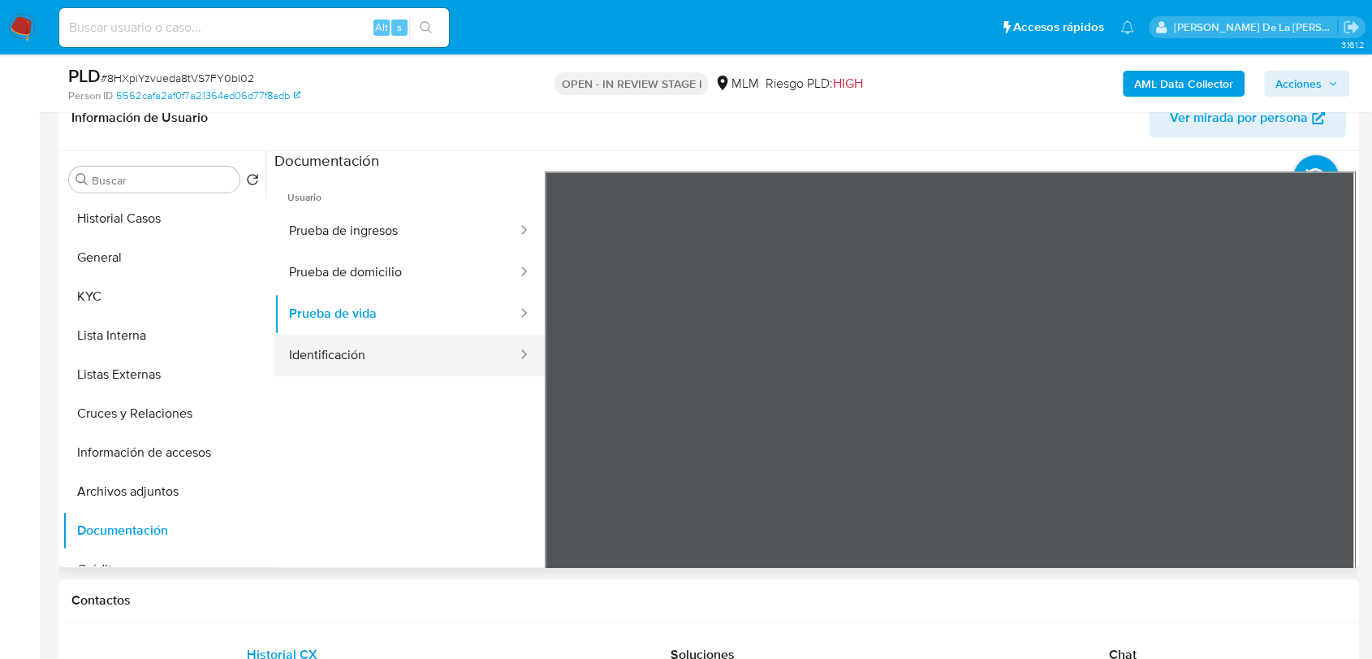
click at [406, 359] on button "Identificación" at bounding box center [396, 355] width 244 height 41
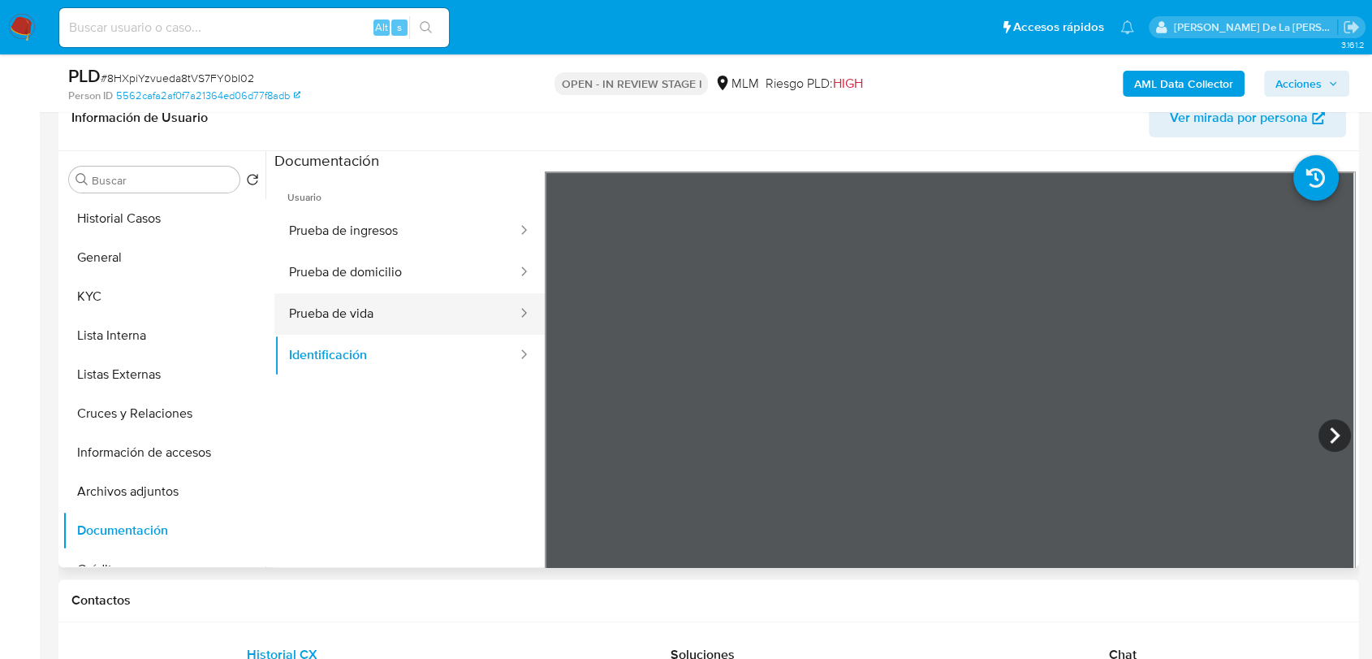
click at [443, 318] on button "Prueba de vida" at bounding box center [396, 313] width 244 height 41
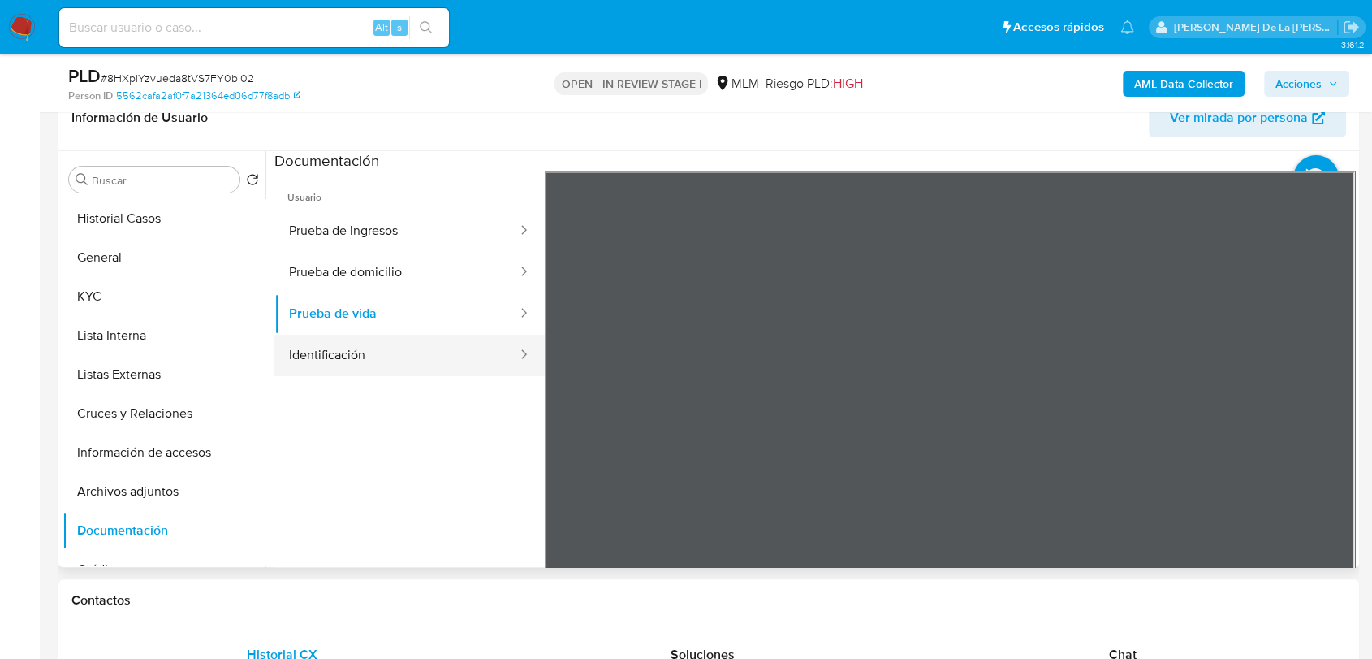
click at [487, 357] on button "Identificación" at bounding box center [396, 355] width 244 height 41
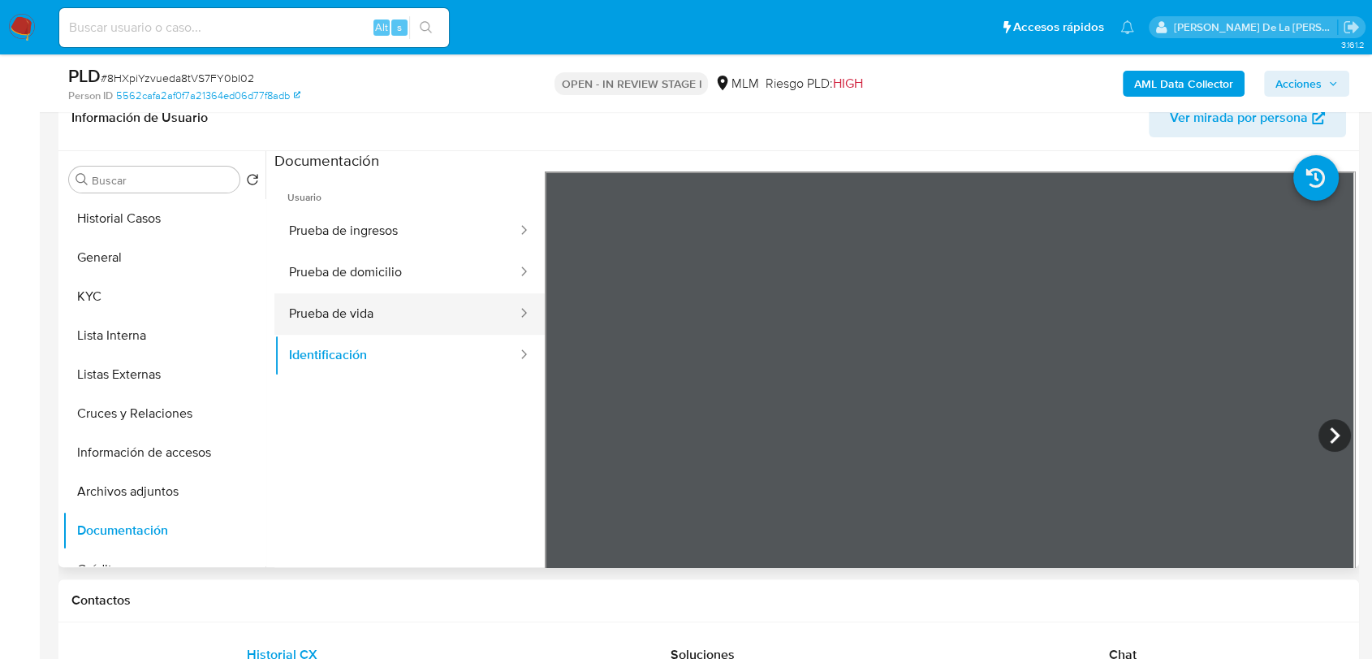
click at [438, 313] on button "Prueba de vida" at bounding box center [396, 313] width 244 height 41
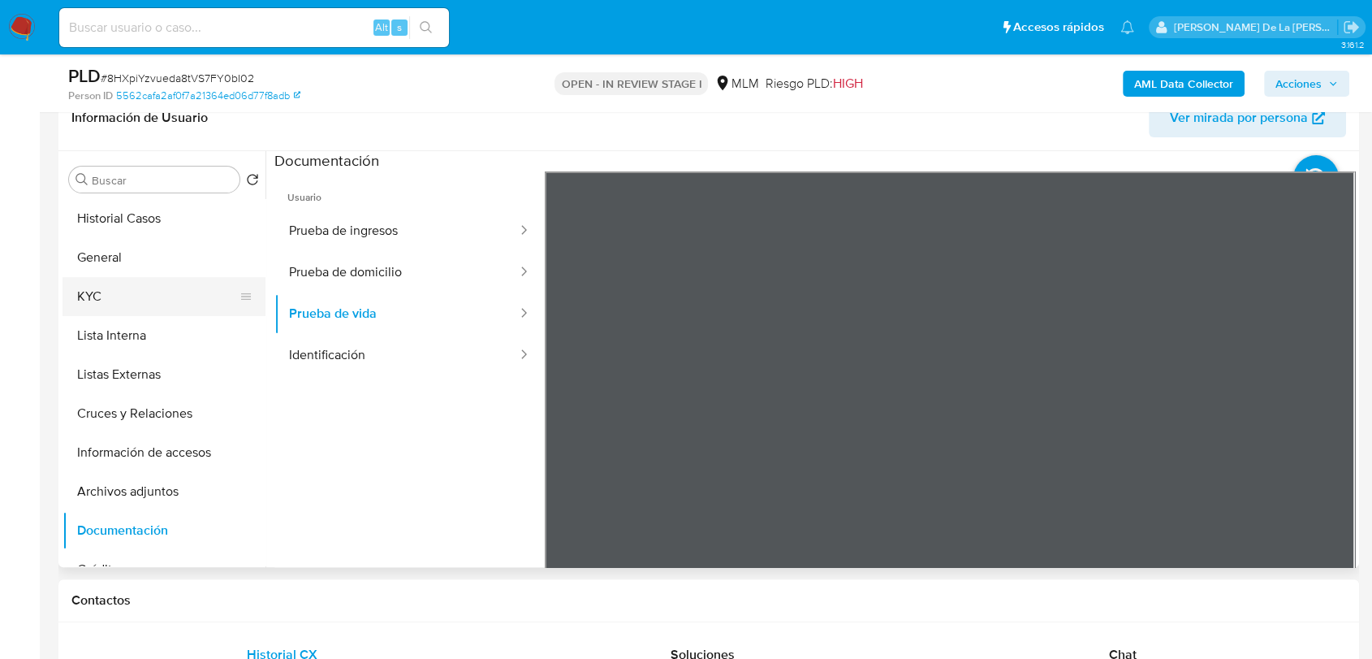
click at [184, 288] on button "KYC" at bounding box center [158, 296] width 190 height 39
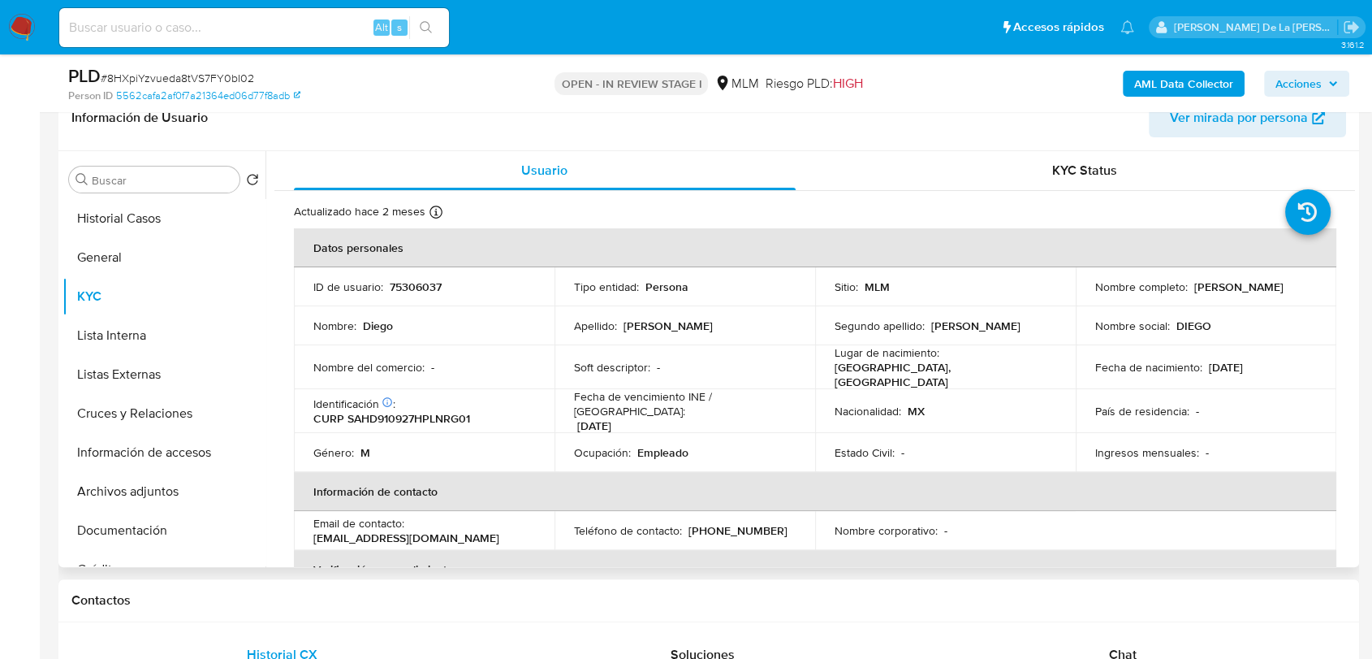
drag, startPoint x: 1086, startPoint y: 288, endPoint x: 1251, endPoint y: 286, distance: 164.9
click at [1234, 286] on td "Nombre completo : [PERSON_NAME]" at bounding box center [1206, 286] width 261 height 39
drag, startPoint x: 1248, startPoint y: 287, endPoint x: 1087, endPoint y: 296, distance: 161.0
click at [1087, 296] on td "Nombre completo : [PERSON_NAME]" at bounding box center [1206, 286] width 261 height 39
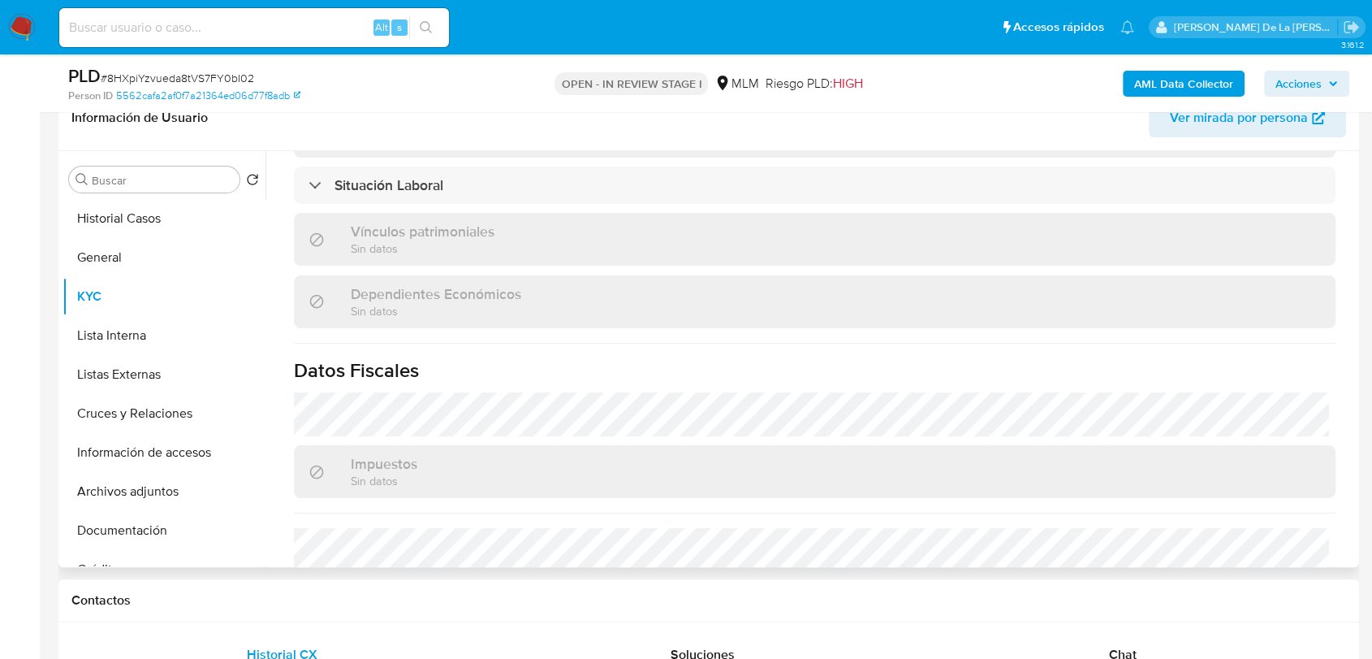
scroll to position [721, 0]
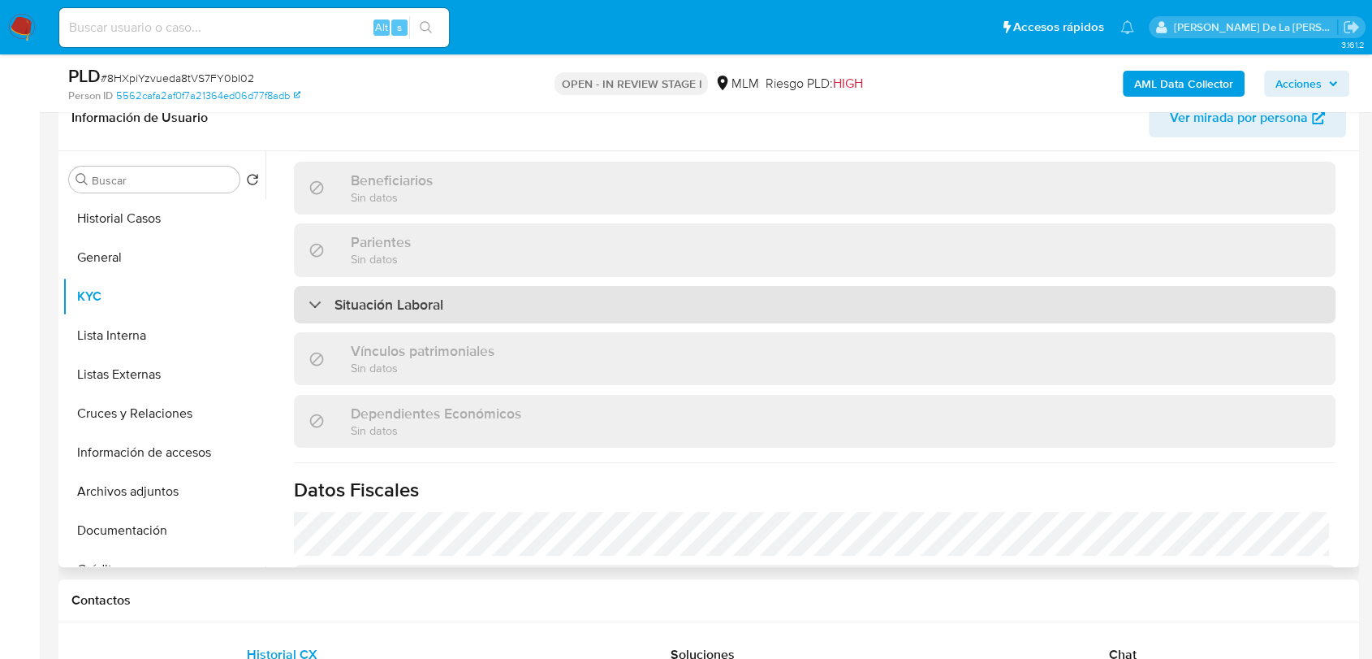
click at [388, 305] on div "Situación Laboral" at bounding box center [815, 304] width 1042 height 37
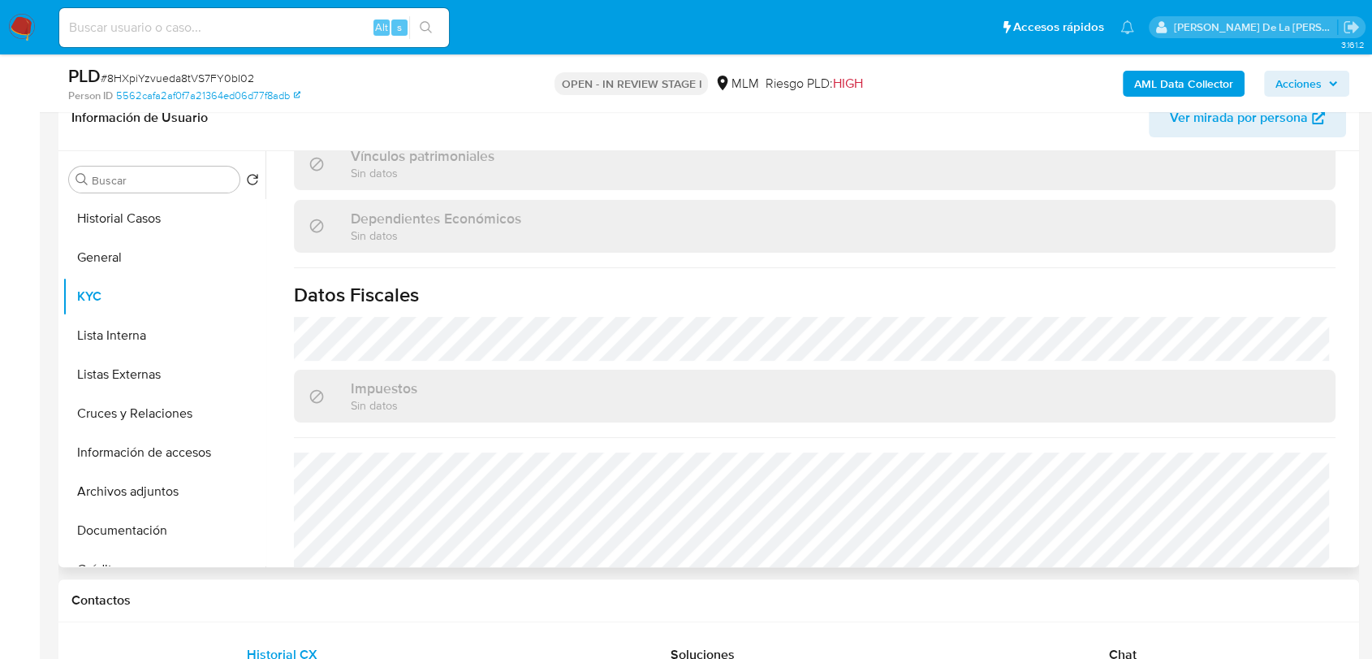
scroll to position [1240, 0]
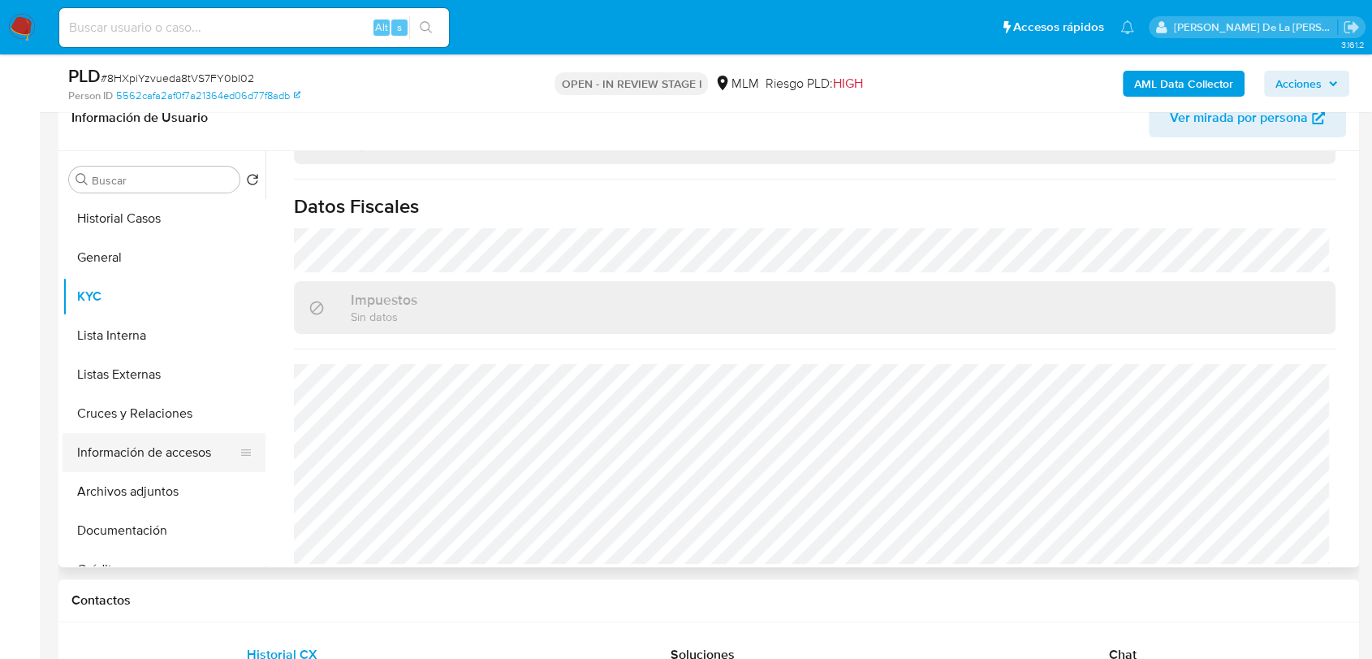
click at [161, 447] on button "Información de accesos" at bounding box center [158, 452] width 190 height 39
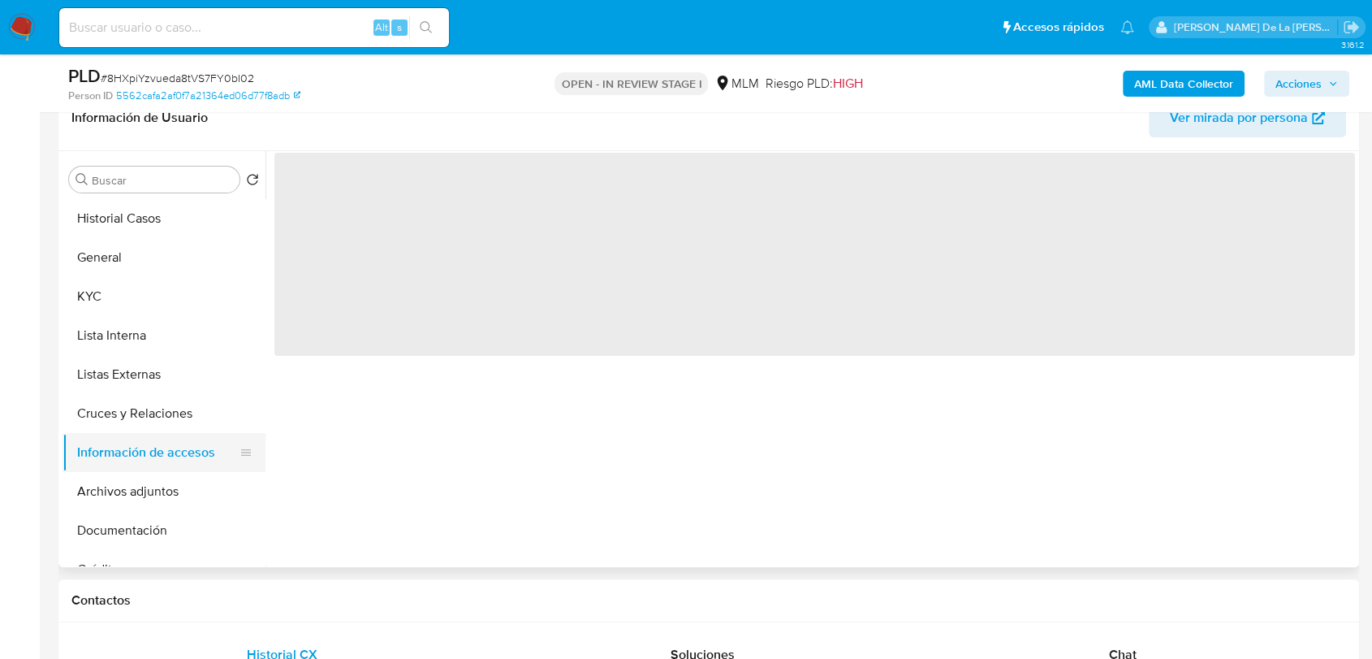
scroll to position [0, 0]
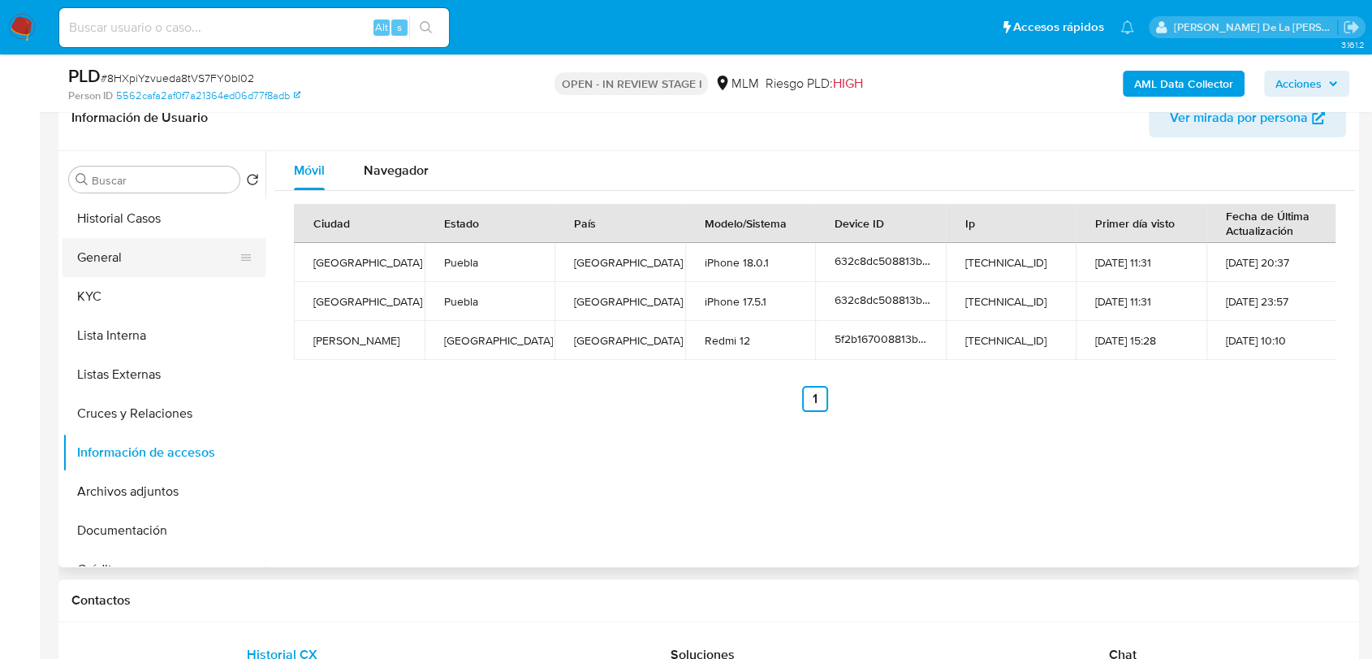
click at [125, 262] on button "General" at bounding box center [158, 257] width 190 height 39
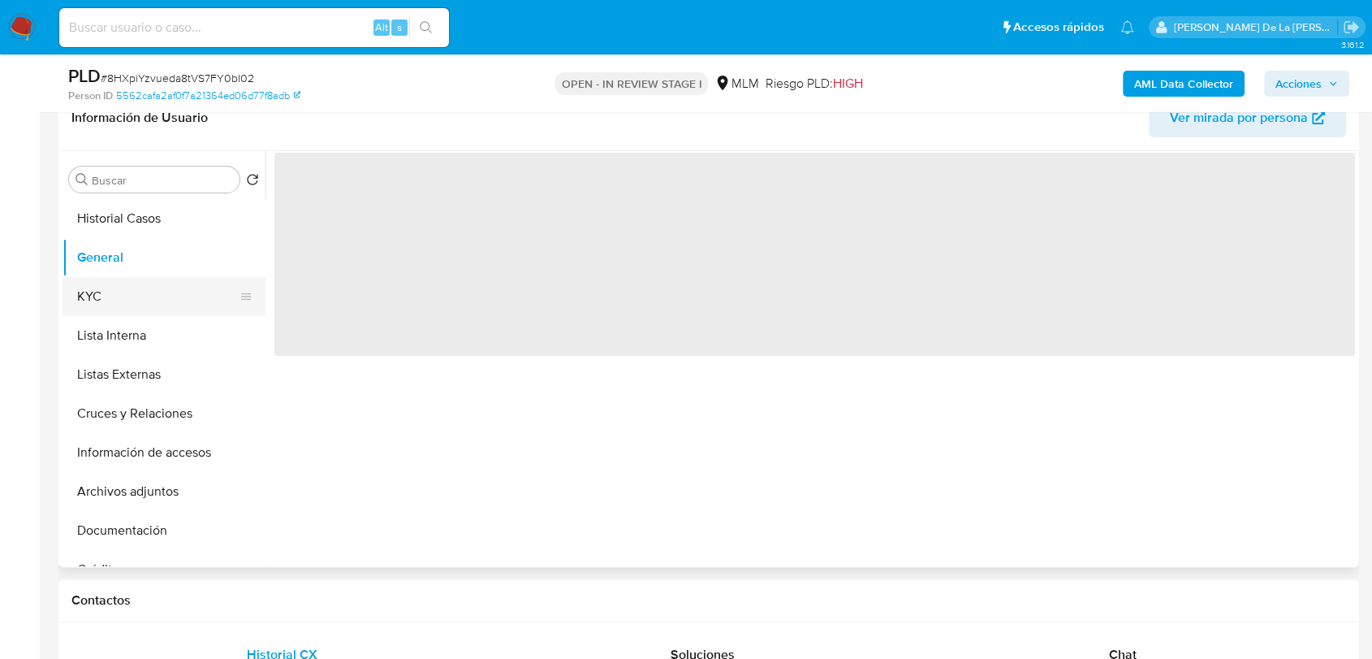
click at [118, 286] on button "KYC" at bounding box center [158, 296] width 190 height 39
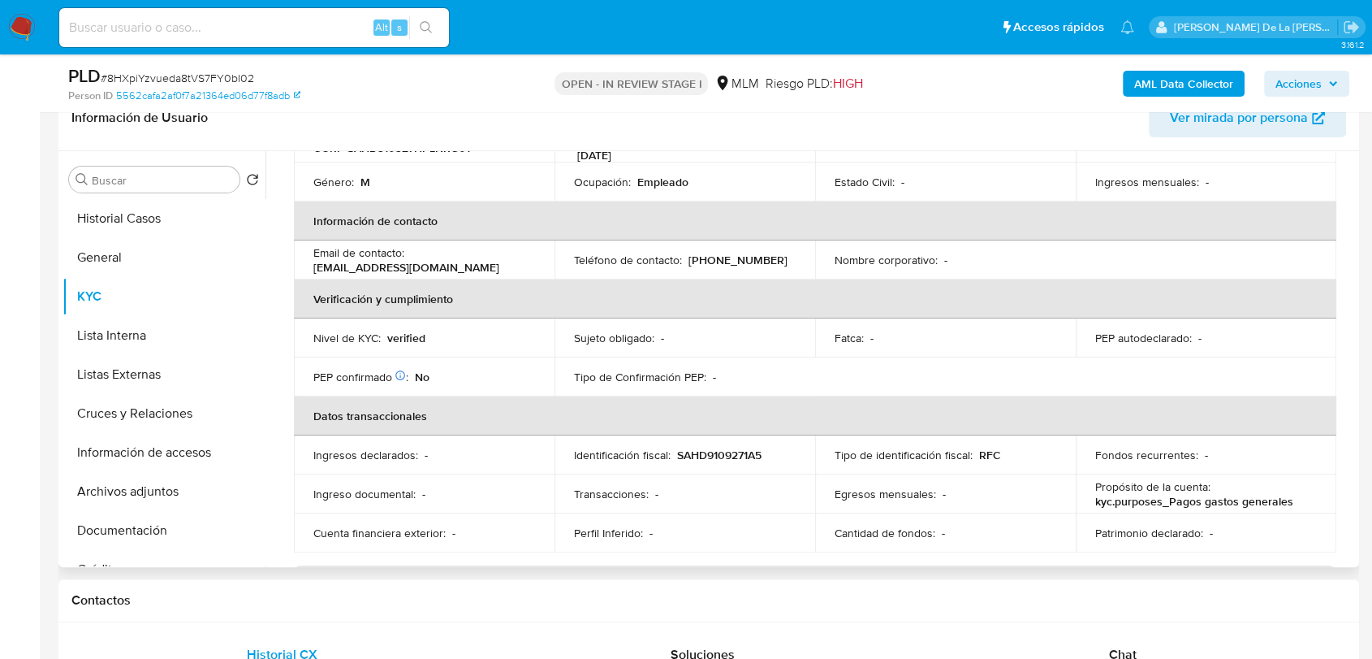
scroll to position [541, 0]
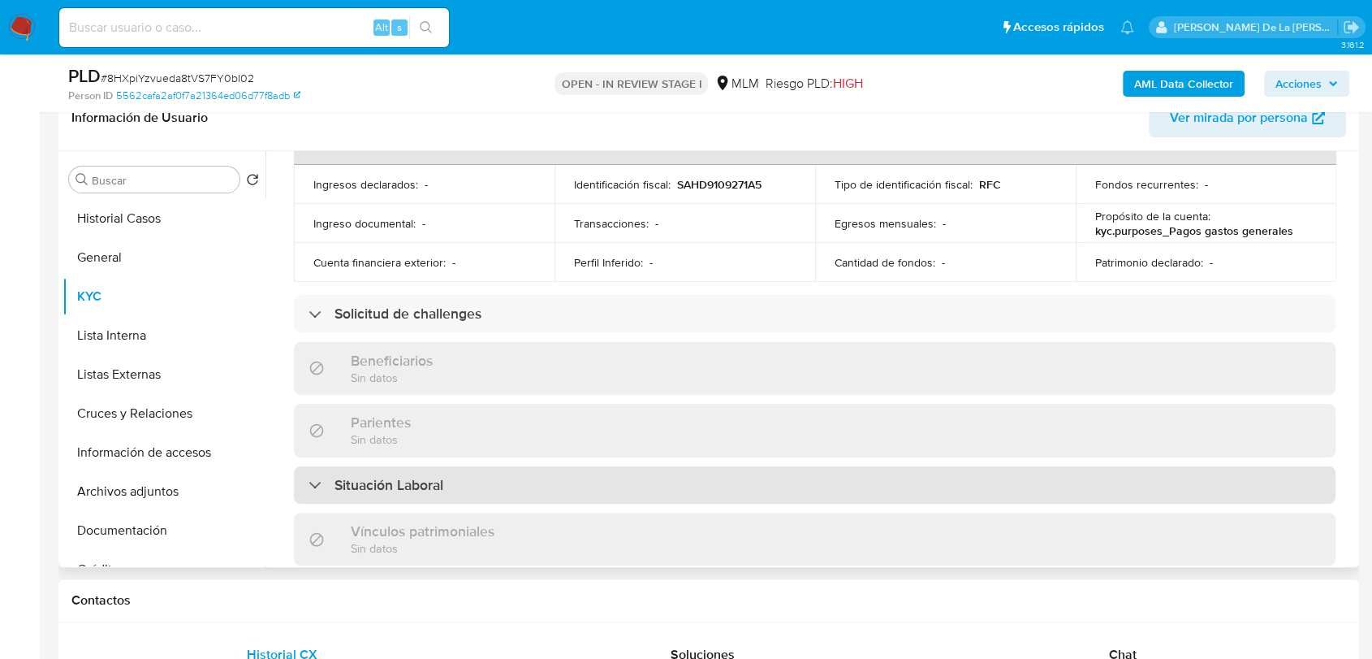
click at [339, 466] on div "Situación Laboral" at bounding box center [815, 484] width 1042 height 37
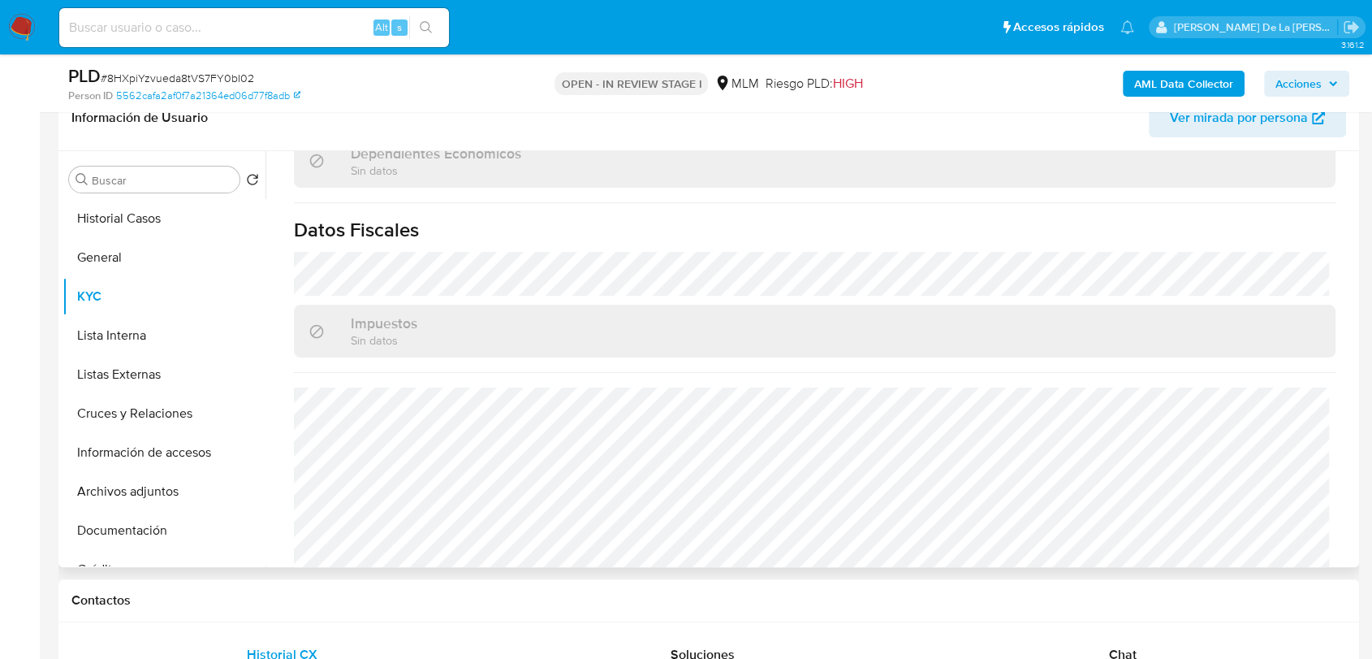
scroll to position [1240, 0]
